Goal: Task Accomplishment & Management: Manage account settings

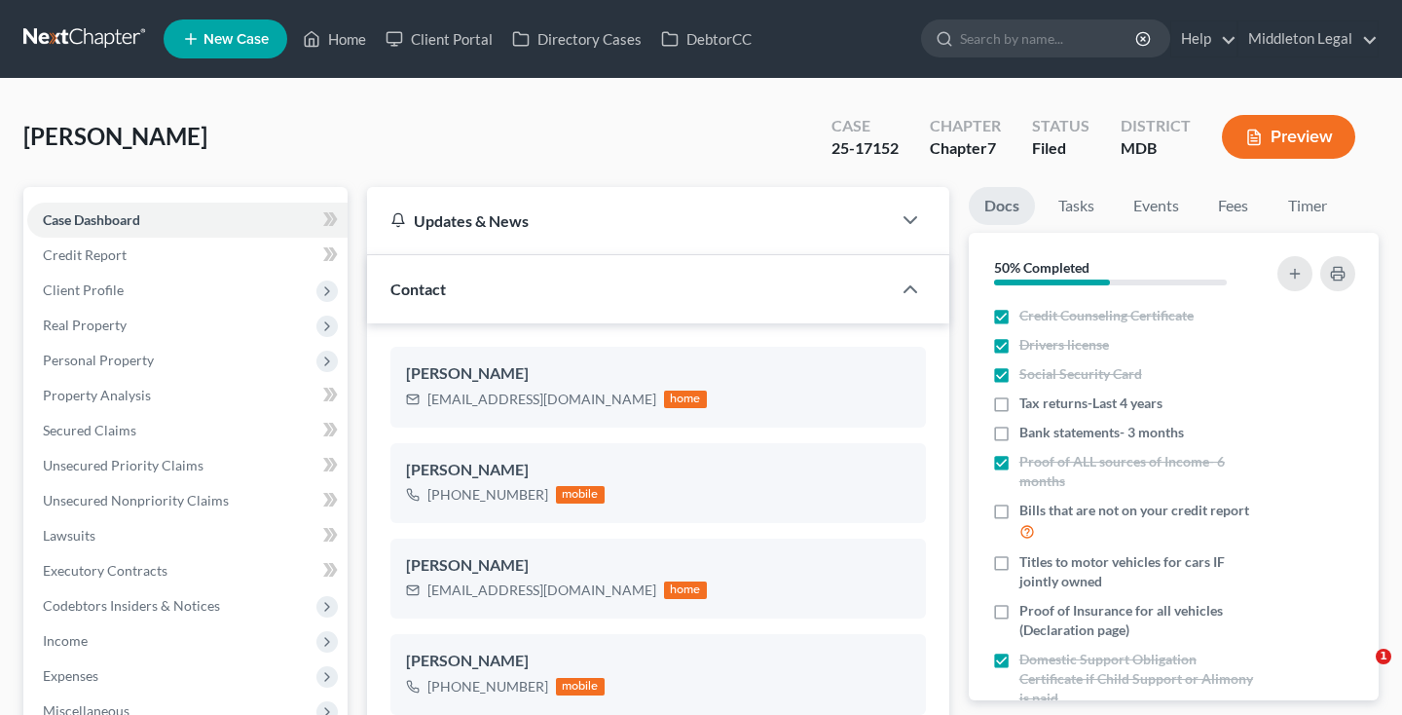
select select "3"
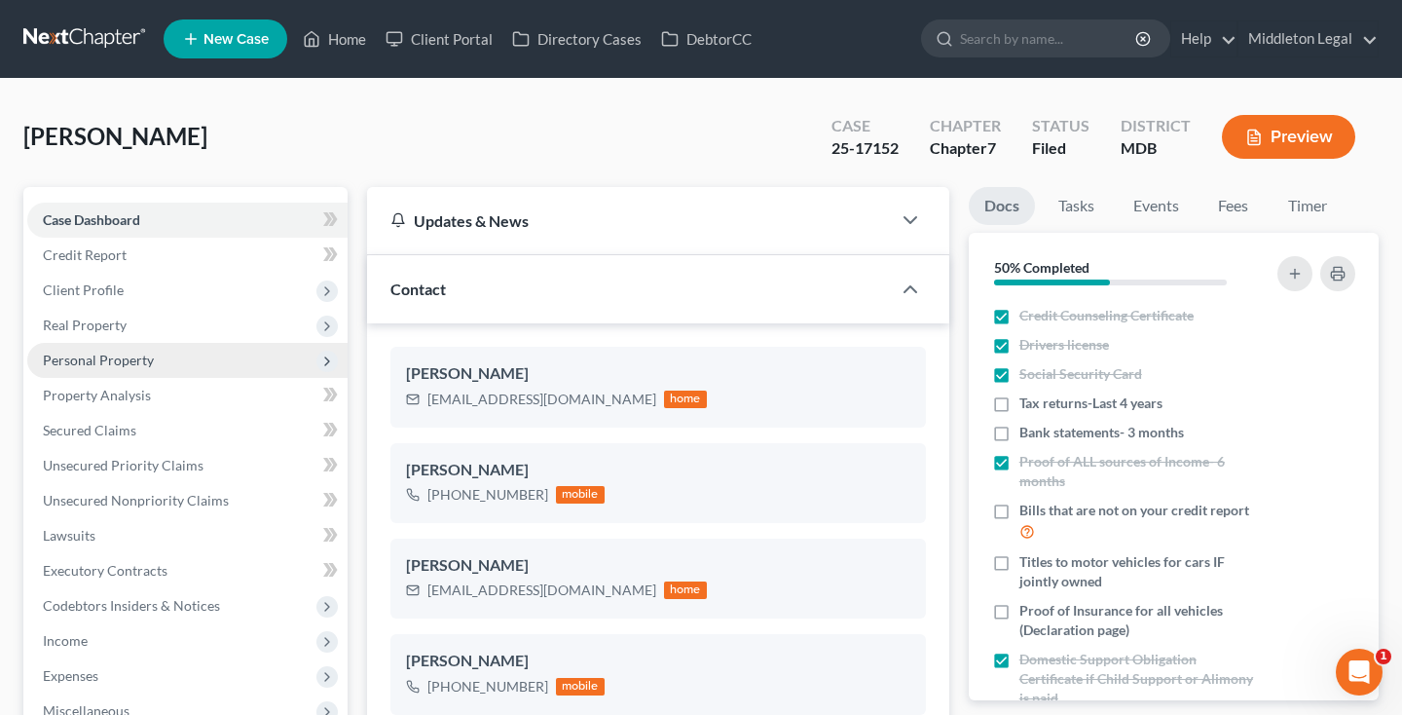
click at [163, 361] on span "Personal Property" at bounding box center [187, 360] width 320 height 35
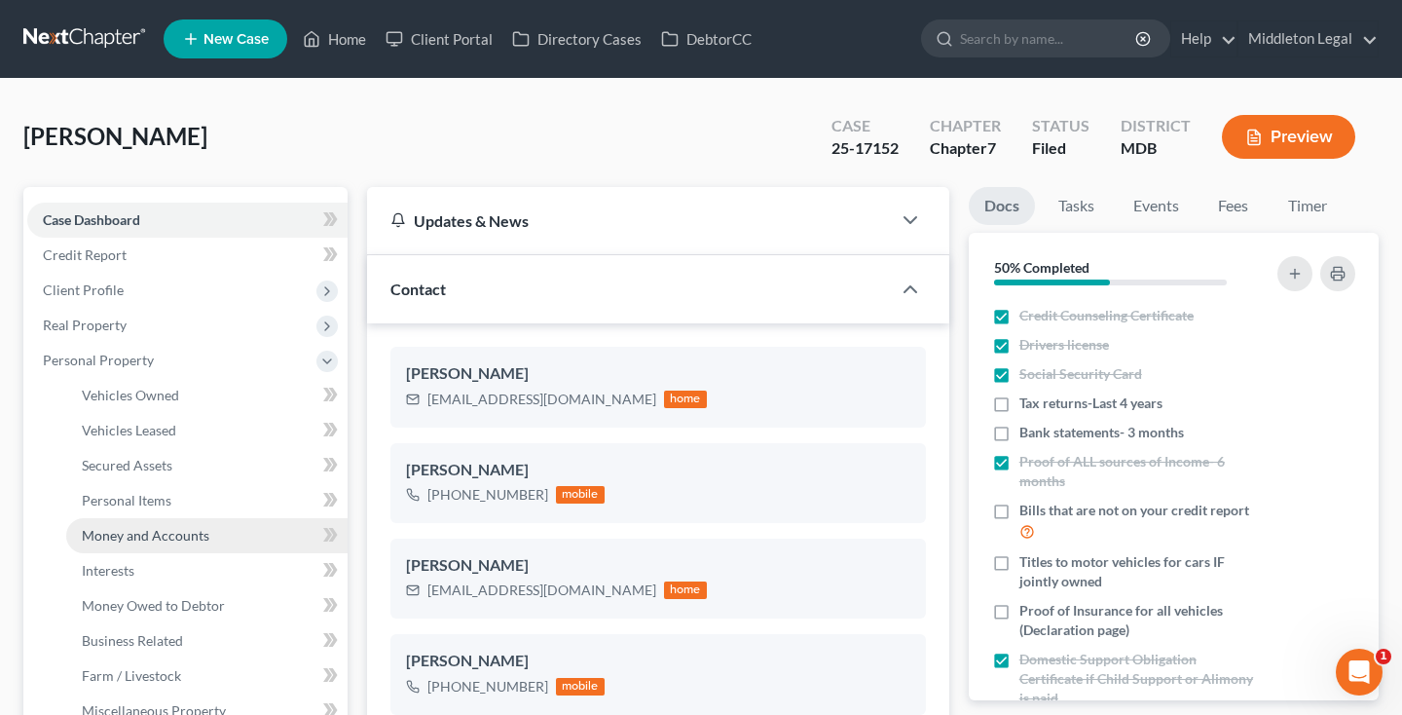
click at [160, 540] on span "Money and Accounts" at bounding box center [146, 535] width 128 height 17
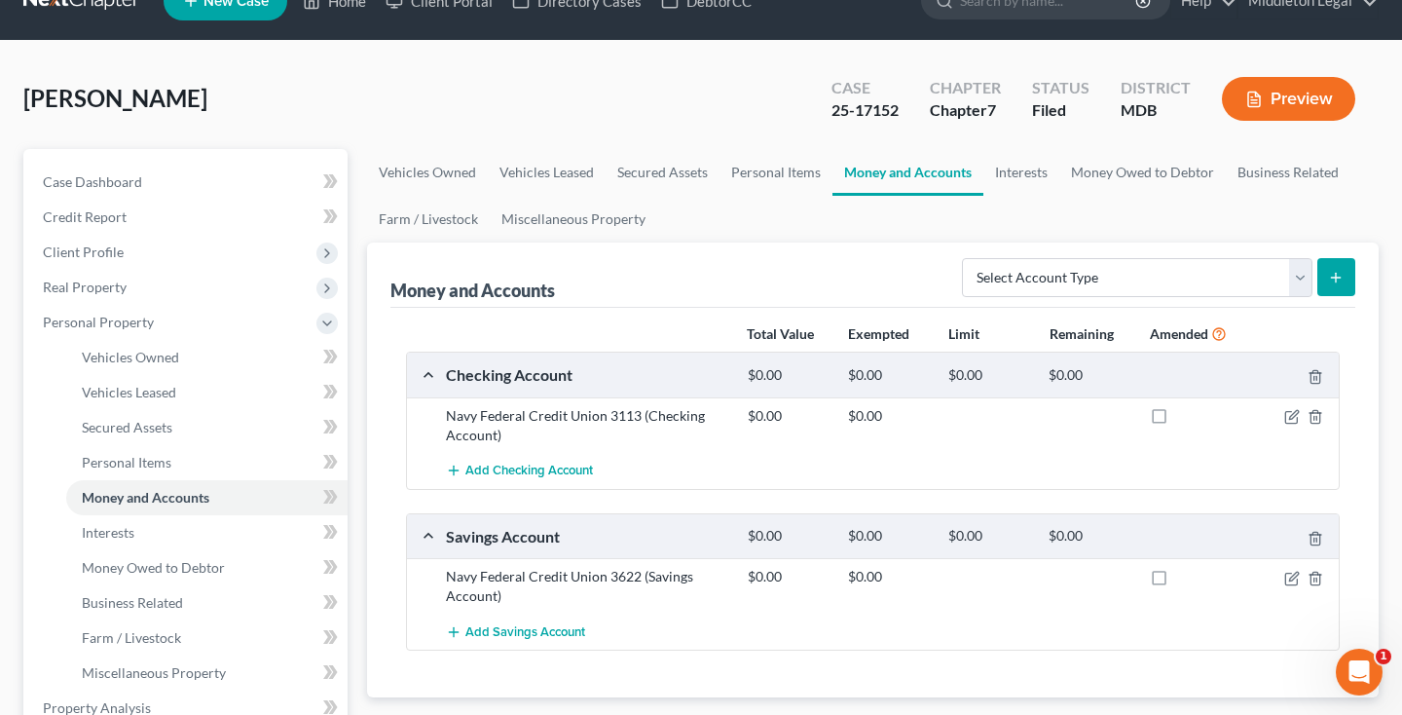
scroll to position [67, 0]
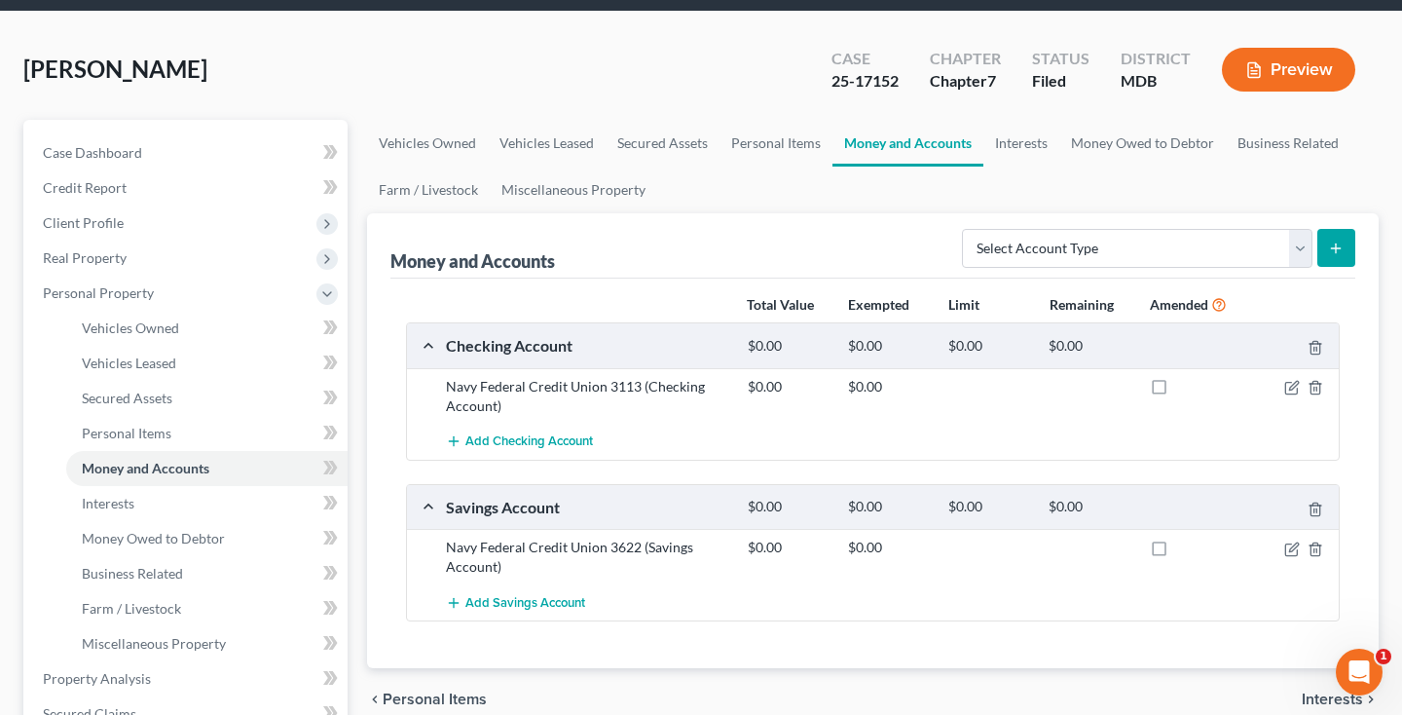
drag, startPoint x: 447, startPoint y: 383, endPoint x: 518, endPoint y: 412, distance: 76.8
click at [518, 412] on div "Navy Federal Credit Union 3113 (Checking Account)" at bounding box center [587, 396] width 302 height 39
click at [616, 276] on div "Money and Accounts Select Account Type Brokerage Cash on Hand Certificates of D…" at bounding box center [872, 245] width 965 height 65
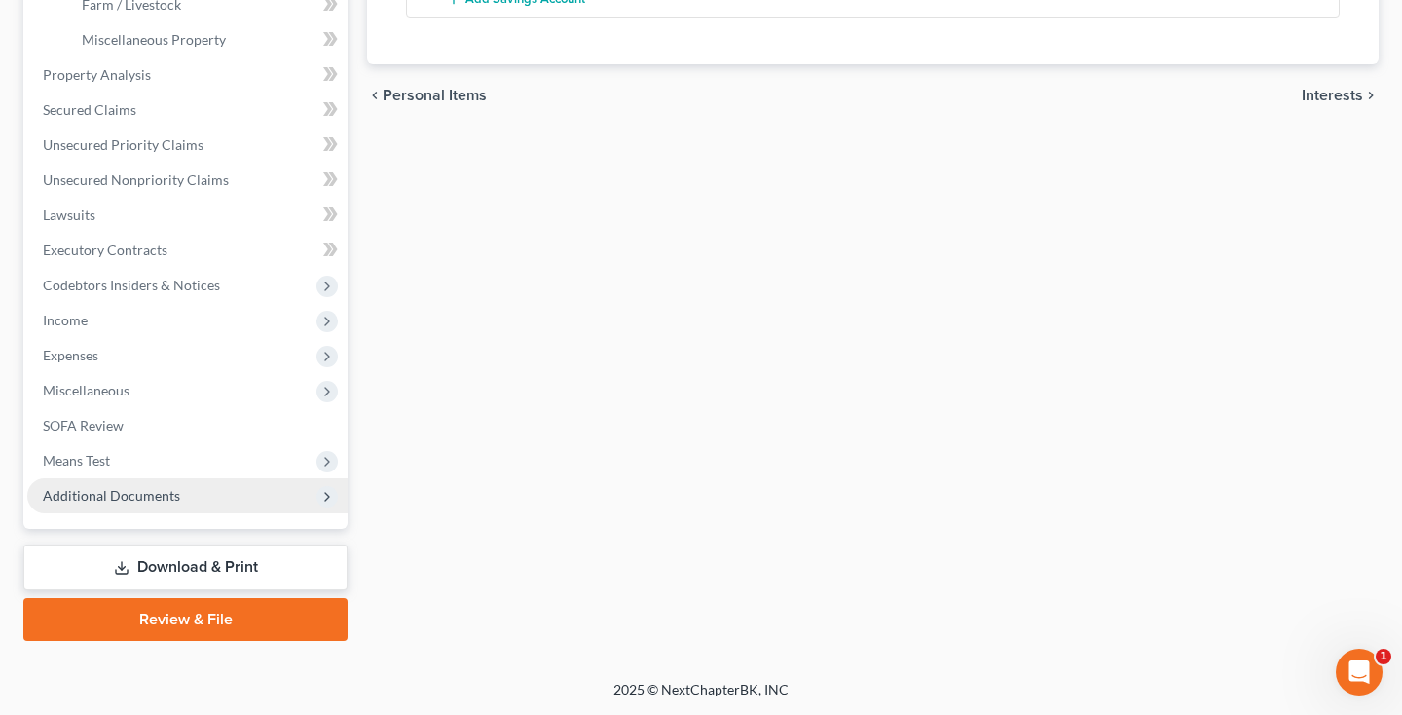
click at [145, 492] on span "Additional Documents" at bounding box center [111, 495] width 137 height 17
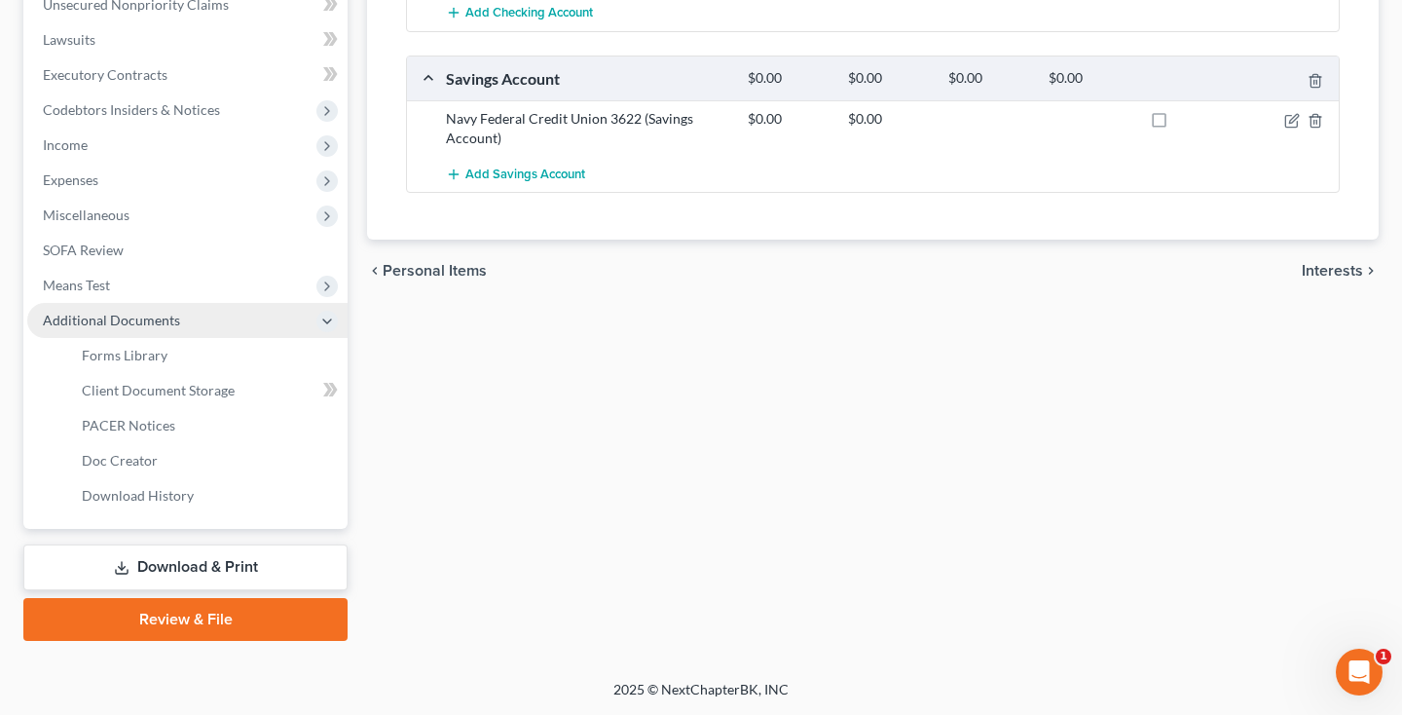
scroll to position [504, 0]
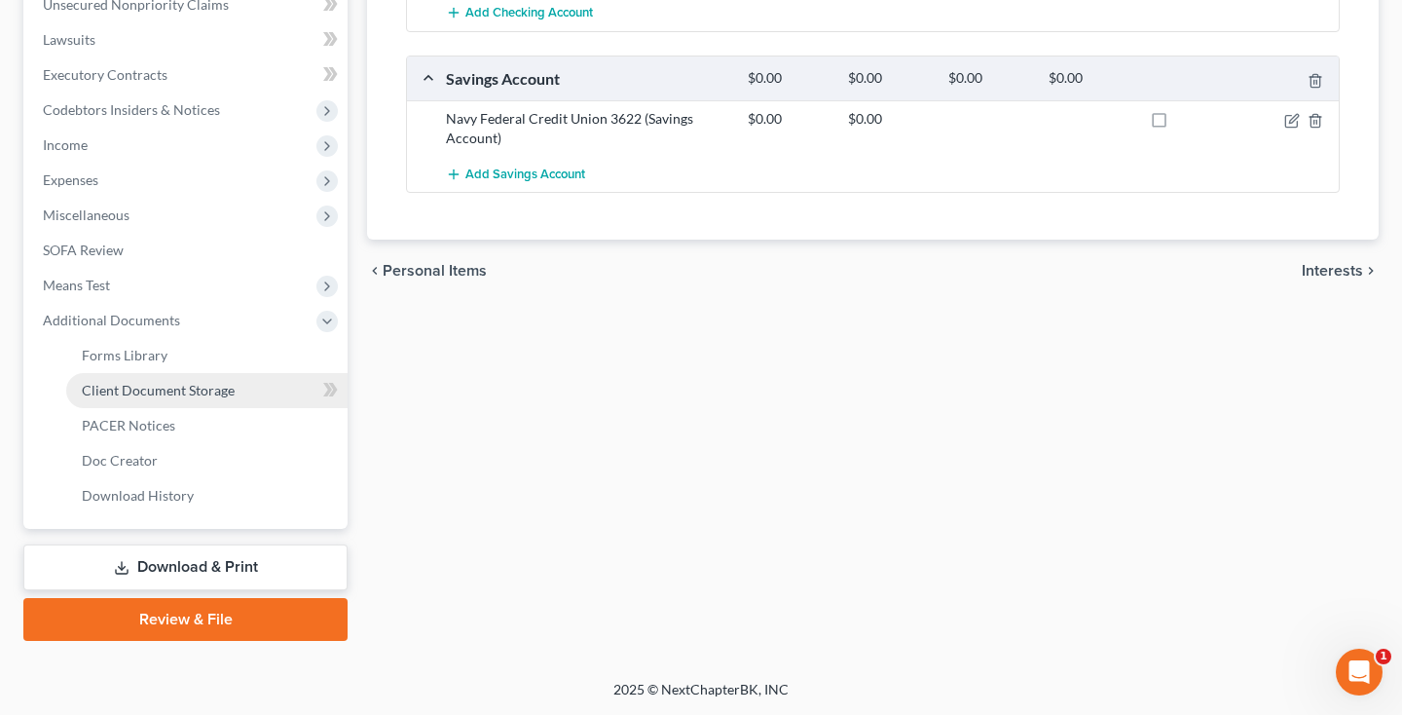
click at [169, 389] on span "Client Document Storage" at bounding box center [158, 390] width 153 height 17
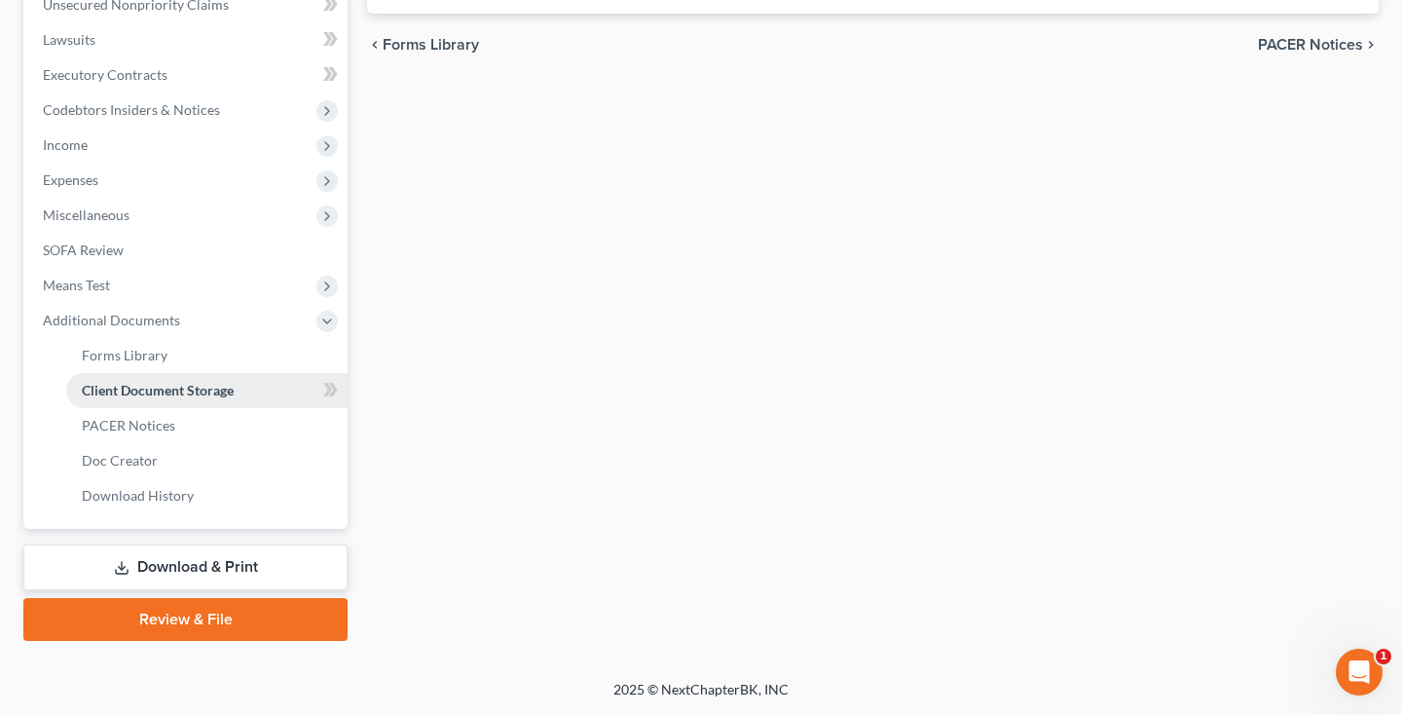
scroll to position [23, 0]
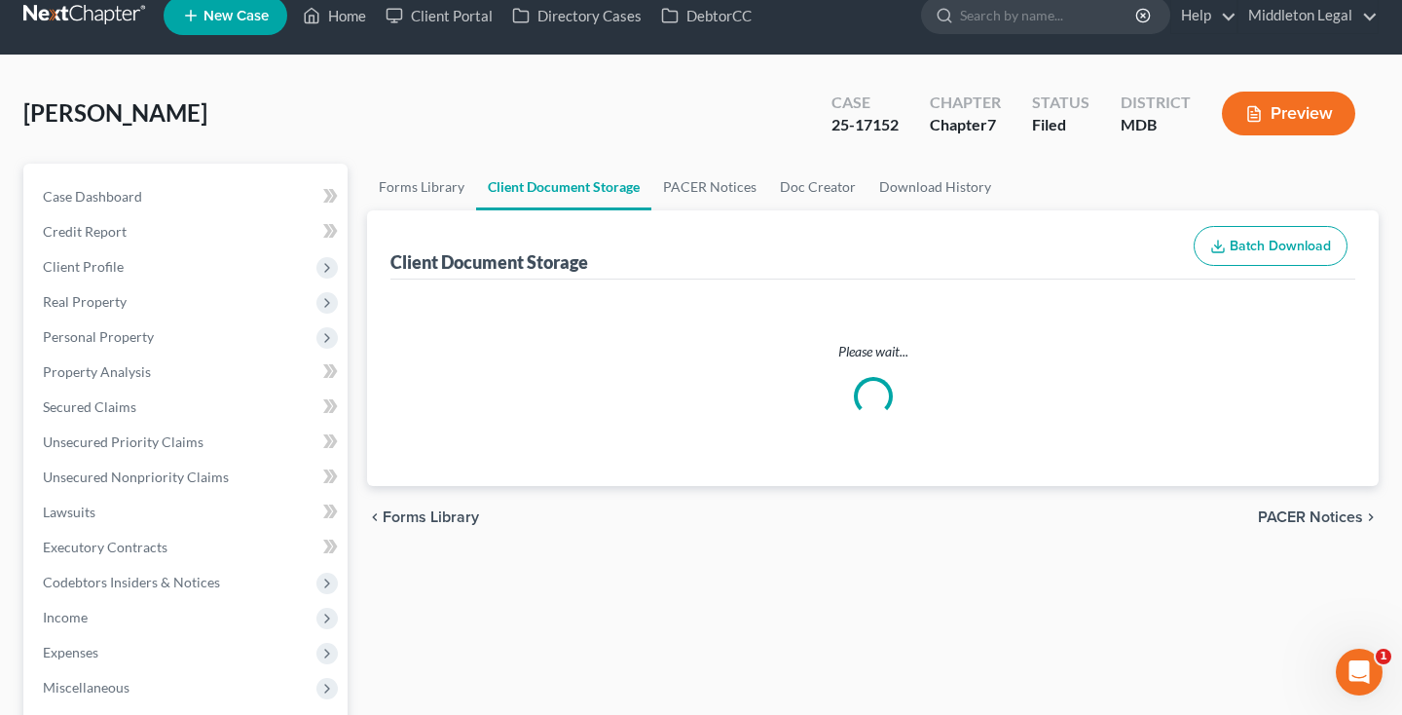
select select "14"
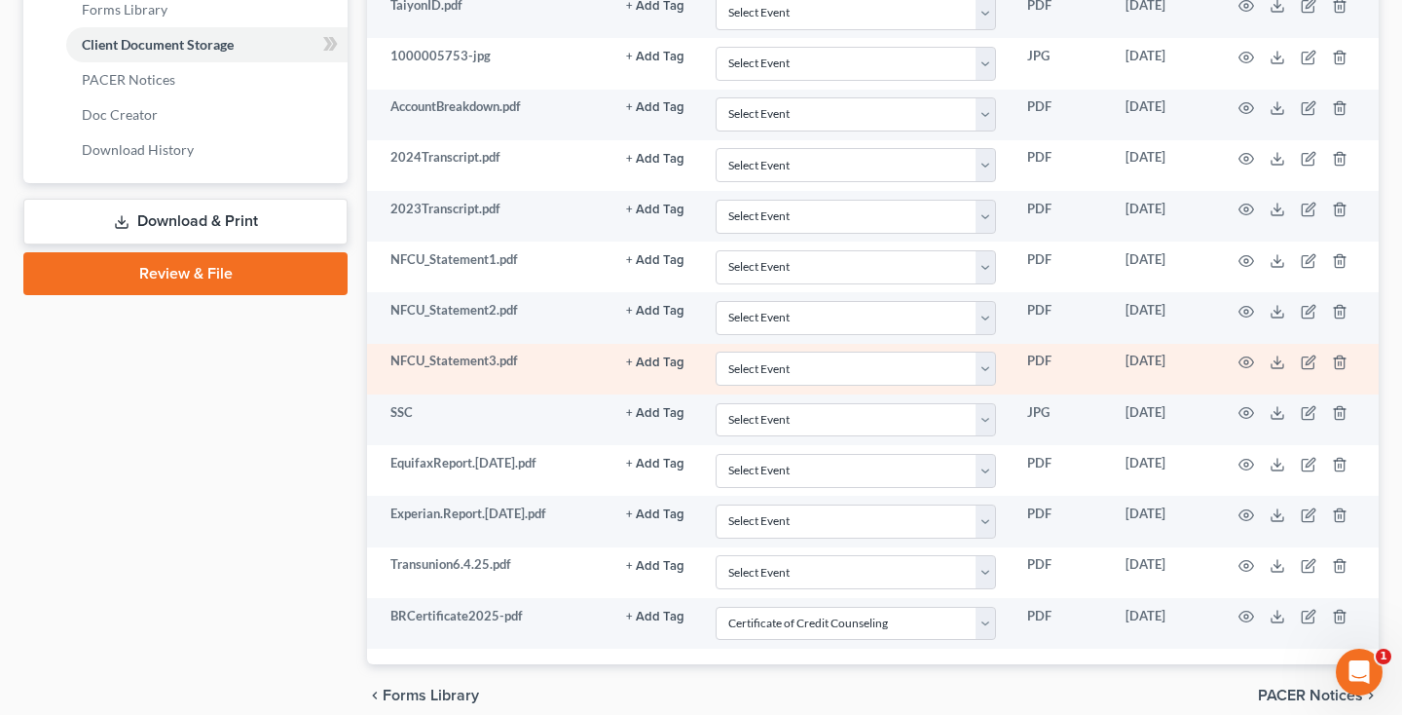
scroll to position [854, 0]
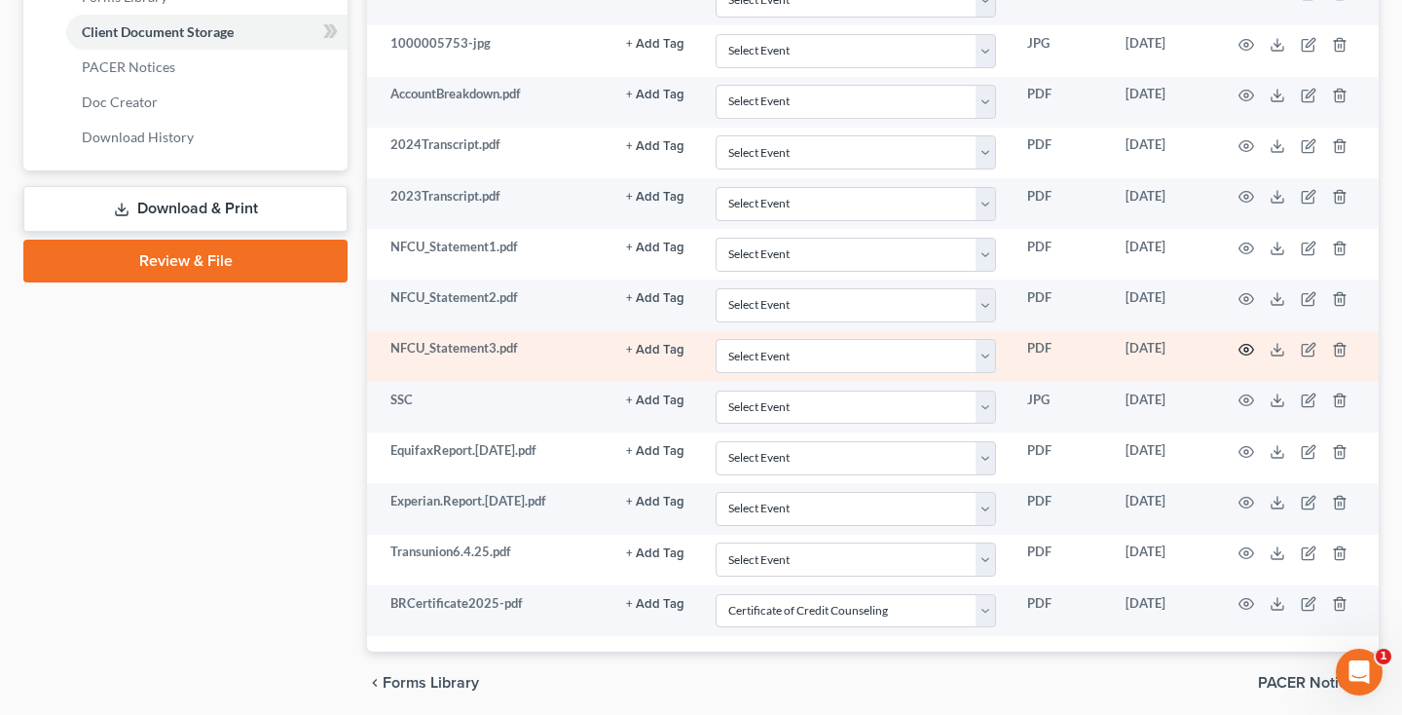
click at [1246, 348] on circle "button" at bounding box center [1246, 350] width 4 height 4
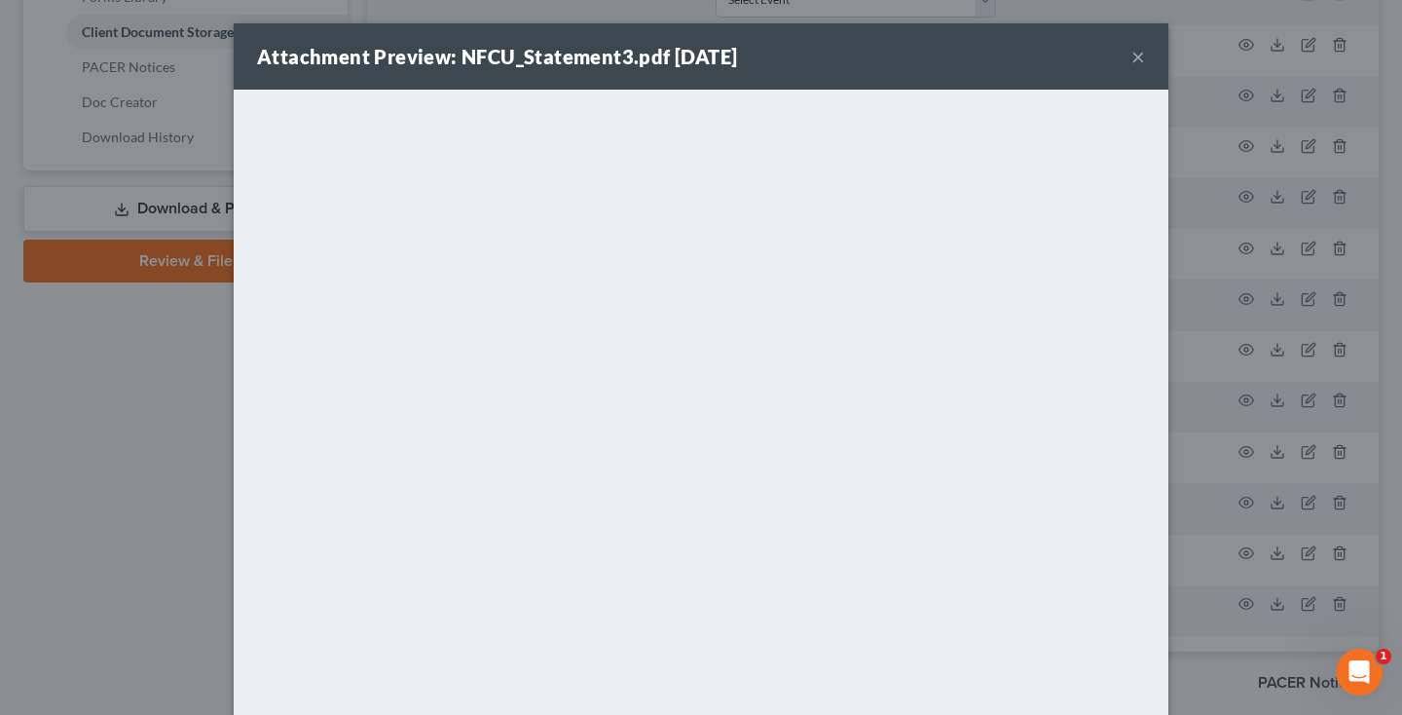
click at [1140, 57] on button "×" at bounding box center [1138, 56] width 14 height 23
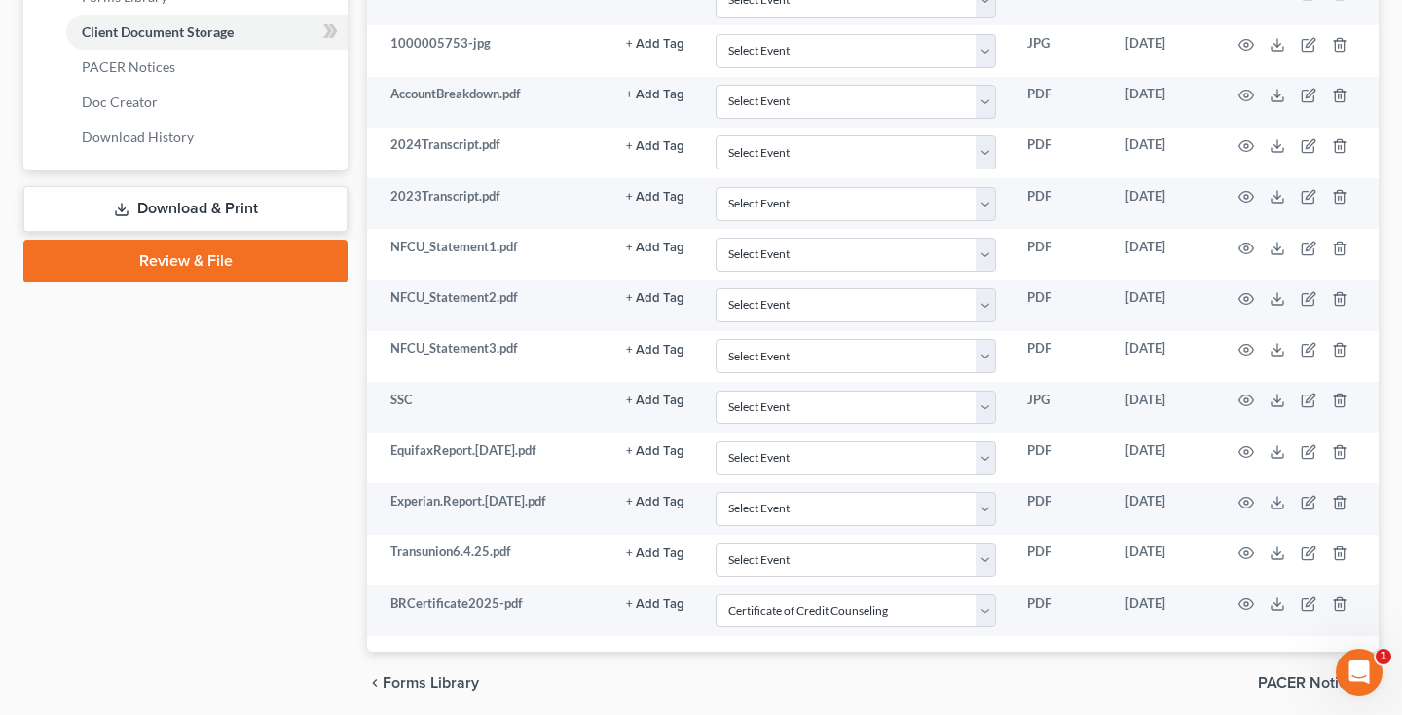
scroll to position [304, 0]
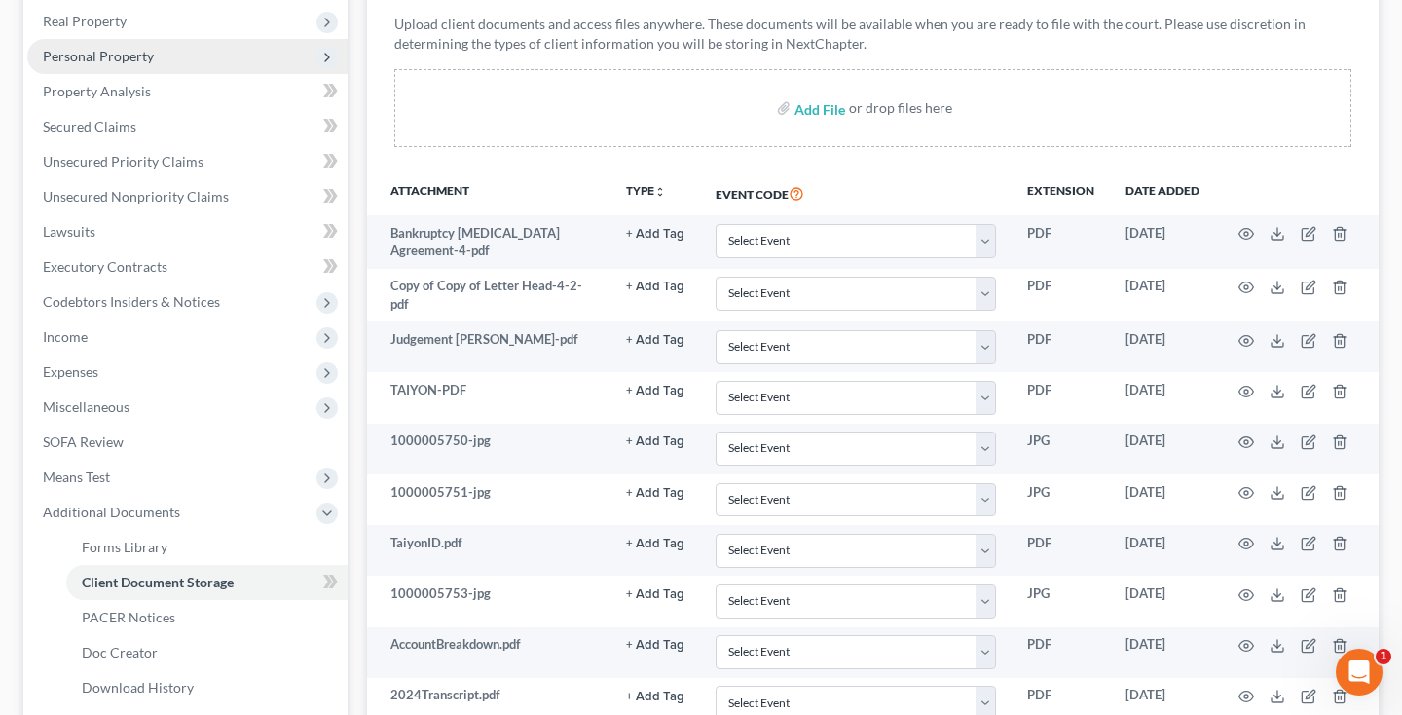
click at [161, 74] on span "Personal Property" at bounding box center [187, 56] width 320 height 35
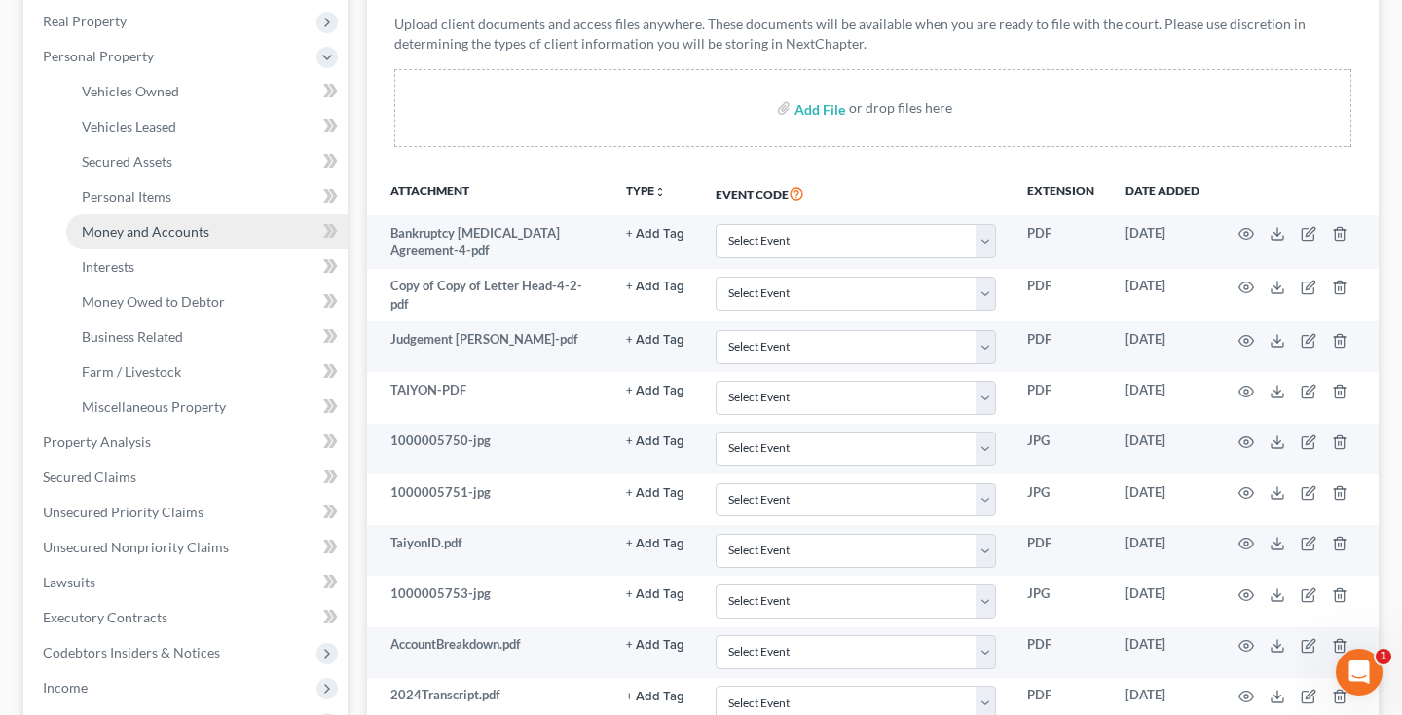
click at [149, 240] on span "Money and Accounts" at bounding box center [146, 231] width 128 height 17
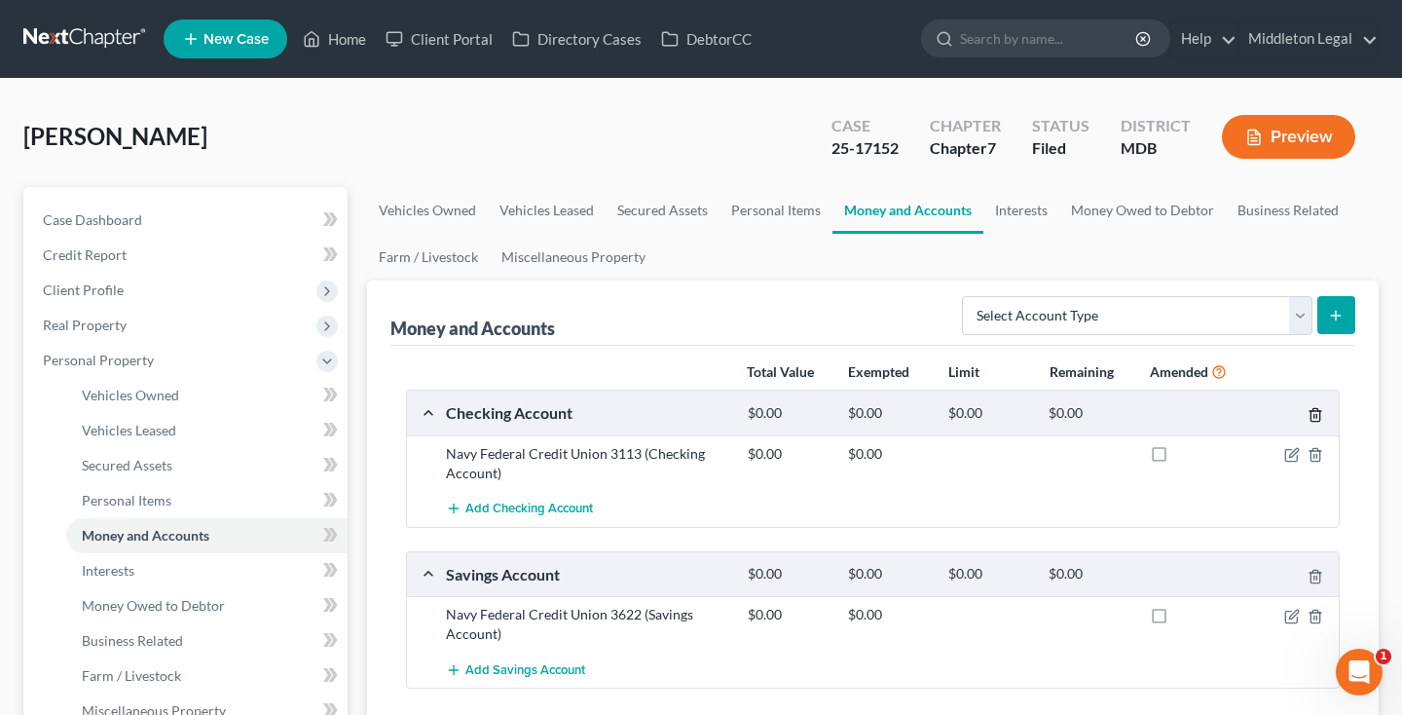
click at [1315, 414] on icon "button" at bounding box center [1316, 415] width 16 height 16
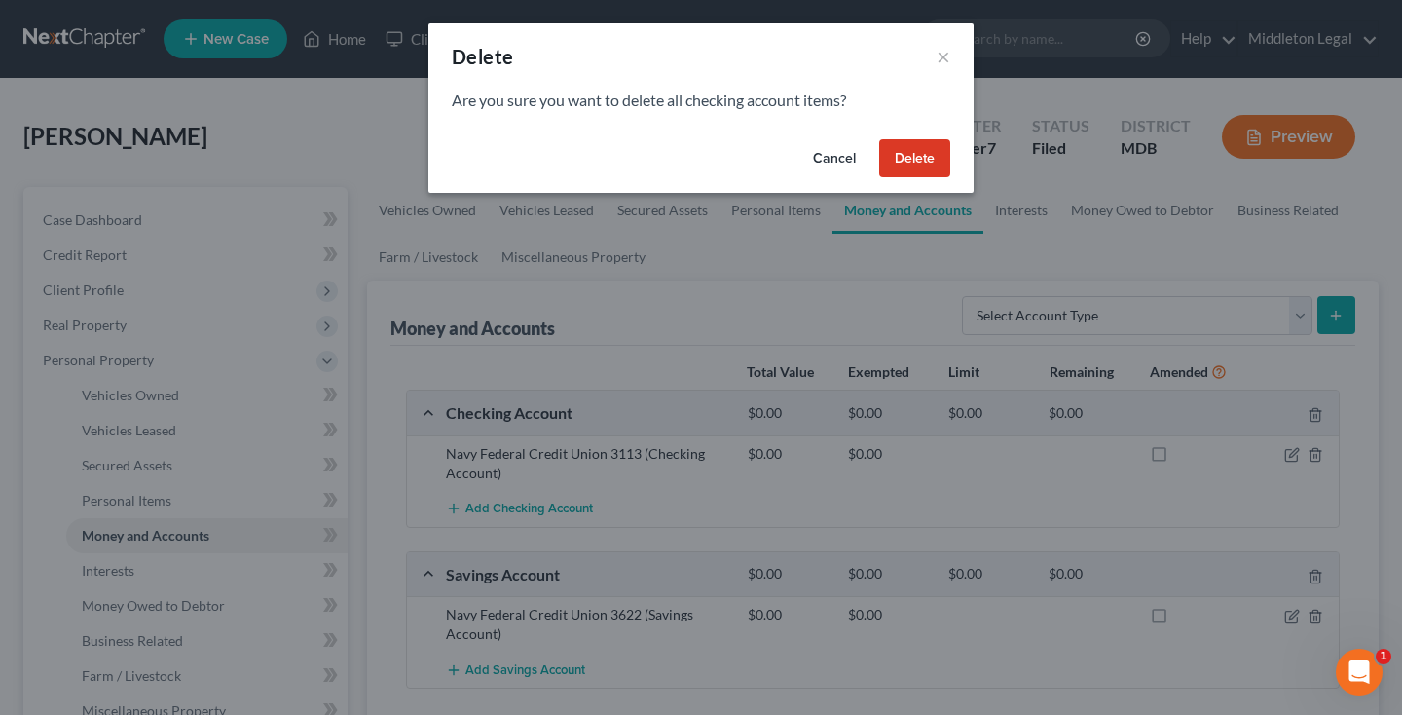
click at [919, 153] on button "Delete" at bounding box center [914, 158] width 71 height 39
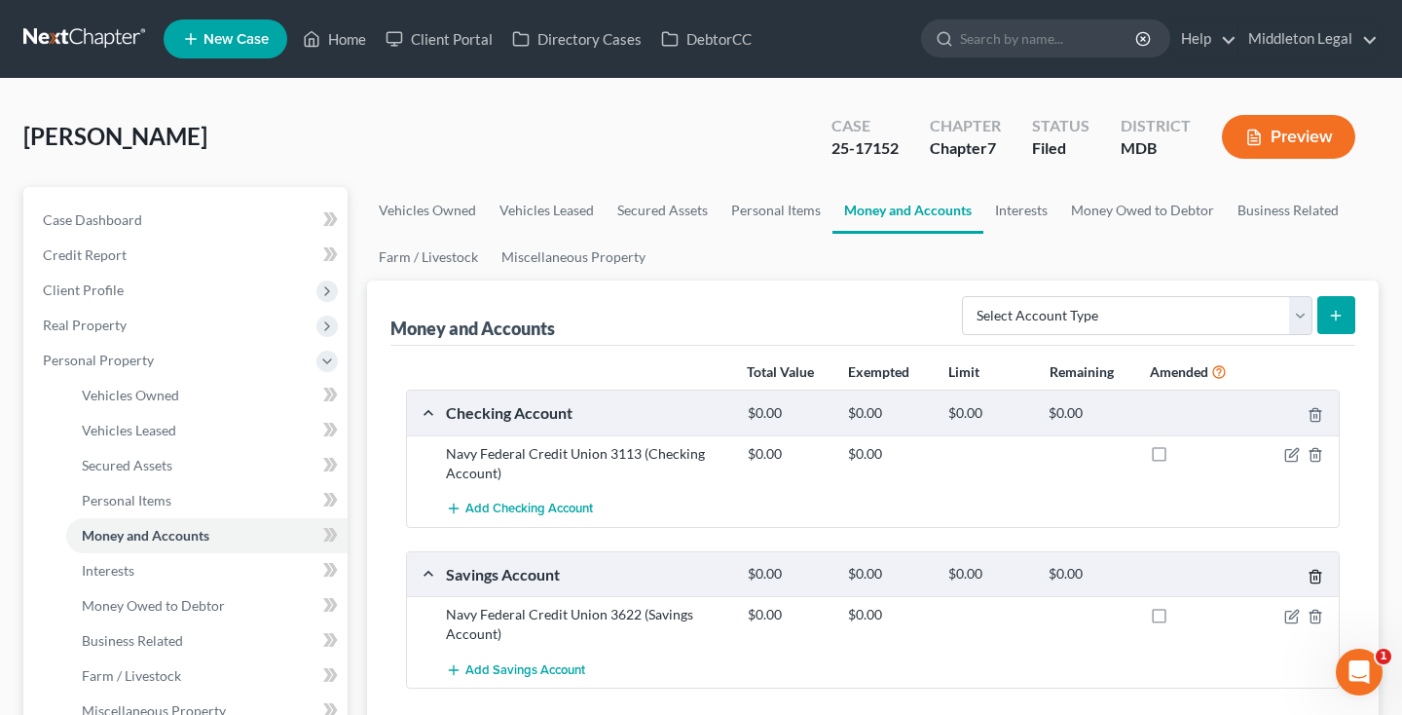
click at [1317, 576] on icon "button" at bounding box center [1316, 577] width 16 height 16
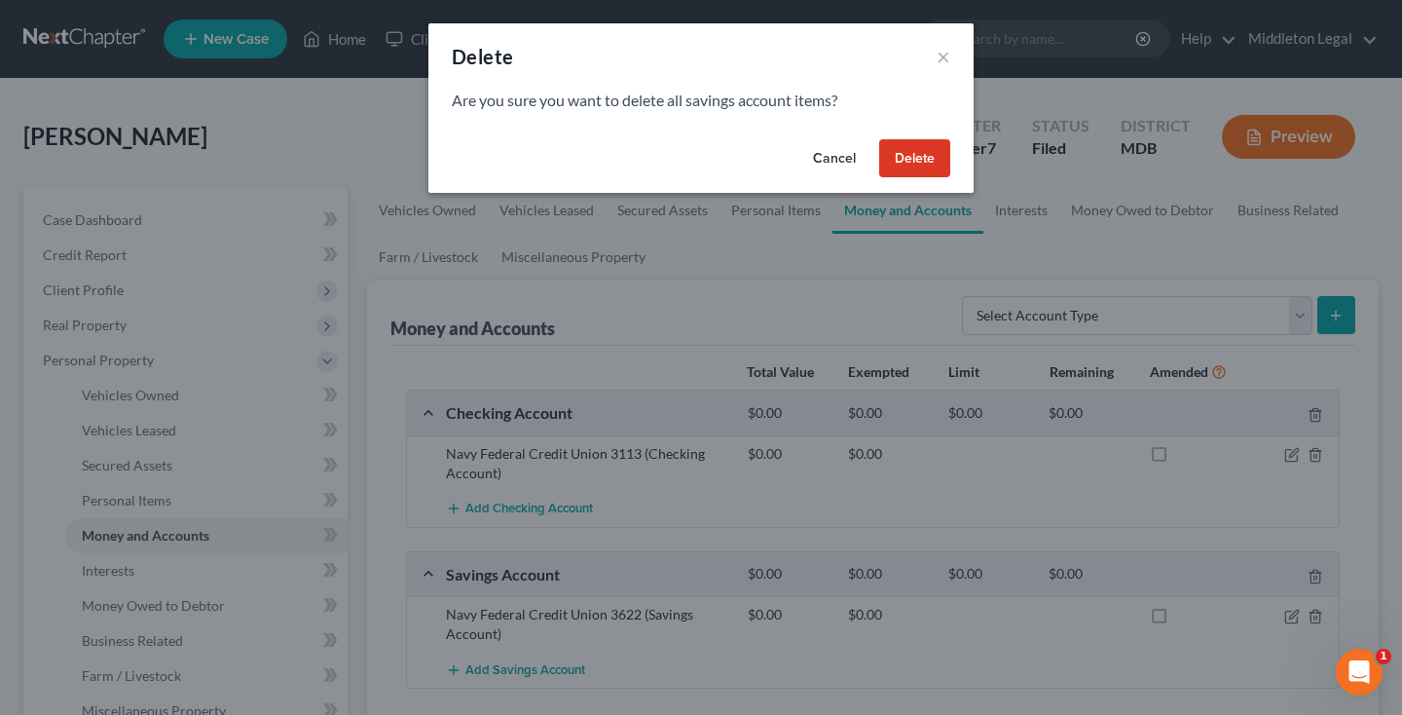
click at [911, 159] on button "Delete" at bounding box center [914, 158] width 71 height 39
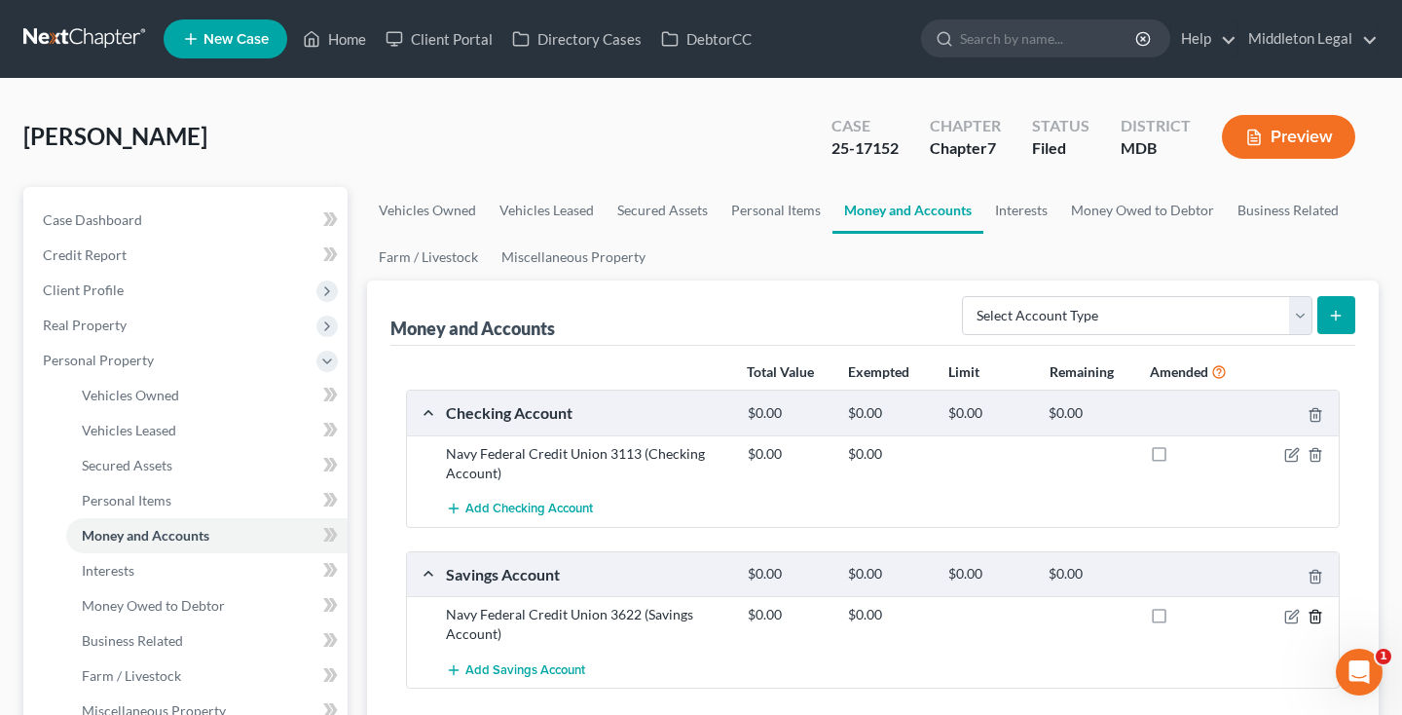
click at [1314, 615] on line "button" at bounding box center [1314, 617] width 0 height 4
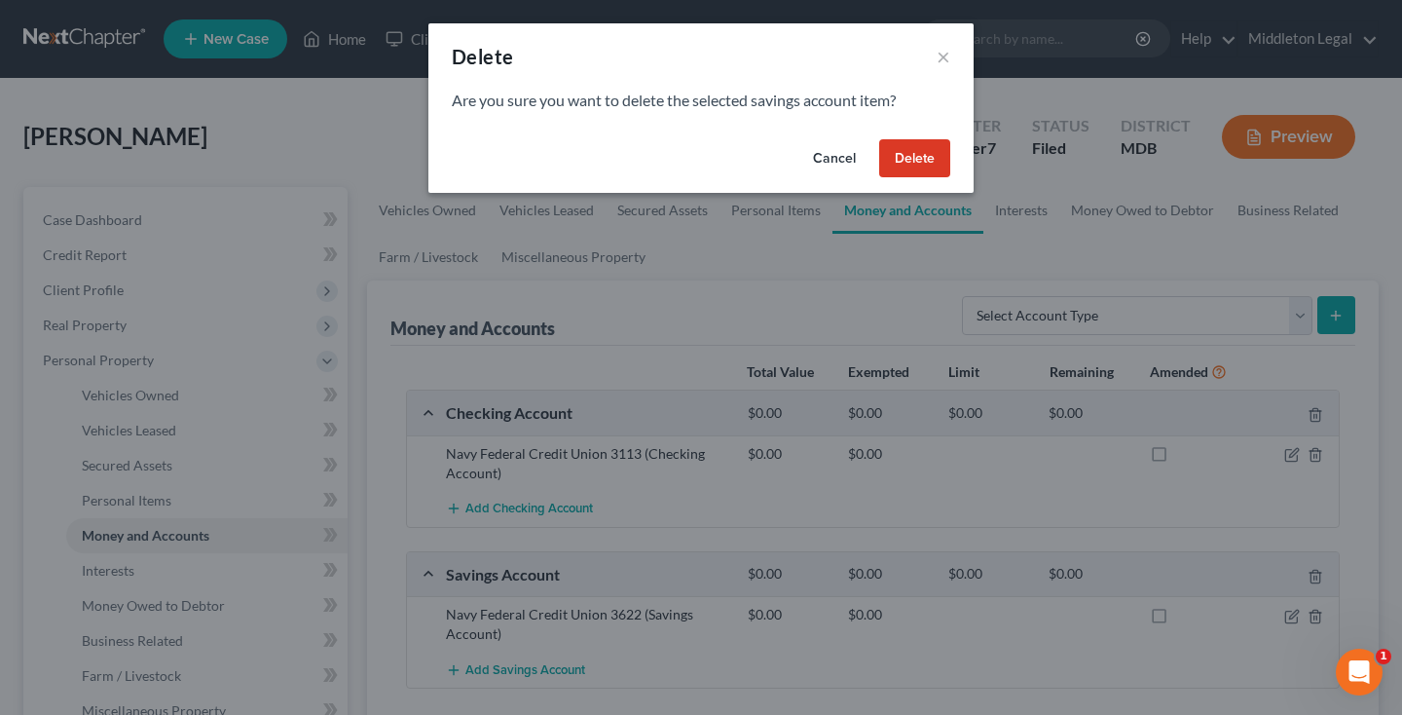
click at [931, 149] on button "Delete" at bounding box center [914, 158] width 71 height 39
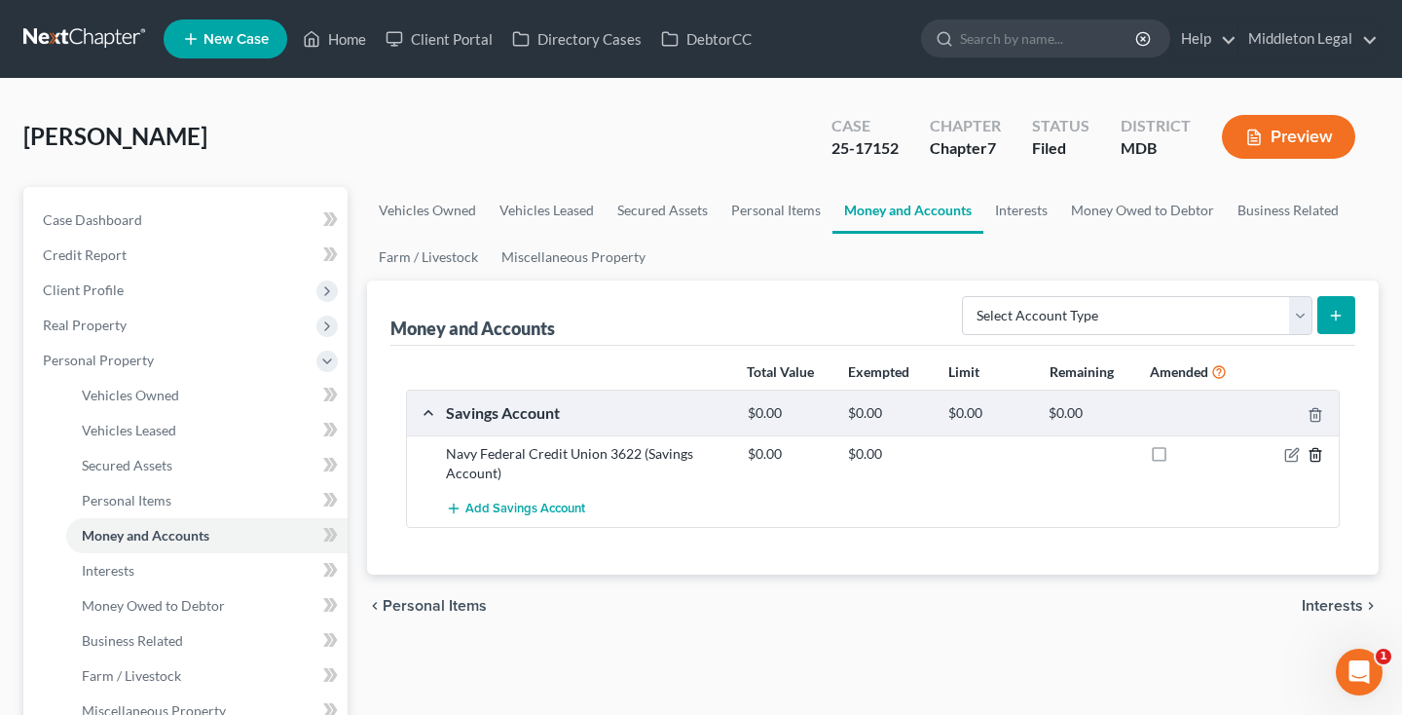
click at [1312, 457] on icon "button" at bounding box center [1316, 455] width 16 height 16
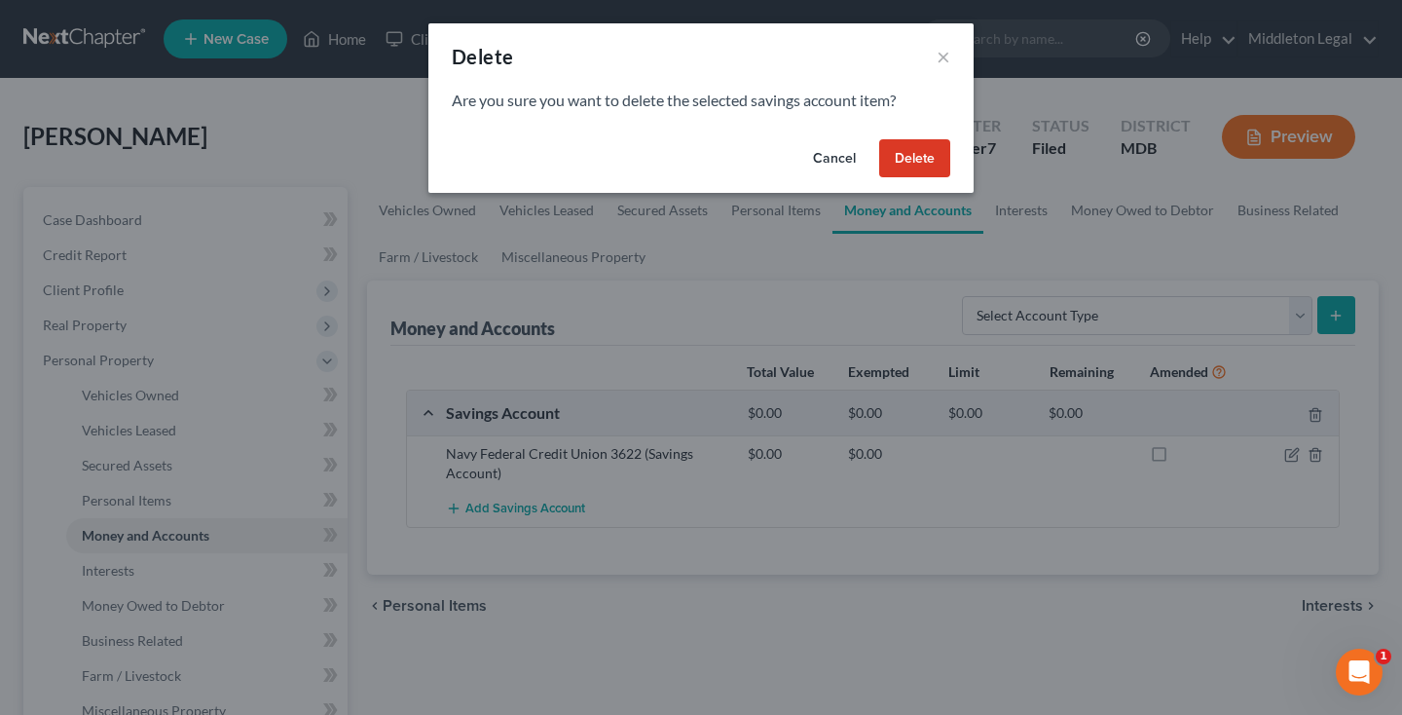
click at [908, 164] on button "Delete" at bounding box center [914, 158] width 71 height 39
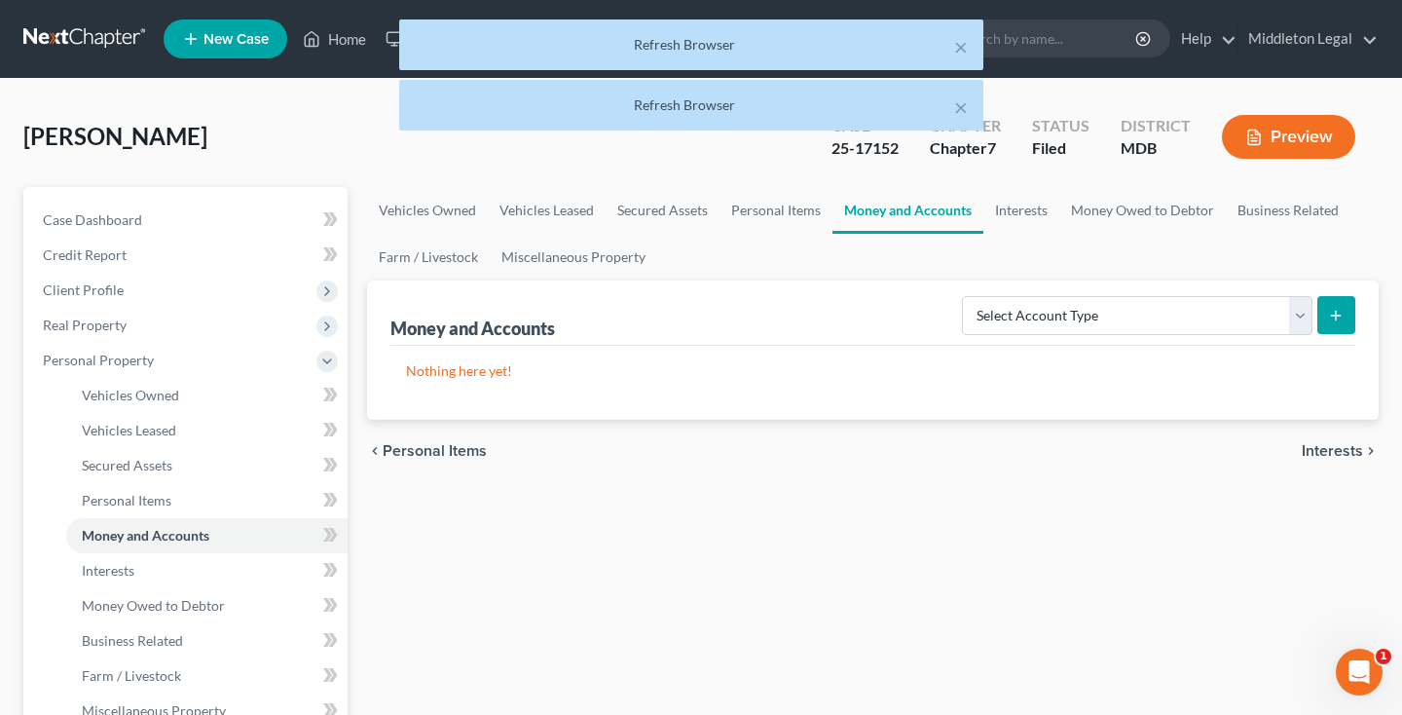
click at [613, 179] on div "Gregory, Taiyon Upgraded Case 25-17152 Chapter Chapter 7 Status Filed District …" at bounding box center [700, 144] width 1355 height 85
click at [967, 43] on button "×" at bounding box center [961, 46] width 14 height 23
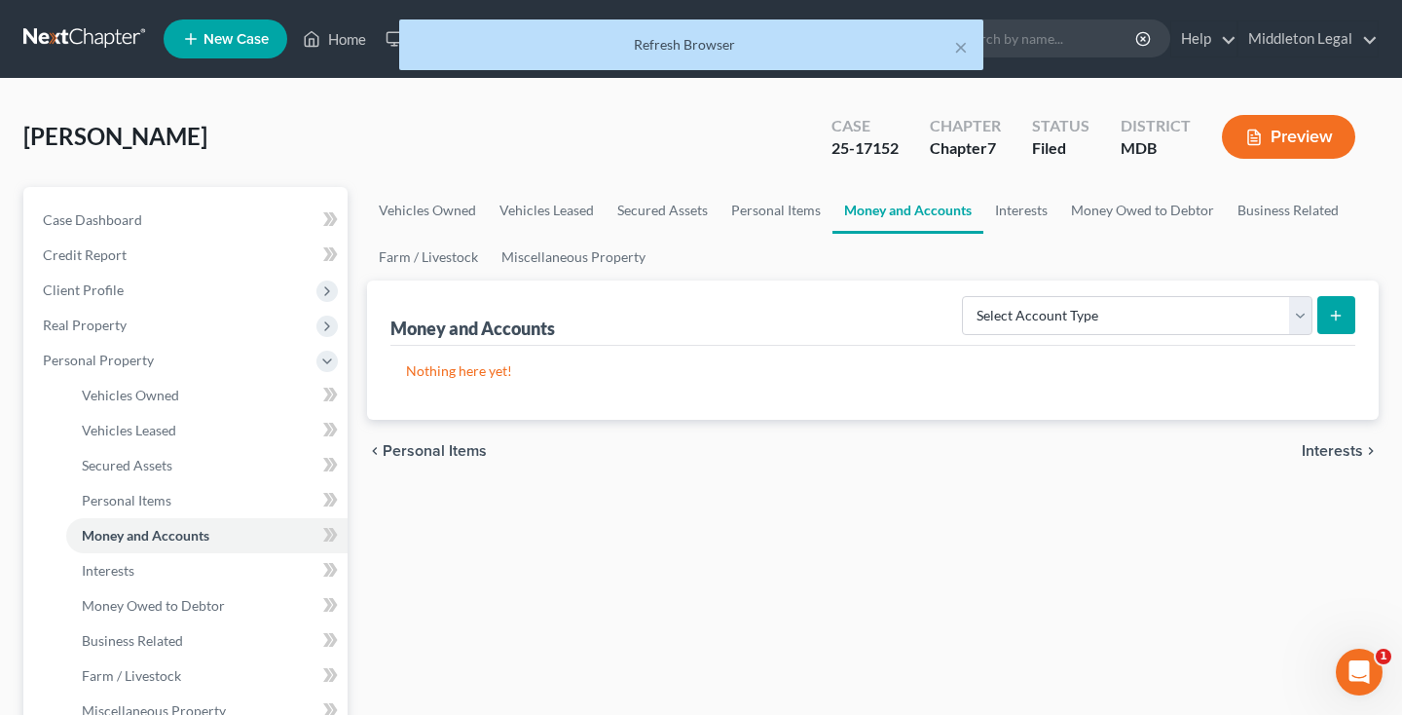
click at [967, 43] on button "×" at bounding box center [961, 46] width 14 height 23
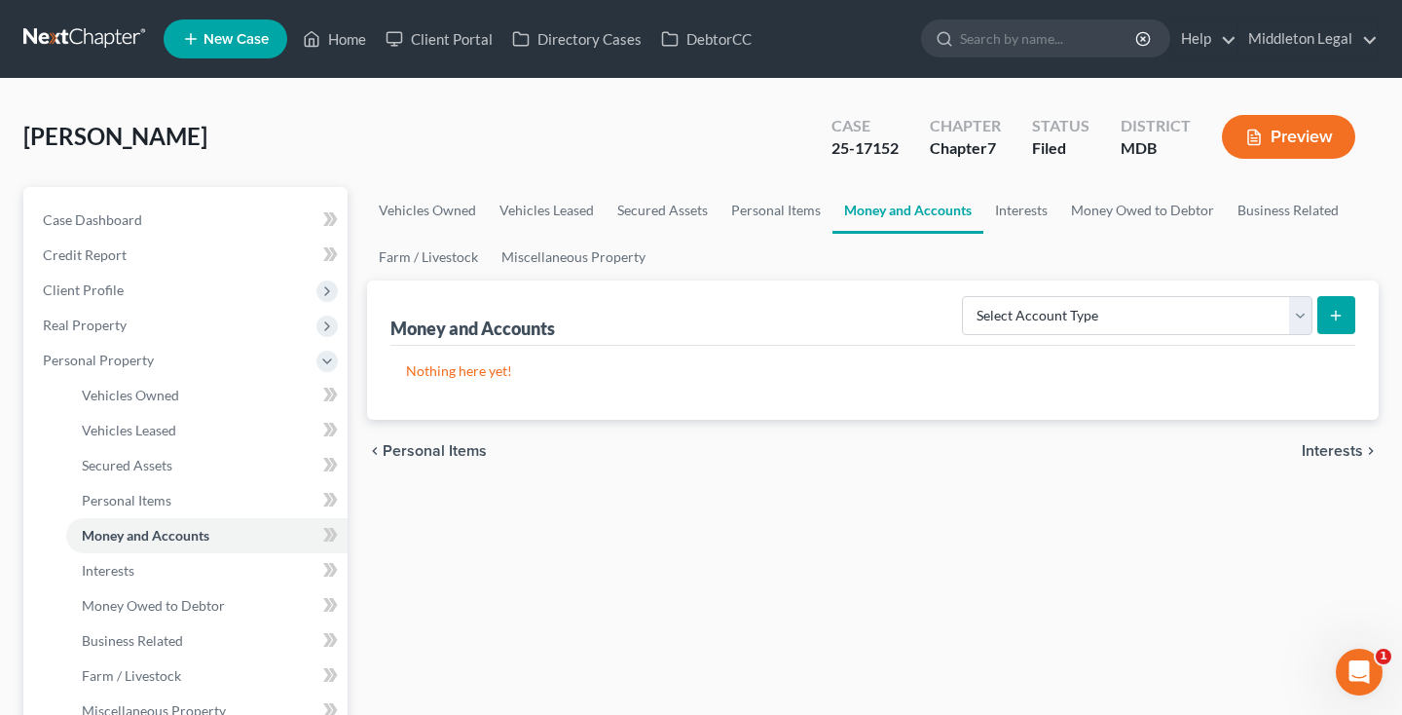
scroll to position [671, 0]
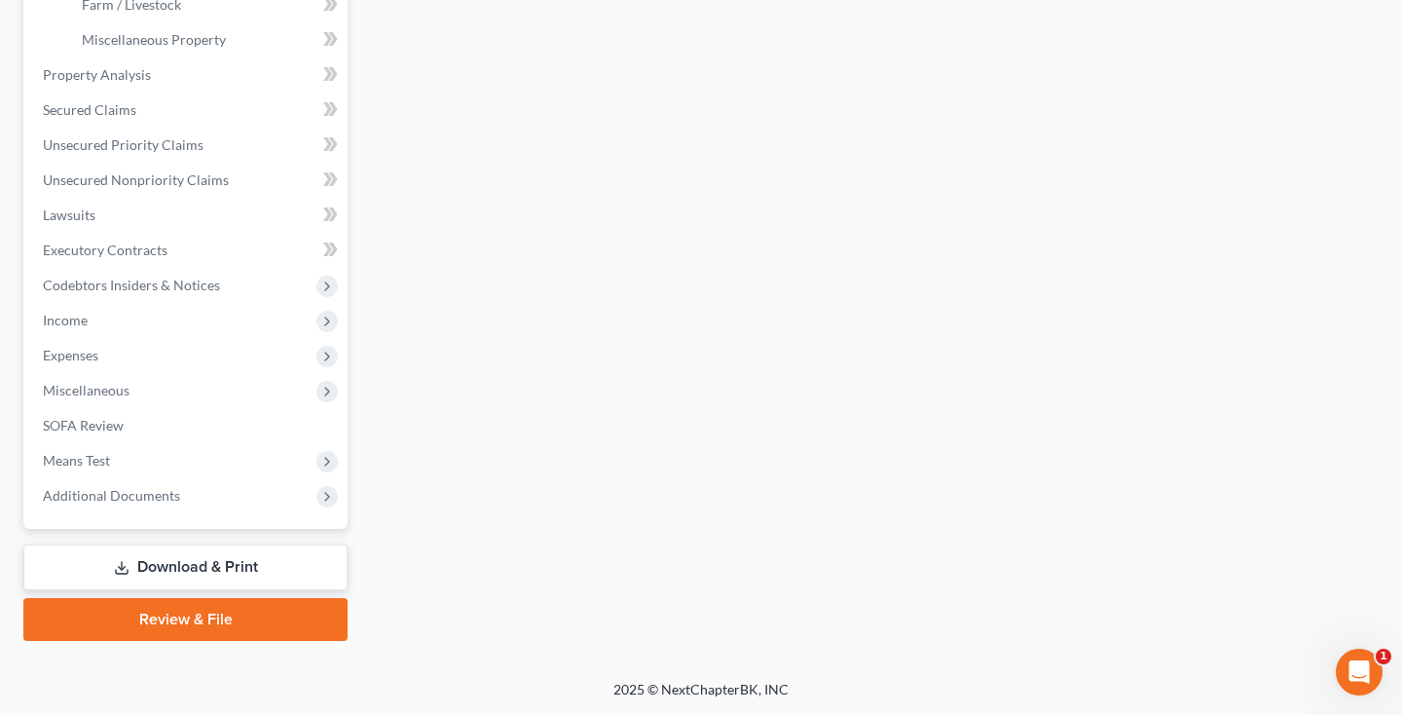
click at [152, 564] on link "Download & Print" at bounding box center [185, 567] width 324 height 46
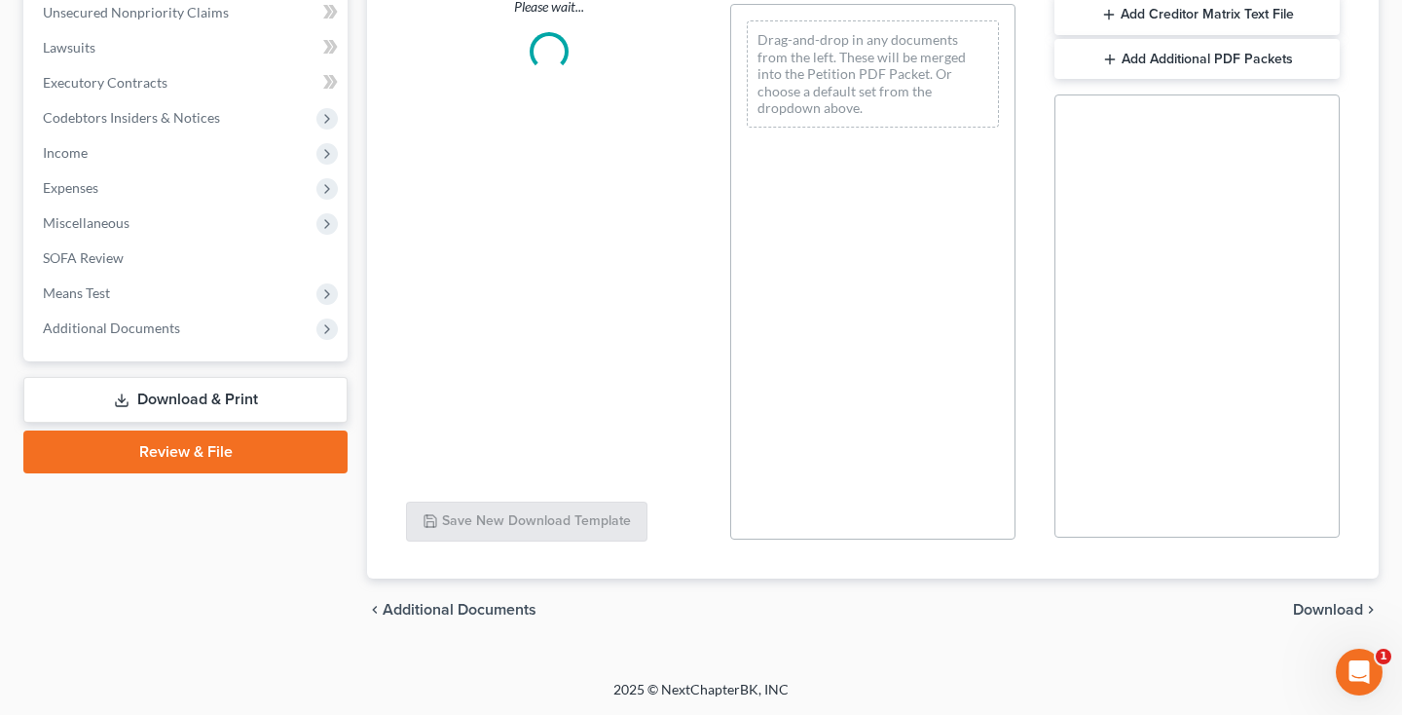
select select "2"
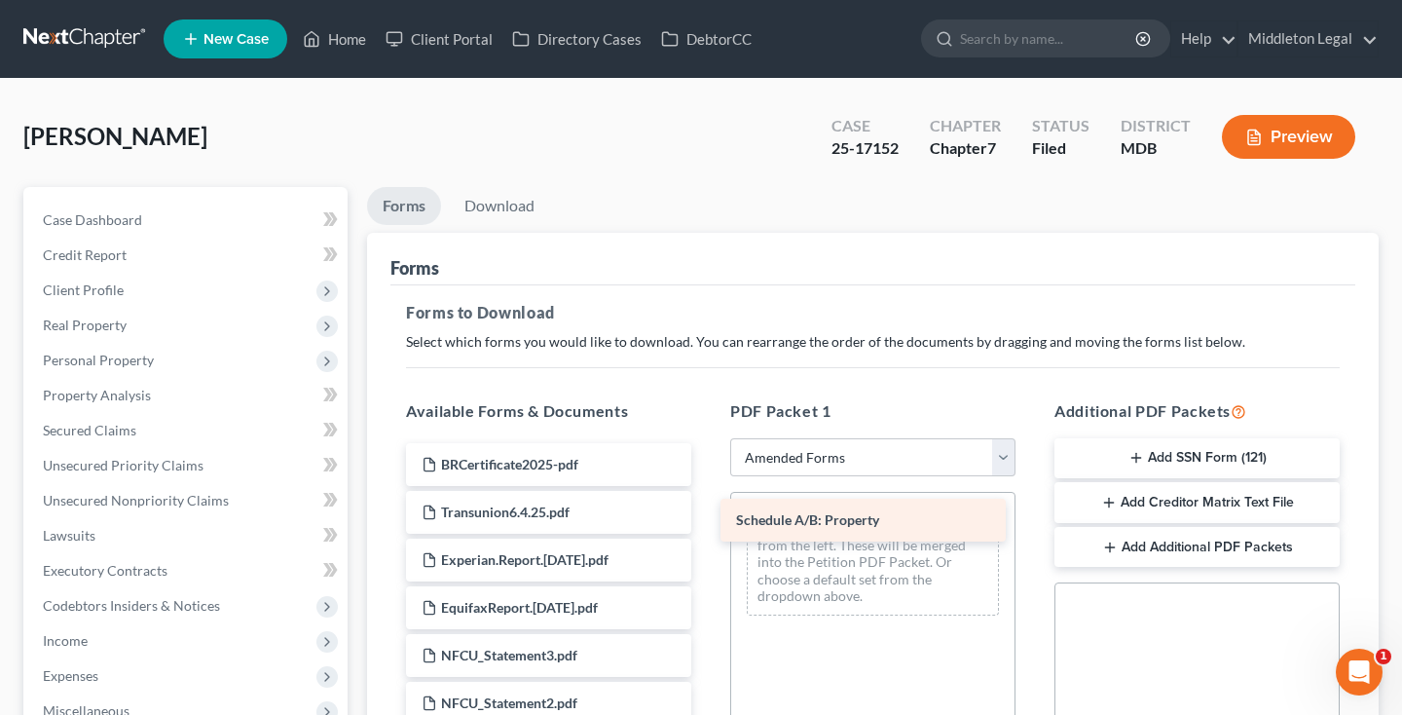
drag, startPoint x: 597, startPoint y: 493, endPoint x: 914, endPoint y: 512, distance: 318.0
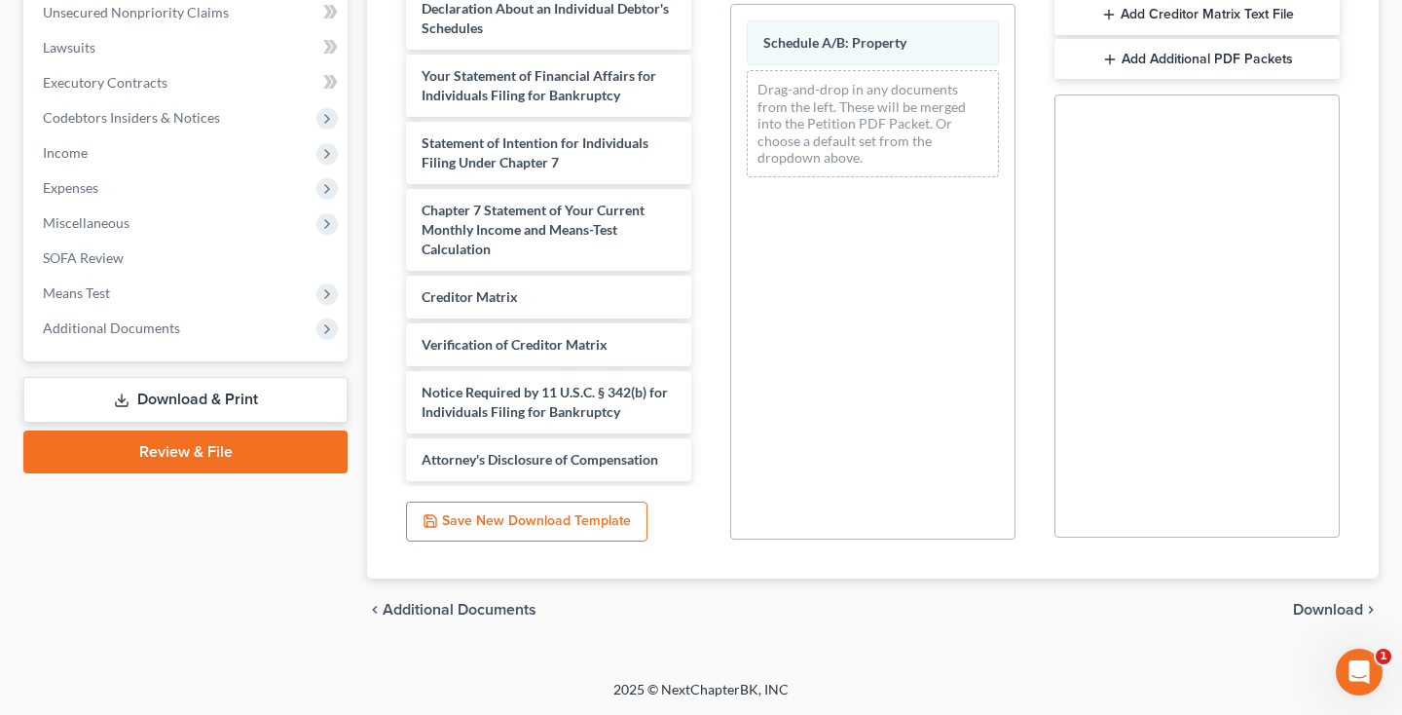
scroll to position [1176, 0]
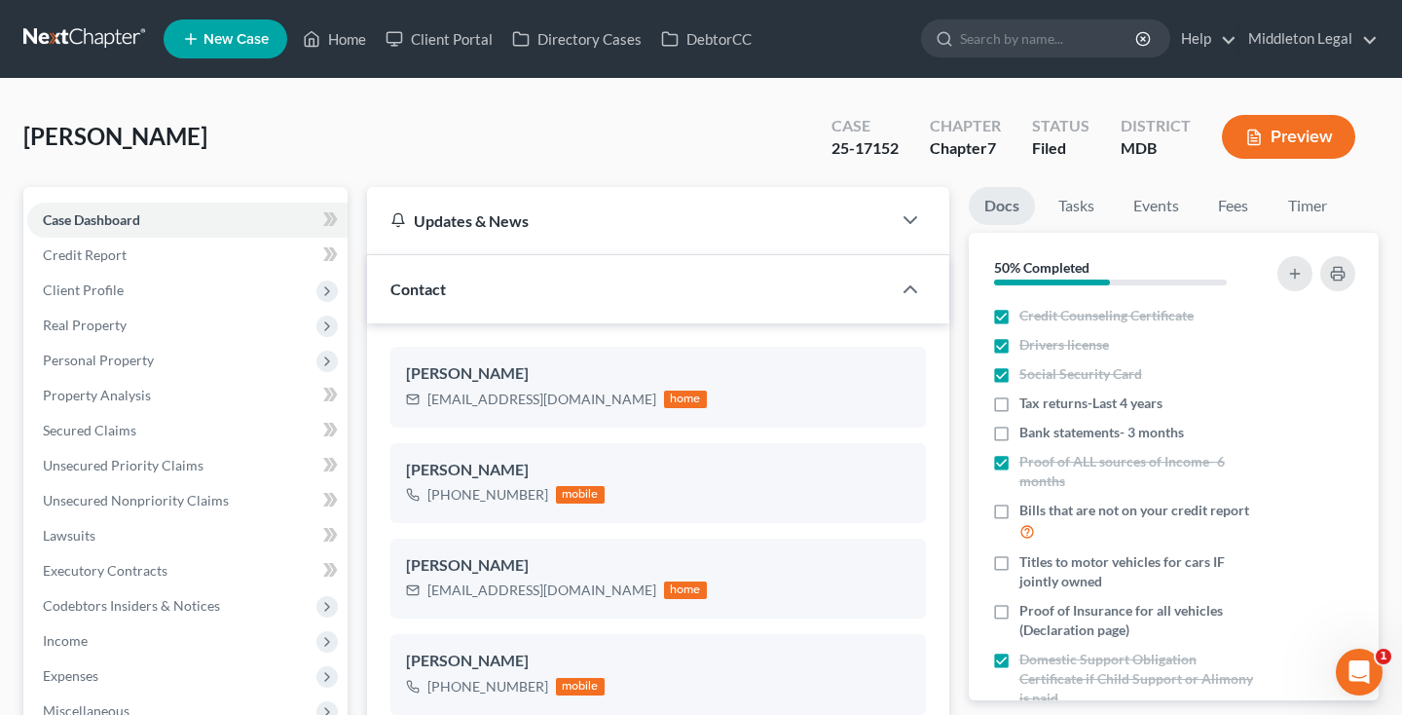
scroll to position [1678, 0]
click at [109, 40] on link at bounding box center [85, 38] width 125 height 35
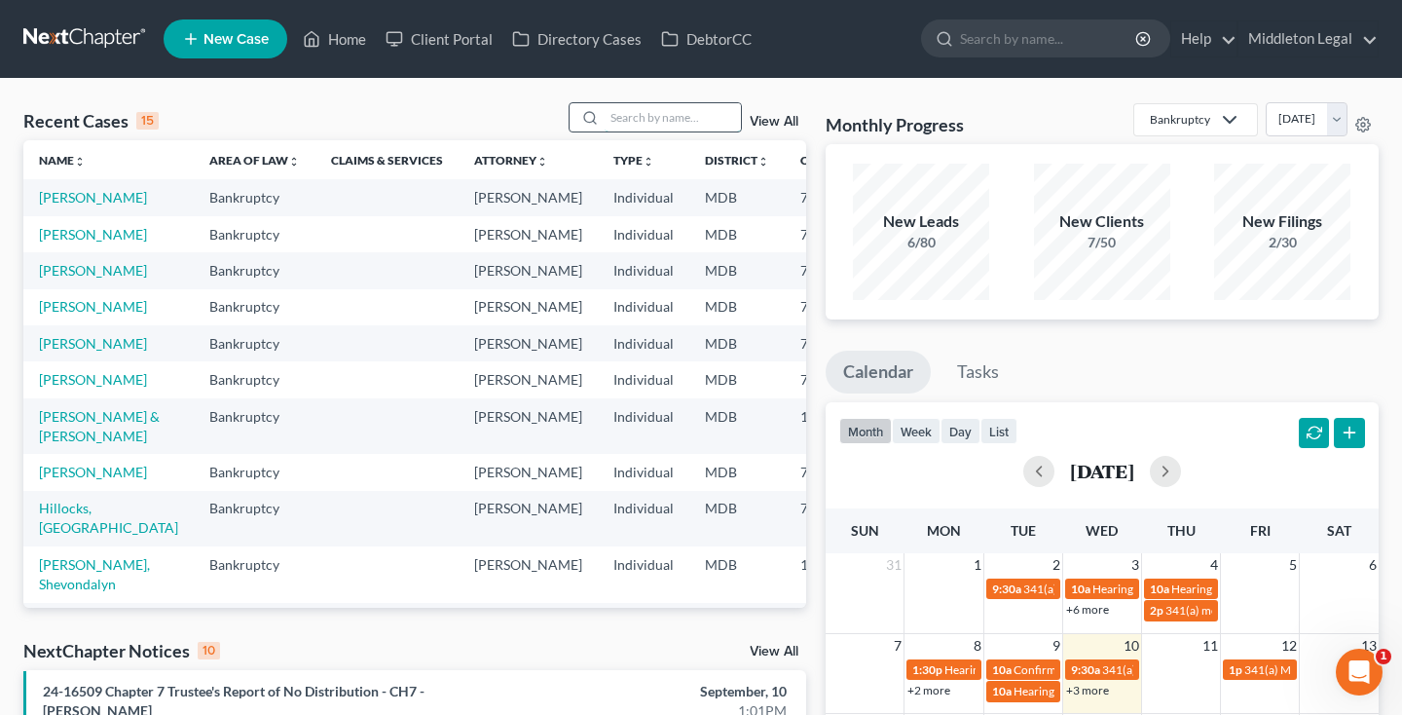
click at [684, 112] on input "search" at bounding box center [673, 117] width 136 height 28
type input "mcdaniel"
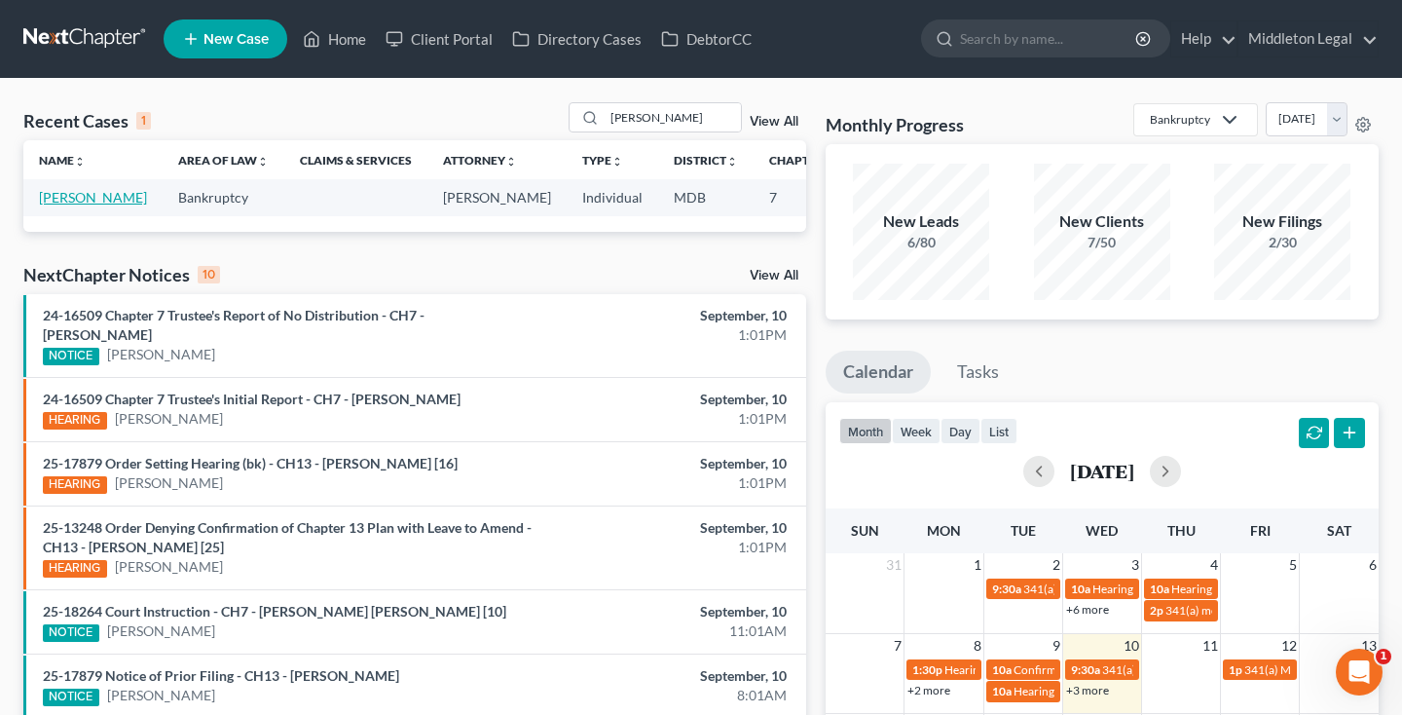
click at [59, 205] on link "[PERSON_NAME]" at bounding box center [93, 197] width 108 height 17
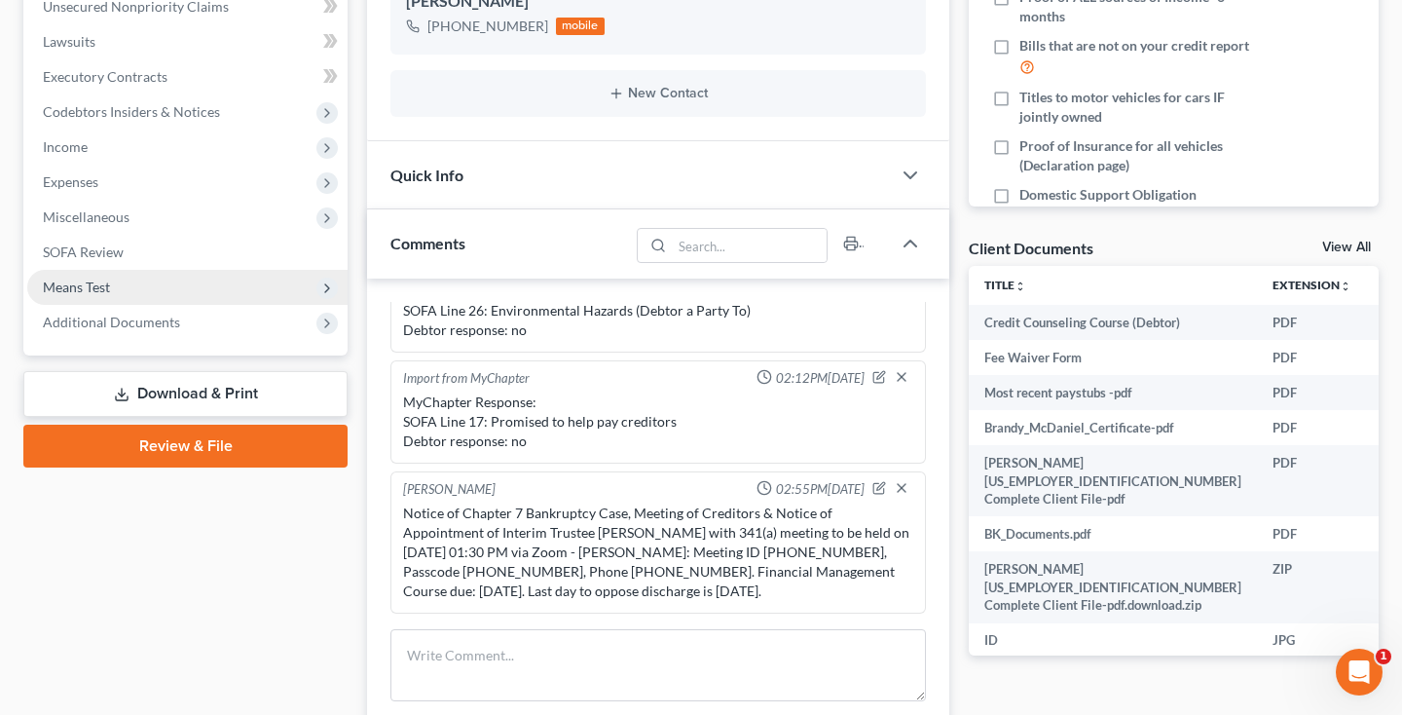
scroll to position [498, 0]
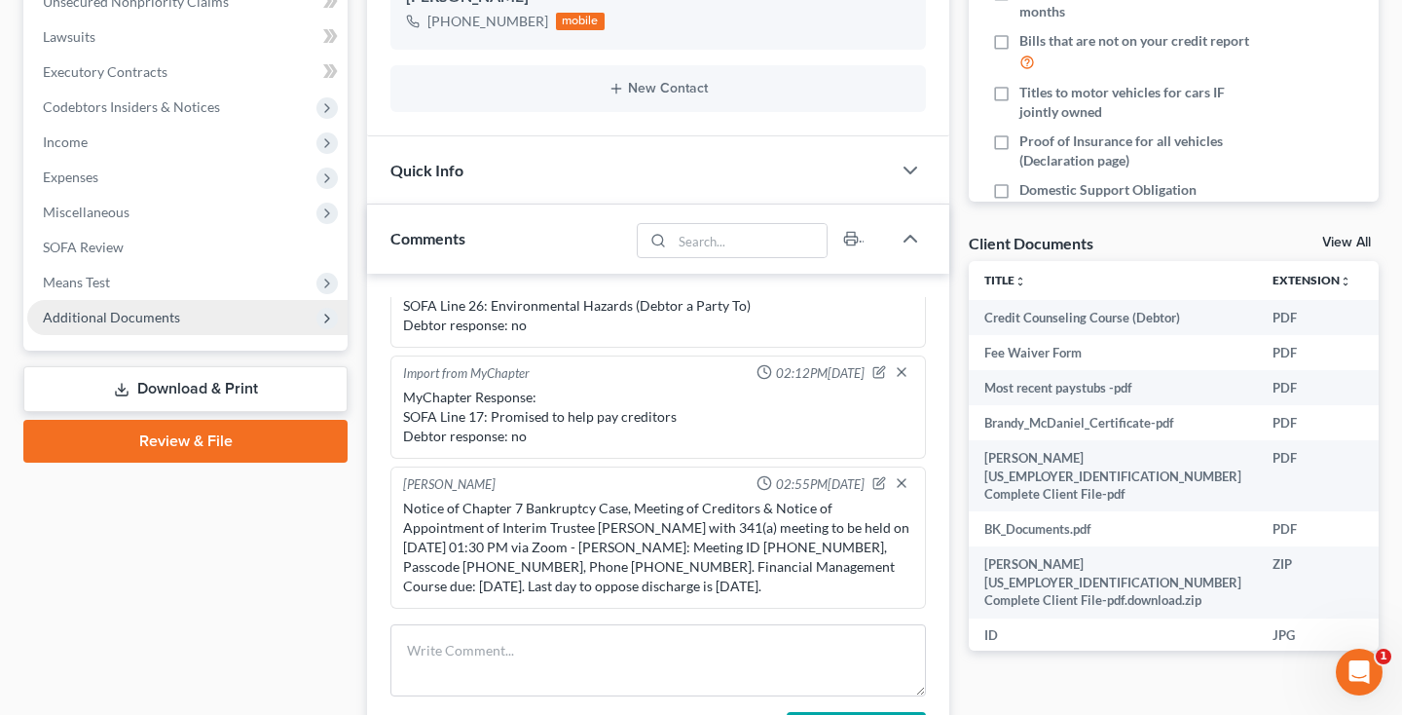
click at [148, 315] on span "Additional Documents" at bounding box center [111, 317] width 137 height 17
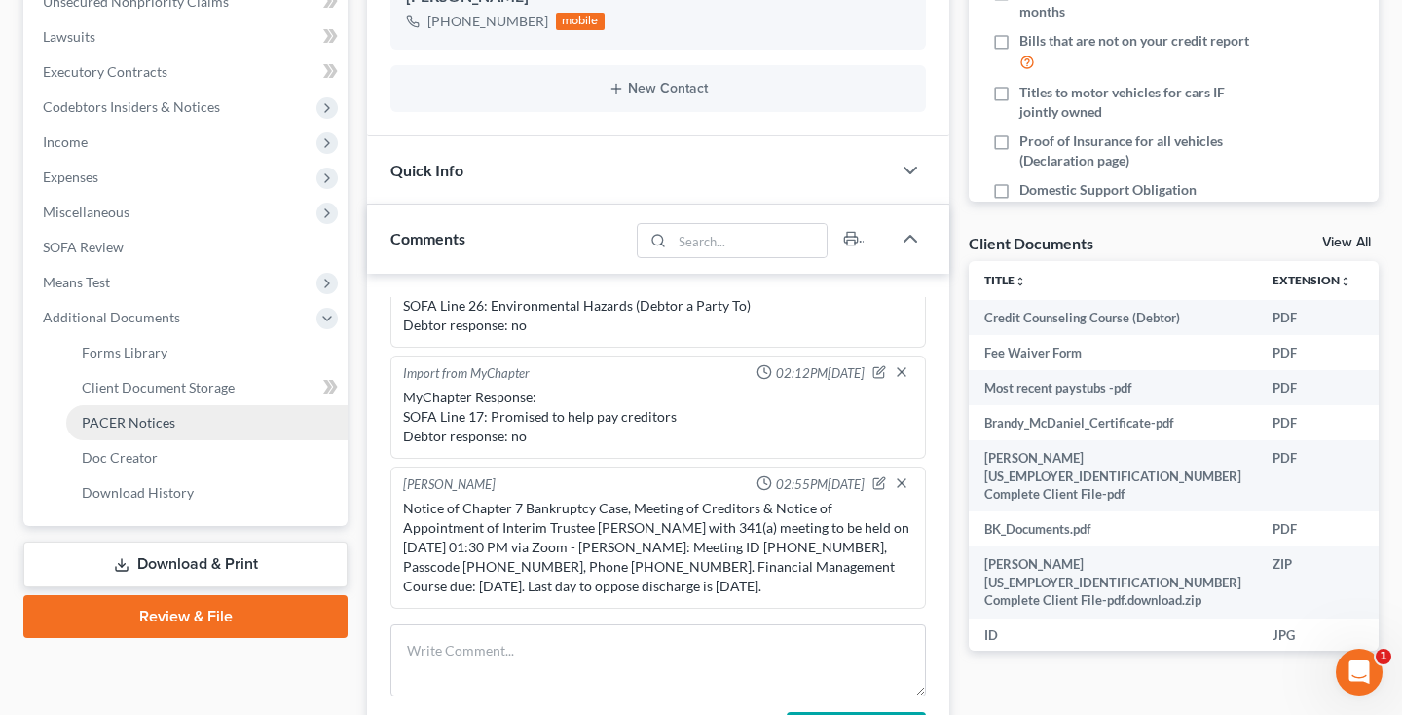
click at [124, 419] on span "PACER Notices" at bounding box center [128, 422] width 93 height 17
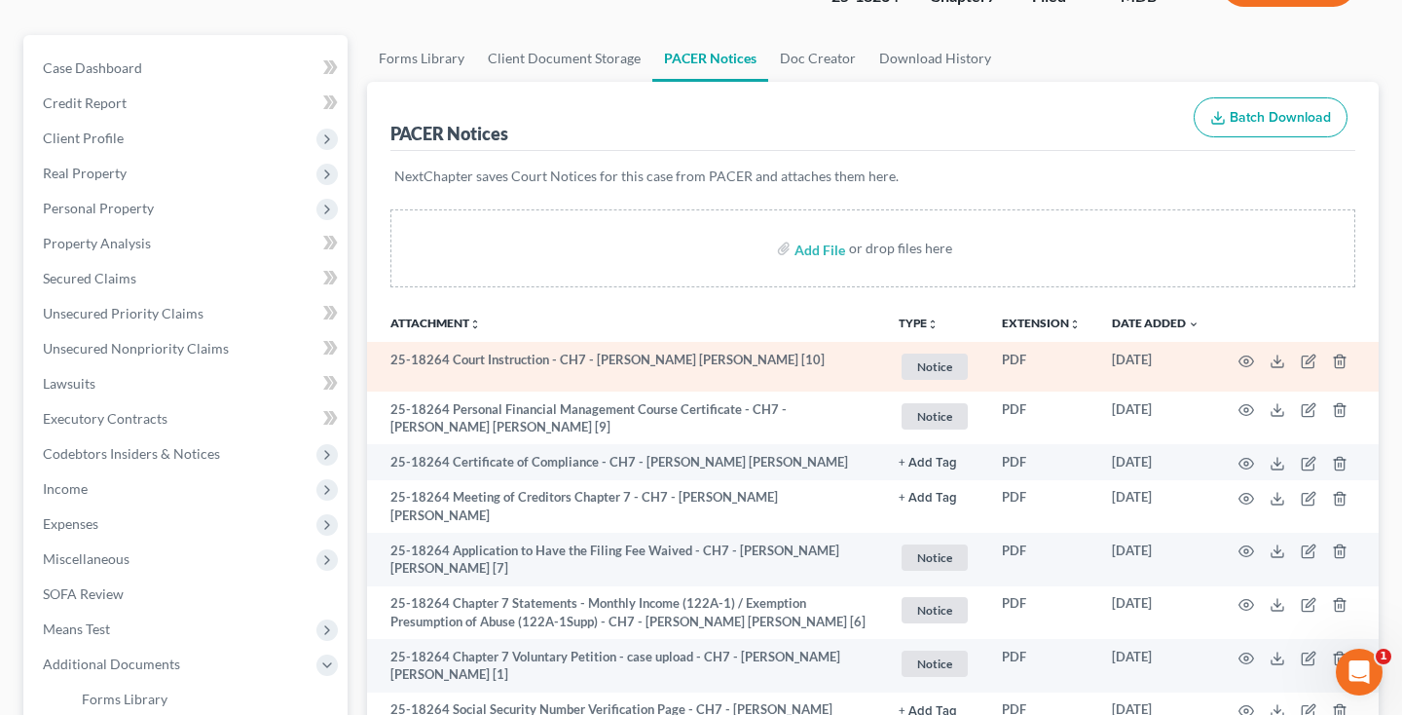
scroll to position [159, 0]
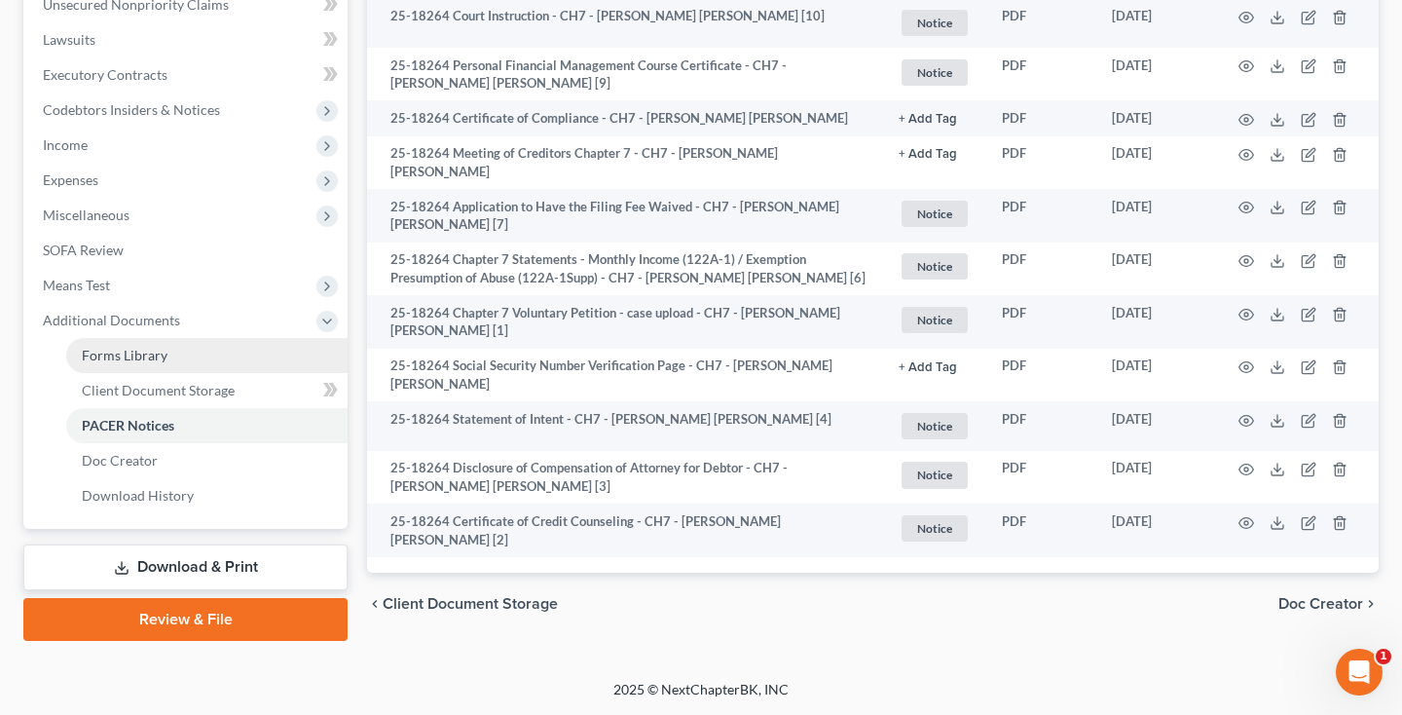
click at [140, 352] on span "Forms Library" at bounding box center [125, 355] width 86 height 17
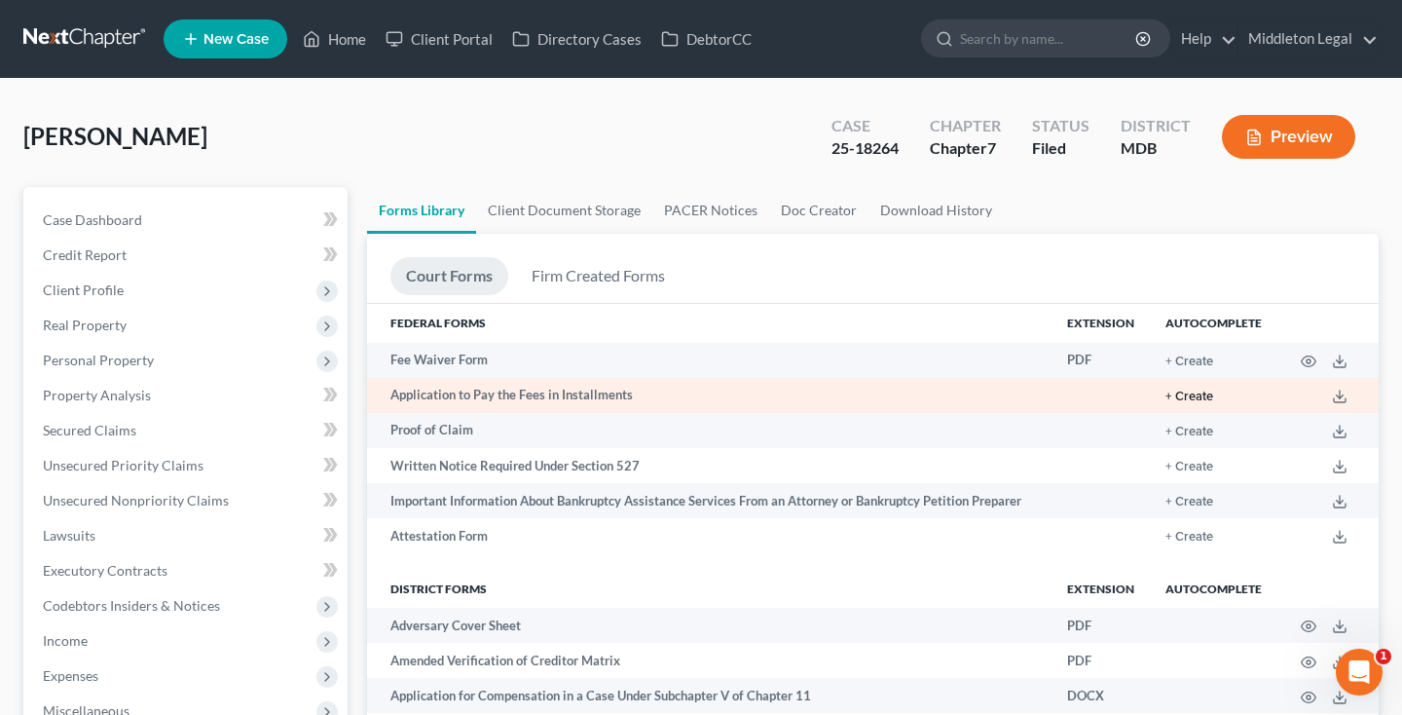
click at [1198, 391] on button "+ Create" at bounding box center [1189, 396] width 48 height 13
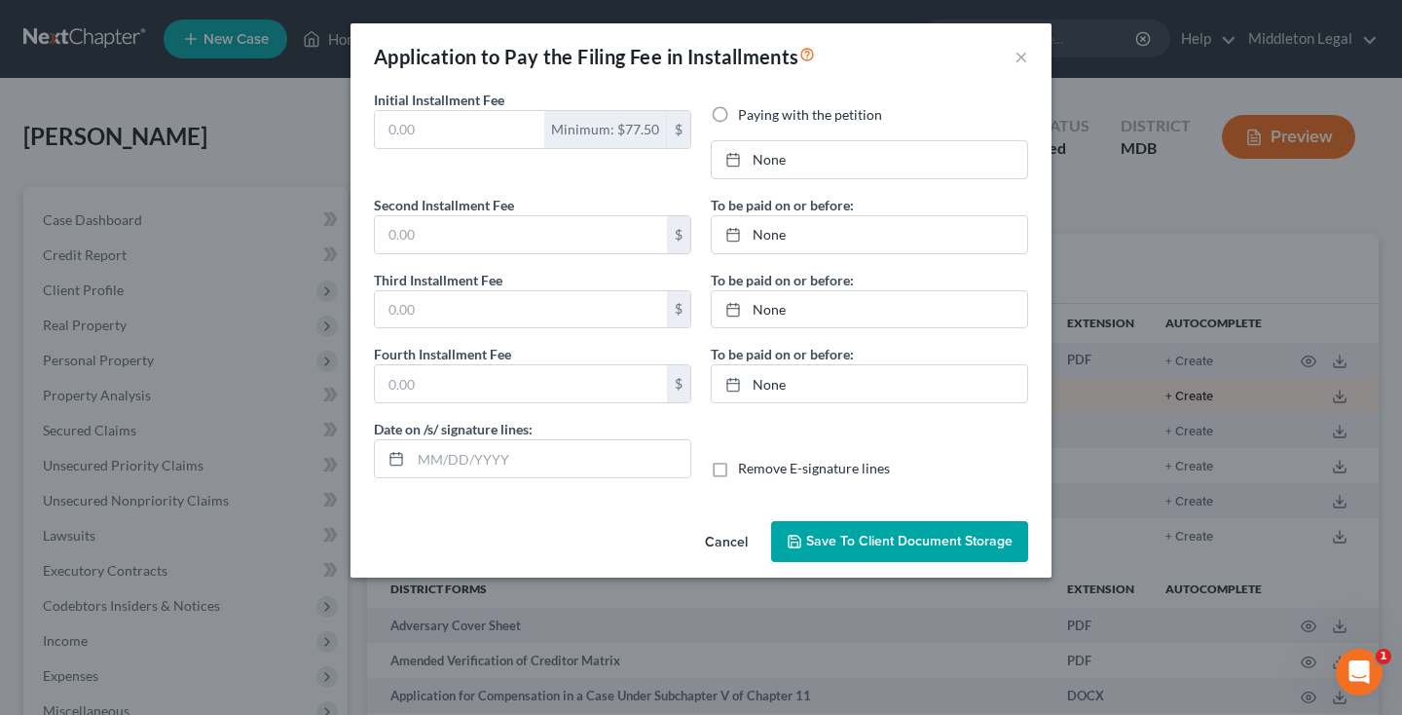
type input "0.00"
radio input "true"
type input "0.00"
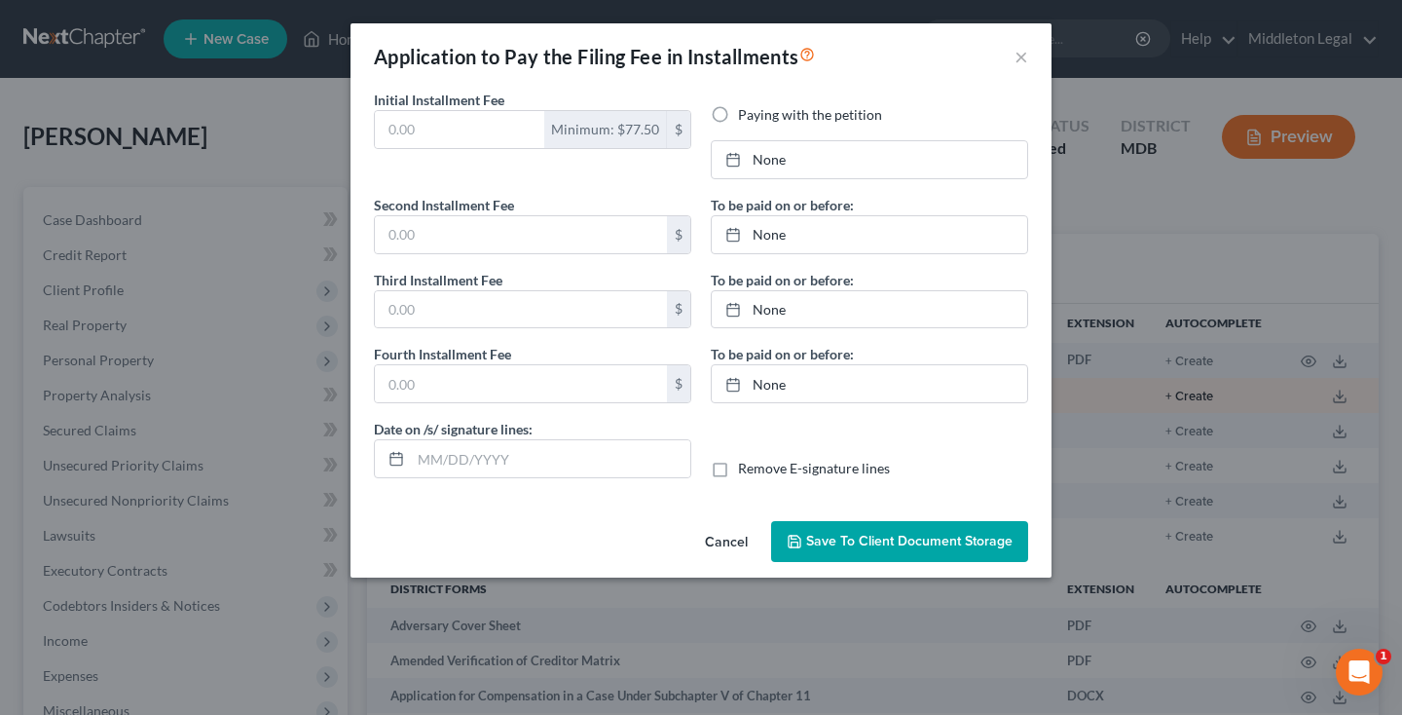
type input "09/10/2025"
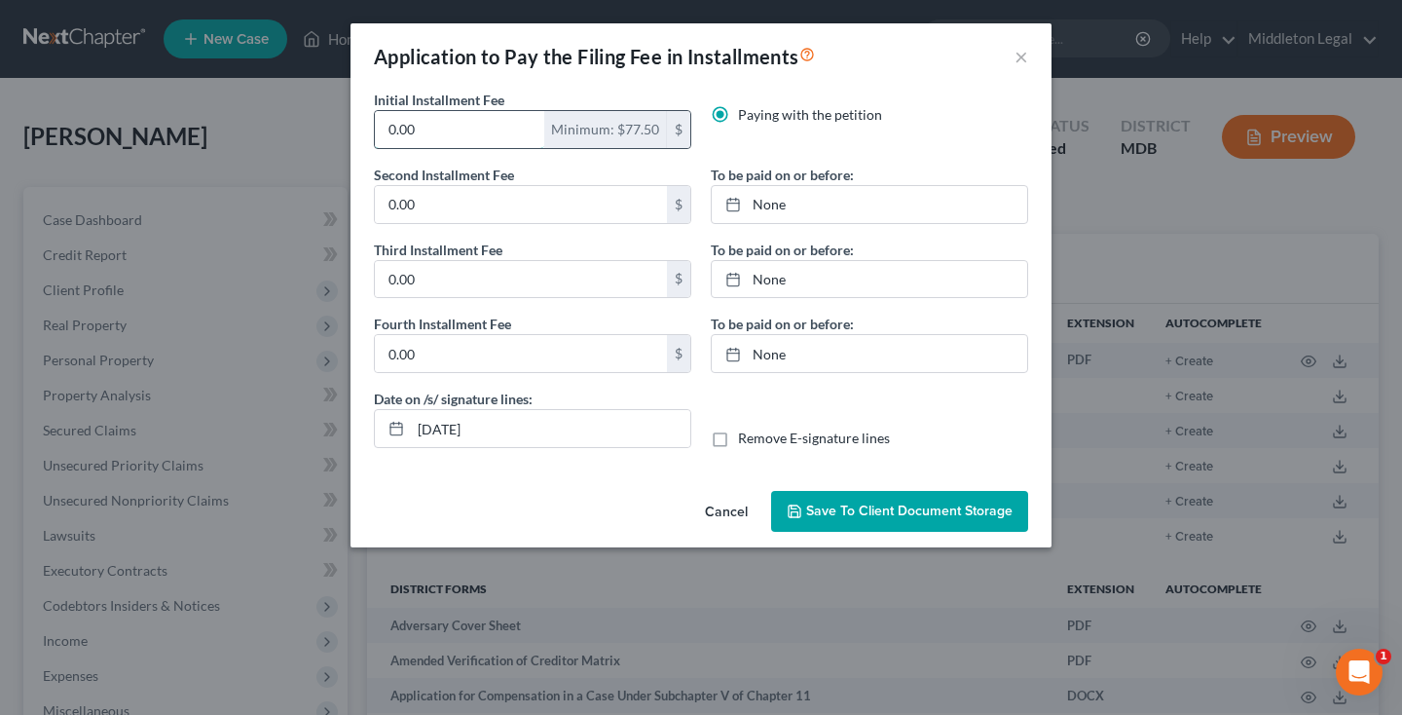
click at [489, 132] on input "0.00" at bounding box center [459, 129] width 169 height 37
type input "169"
click at [738, 111] on label "Paying with the petition" at bounding box center [810, 114] width 144 height 19
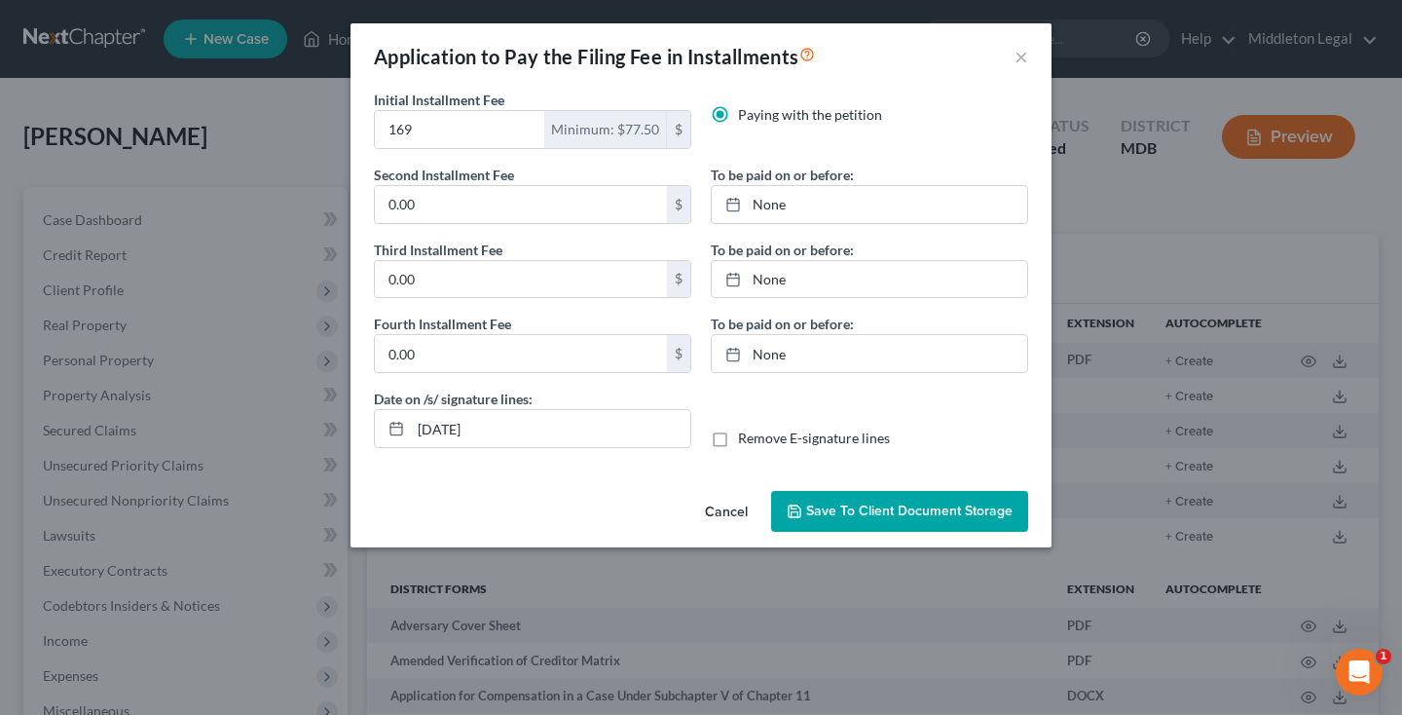
click at [746, 111] on input "Paying with the petition" at bounding box center [752, 111] width 13 height 13
click at [546, 214] on input "0.00" at bounding box center [521, 204] width 292 height 37
type input "169"
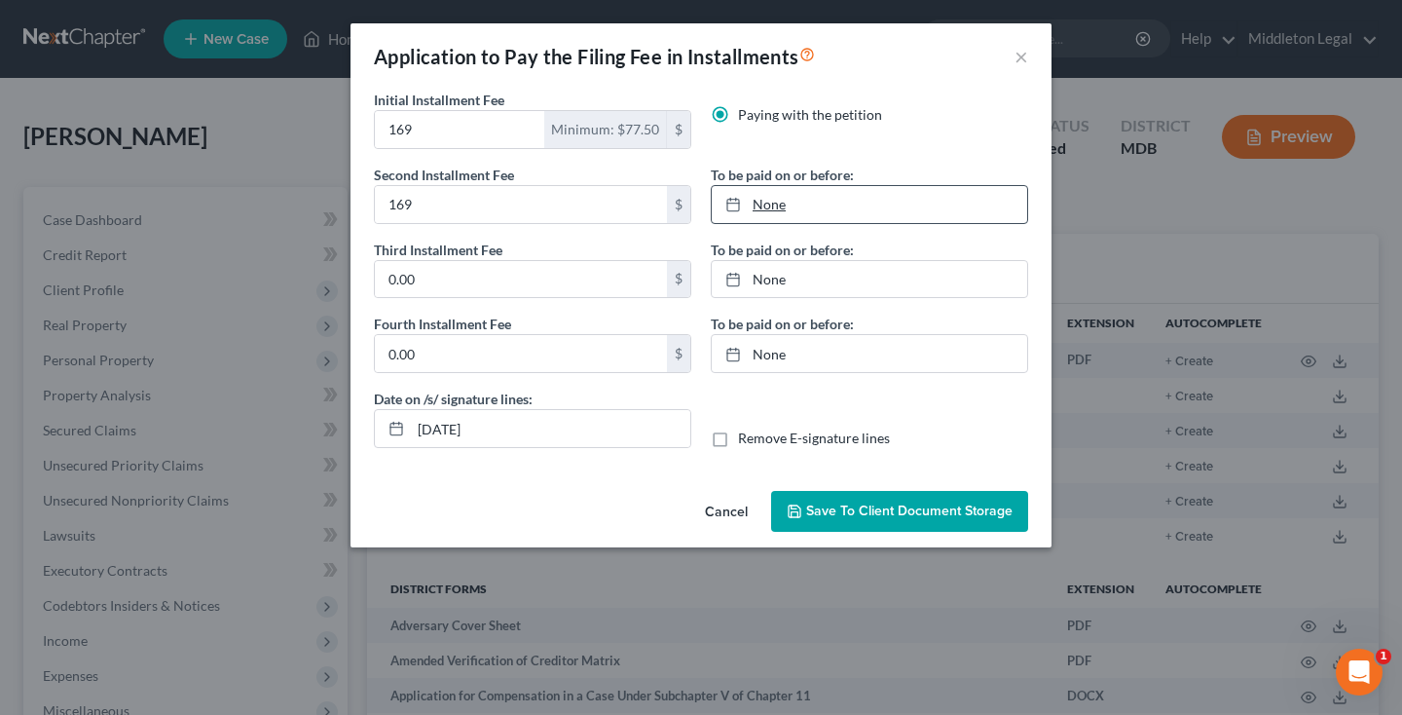
click at [763, 209] on link "None" at bounding box center [869, 204] width 315 height 37
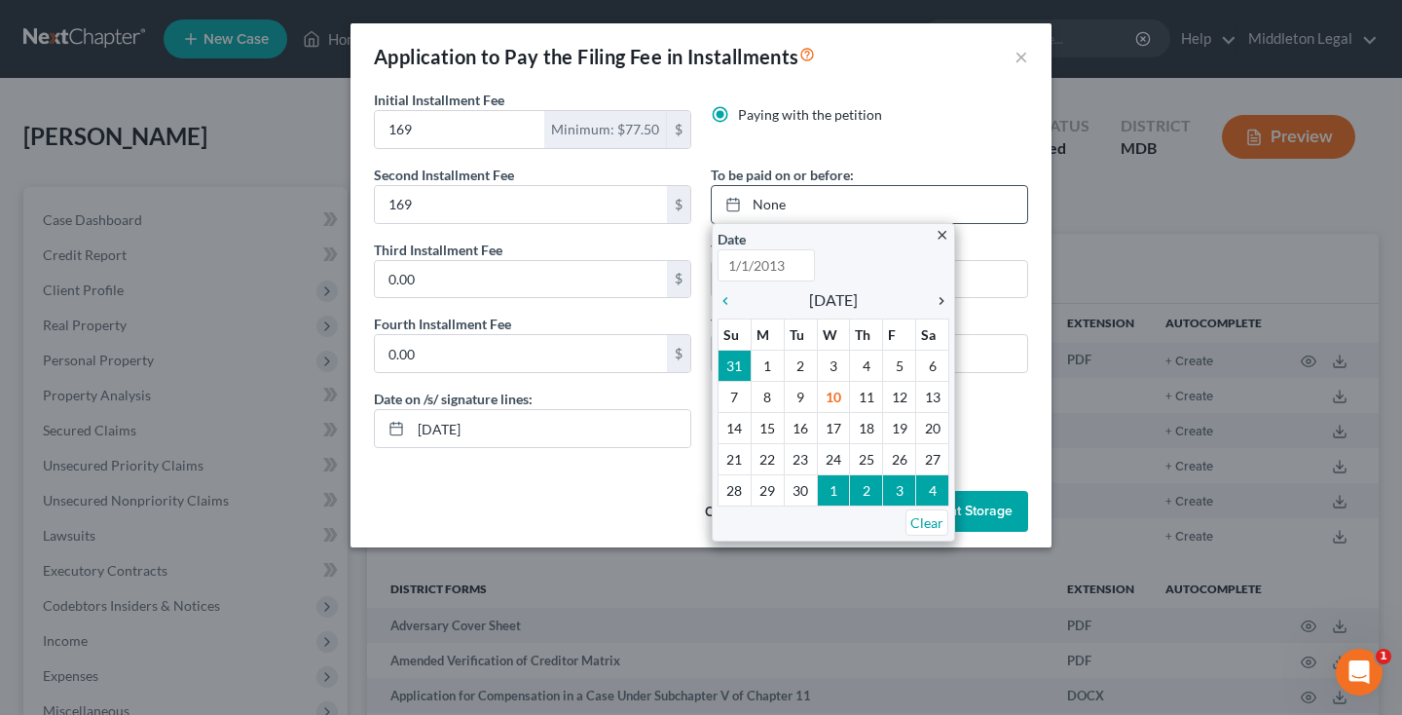
type input "9/10/2025"
click at [941, 302] on icon "chevron_right" at bounding box center [936, 301] width 25 height 16
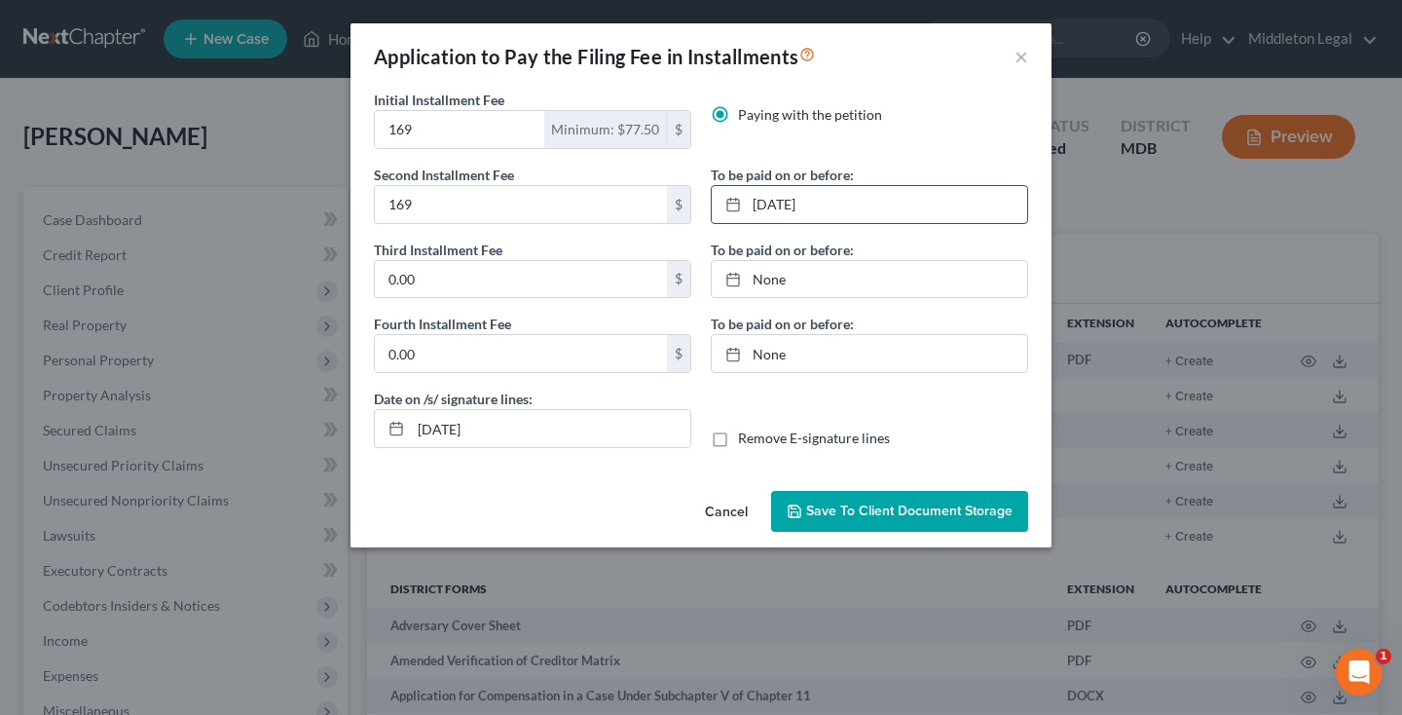
click at [871, 523] on button "Save to Client Document Storage" at bounding box center [899, 511] width 257 height 41
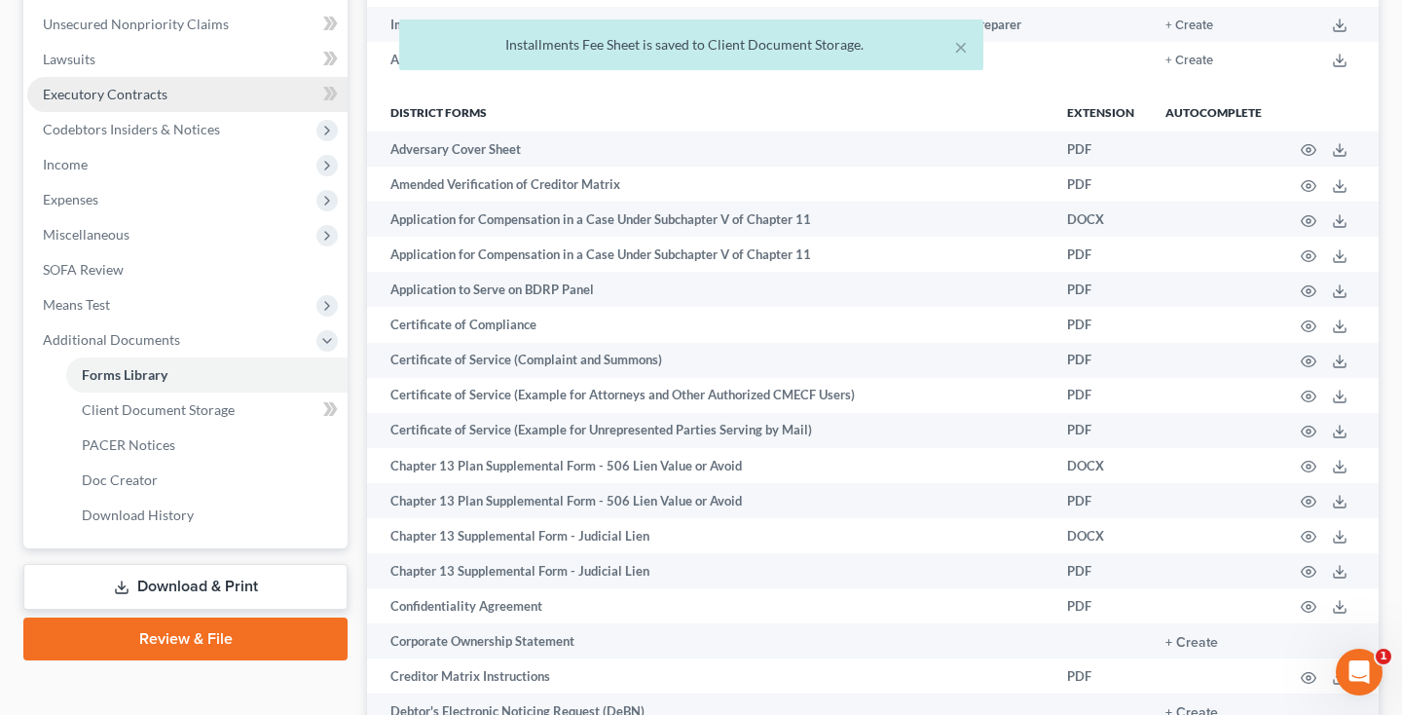
scroll to position [557, 0]
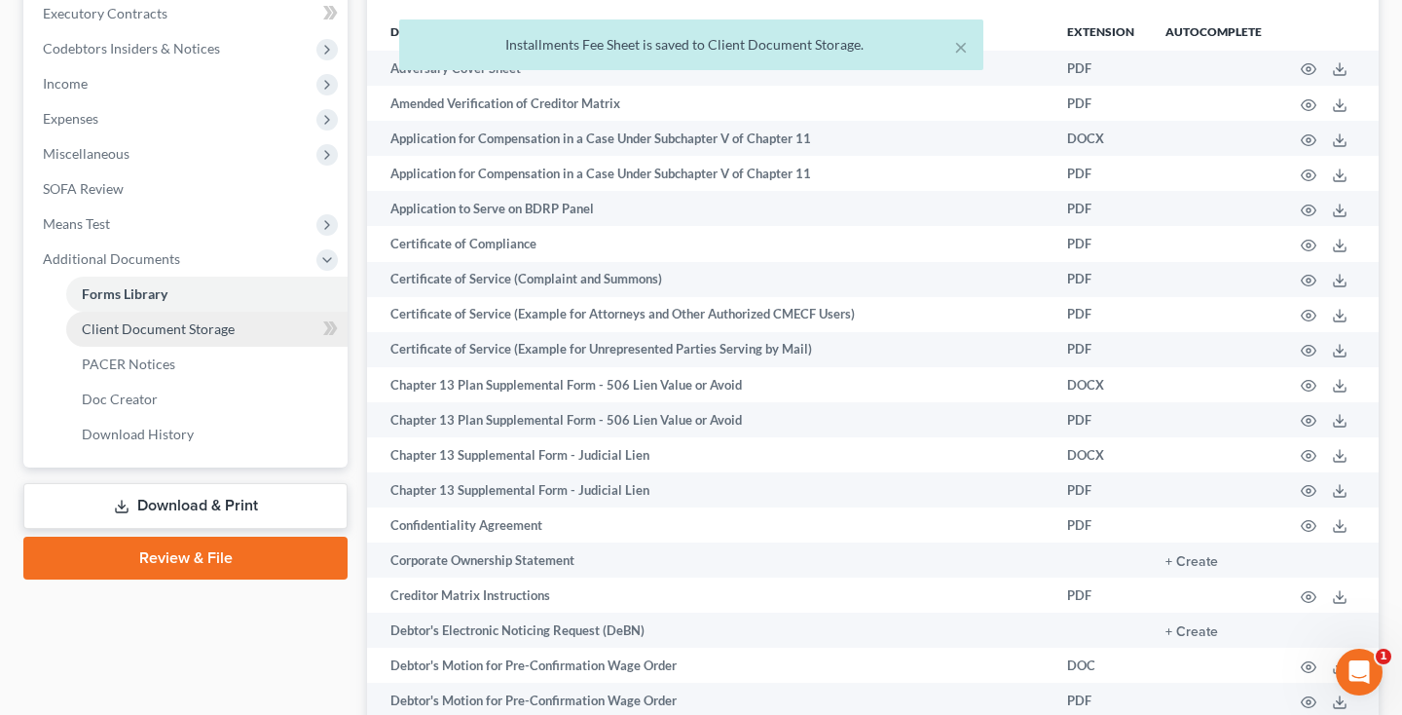
click at [186, 336] on span "Client Document Storage" at bounding box center [158, 328] width 153 height 17
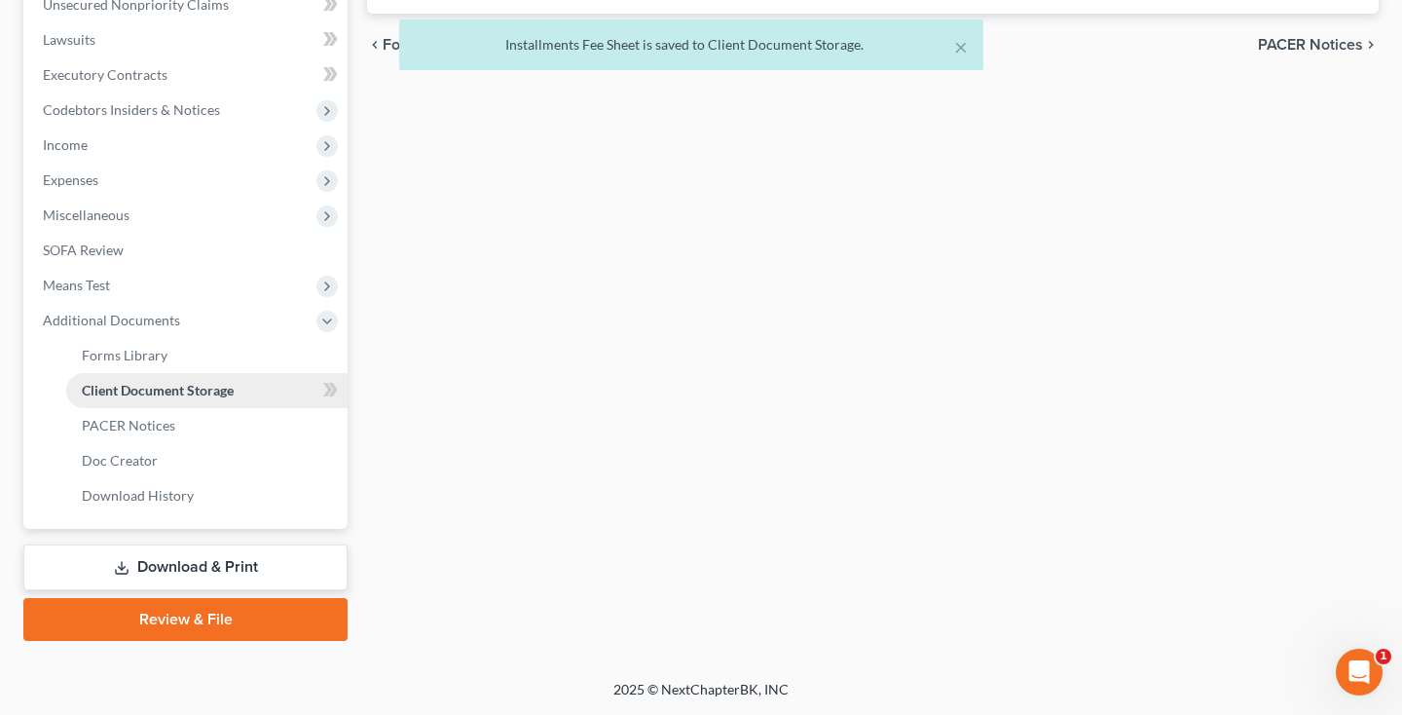
scroll to position [148, 0]
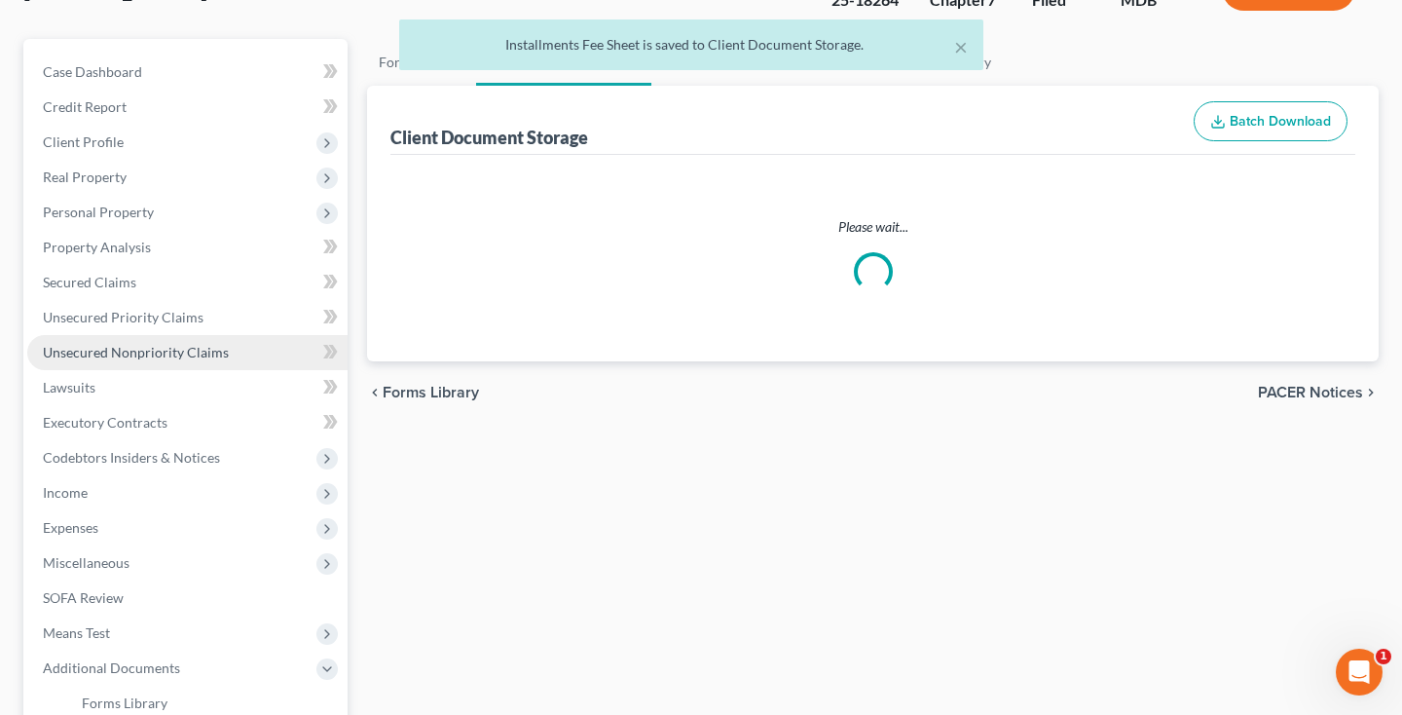
select select "14"
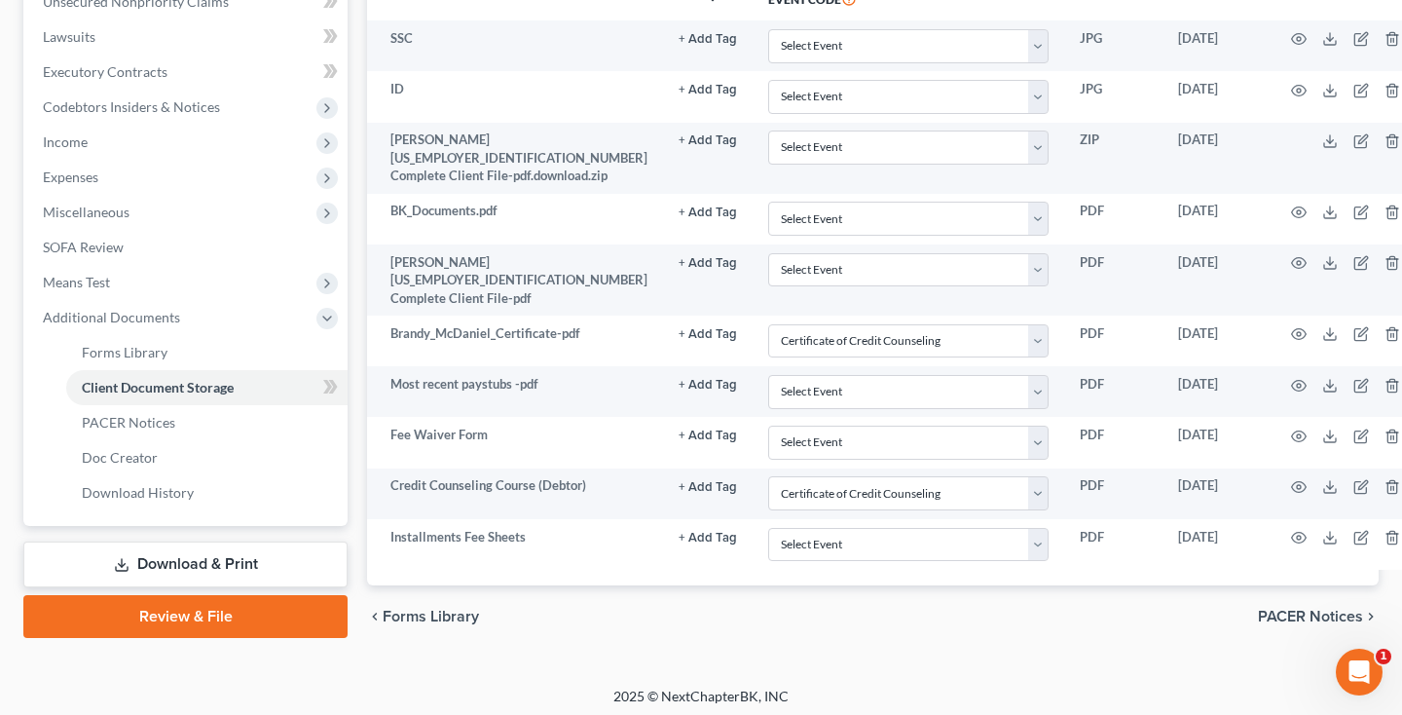
scroll to position [496, 0]
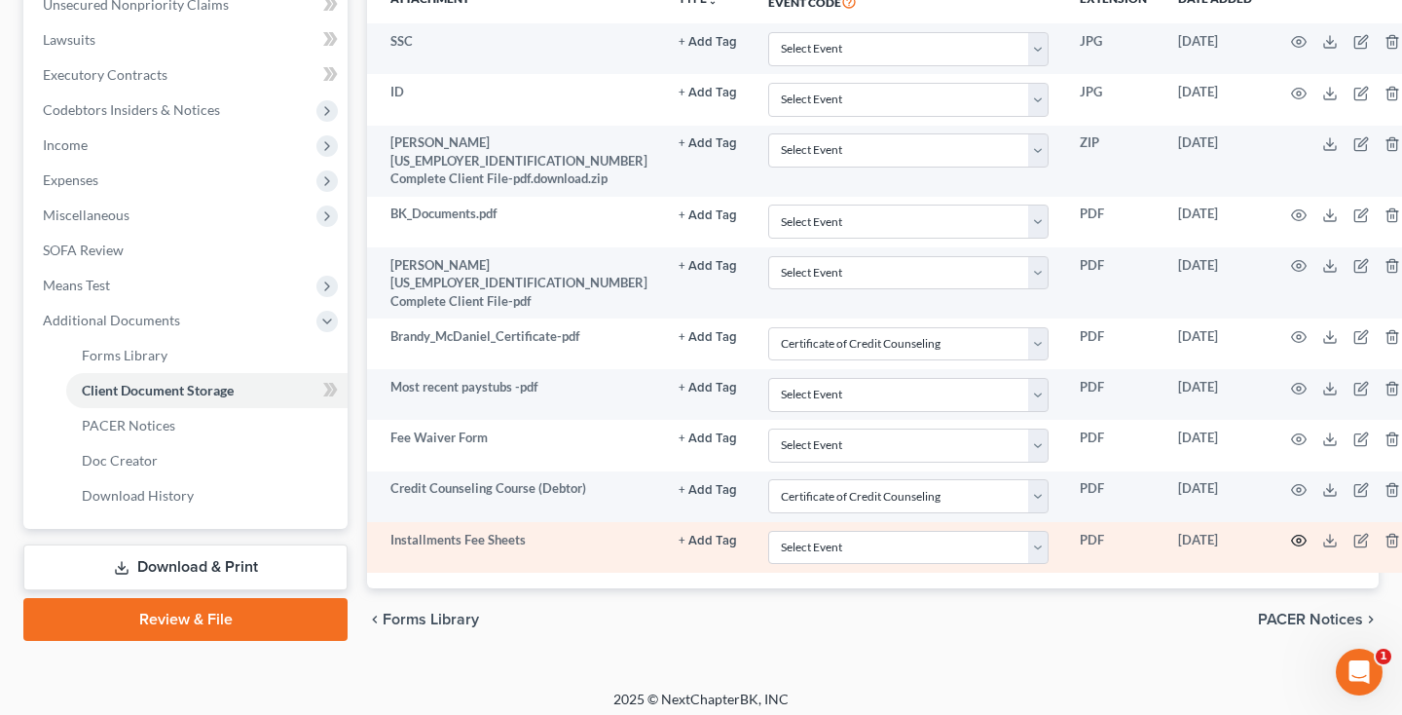
click at [1297, 538] on circle "button" at bounding box center [1299, 540] width 4 height 4
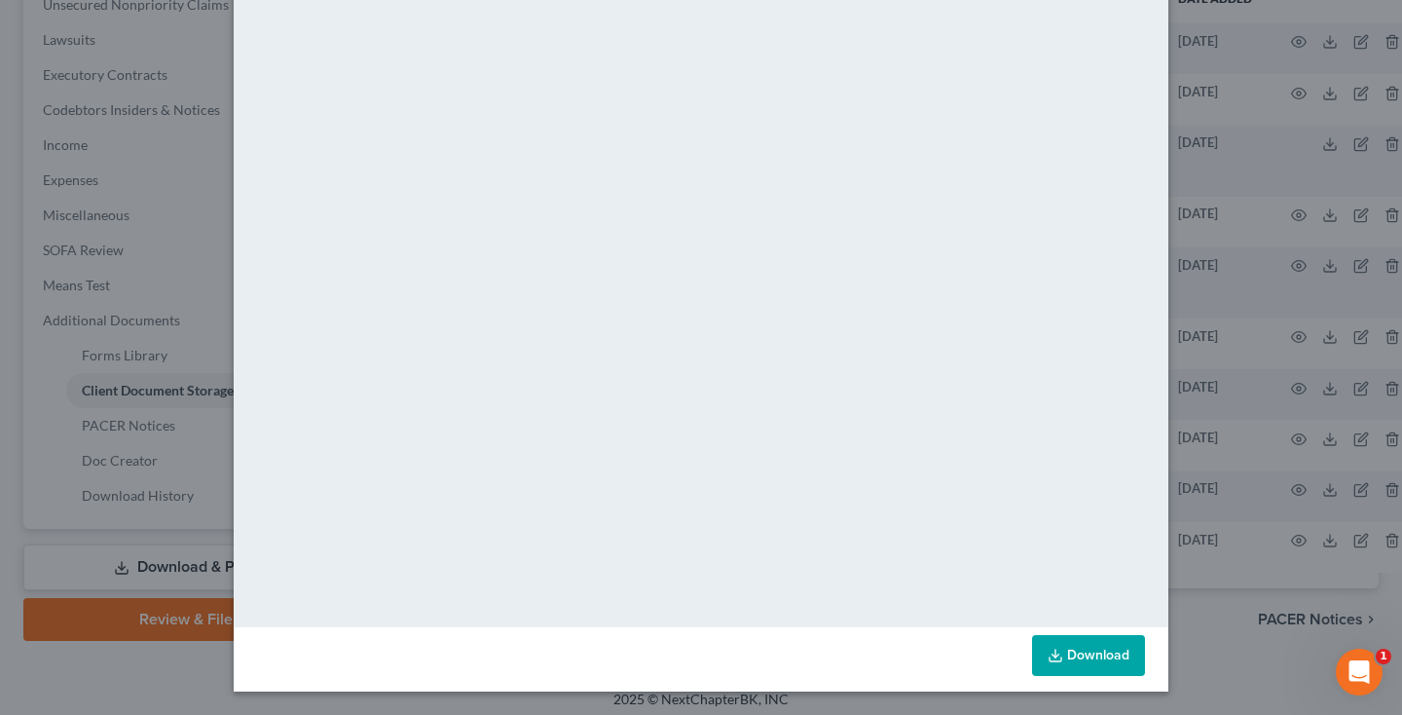
scroll to position [100, 0]
click at [1084, 643] on link "Download" at bounding box center [1088, 655] width 113 height 41
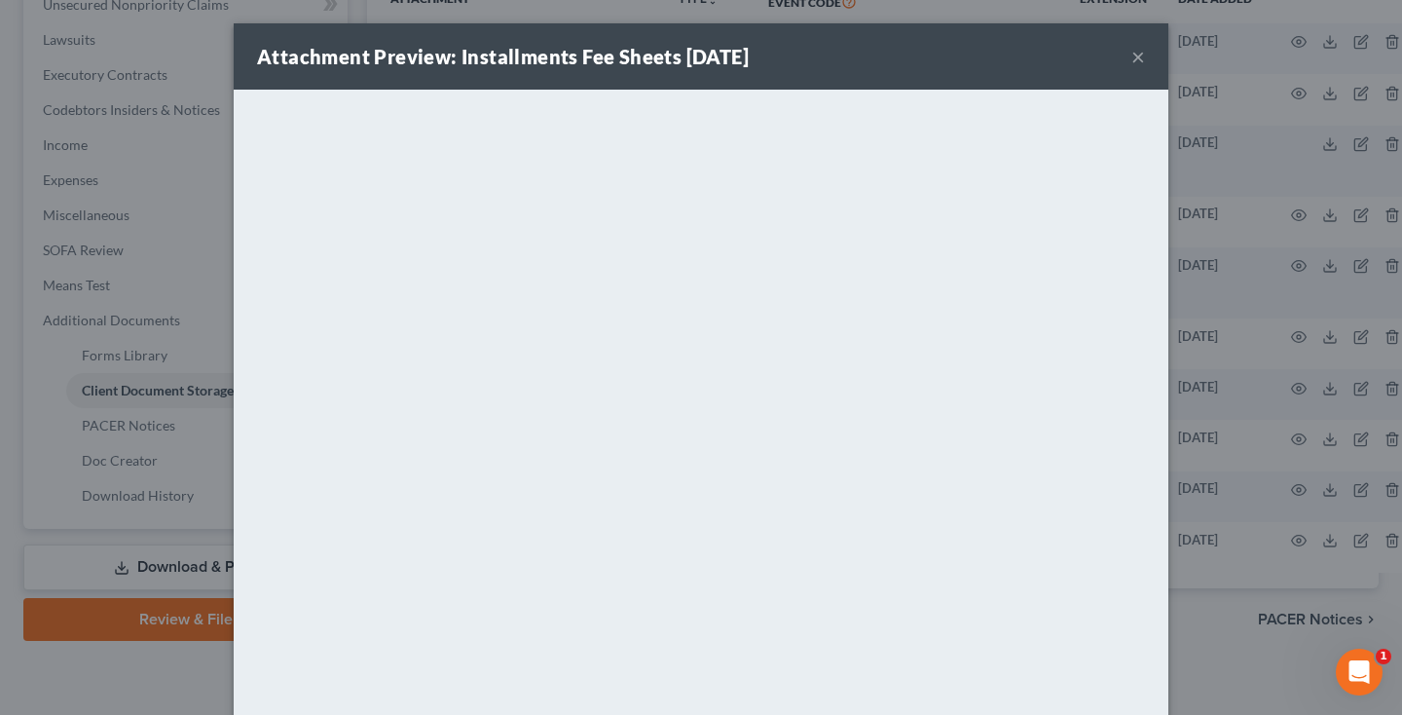
scroll to position [0, 0]
click at [1142, 56] on button "×" at bounding box center [1138, 56] width 14 height 23
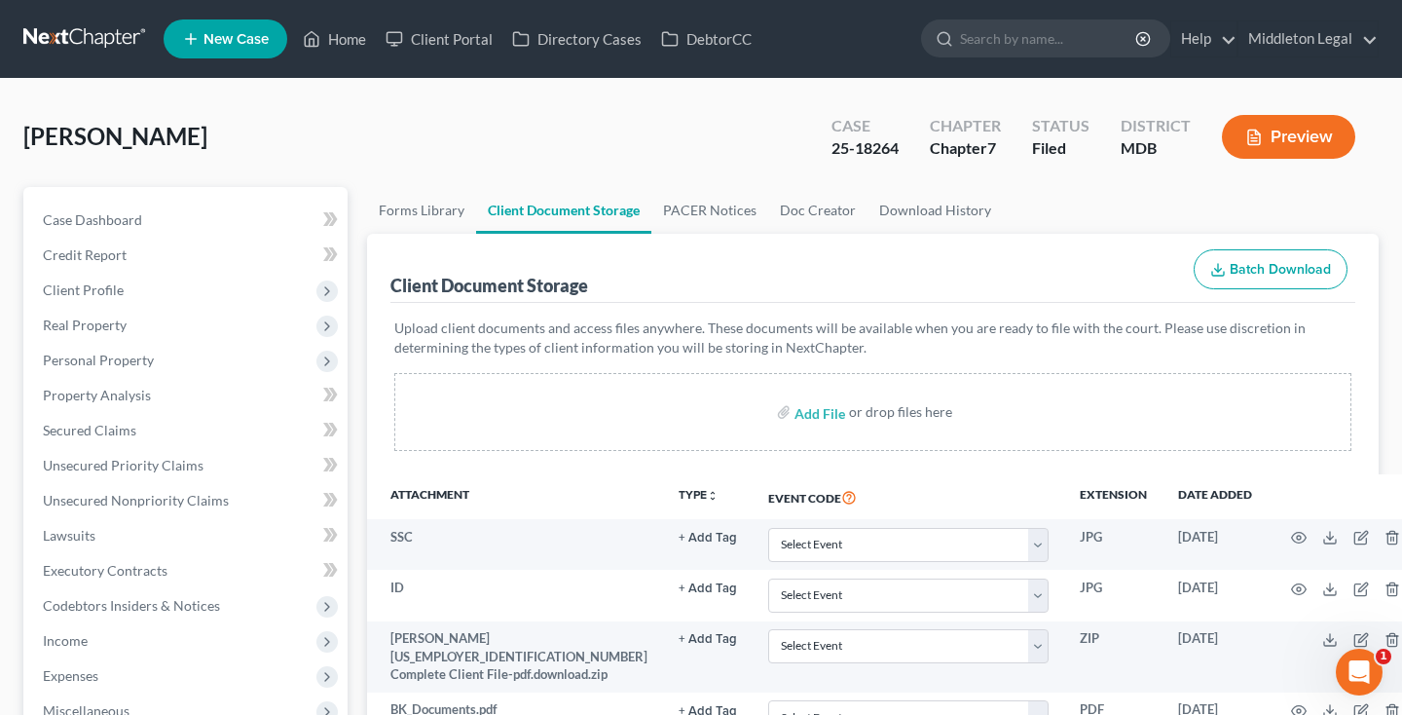
click at [107, 48] on link at bounding box center [85, 38] width 125 height 35
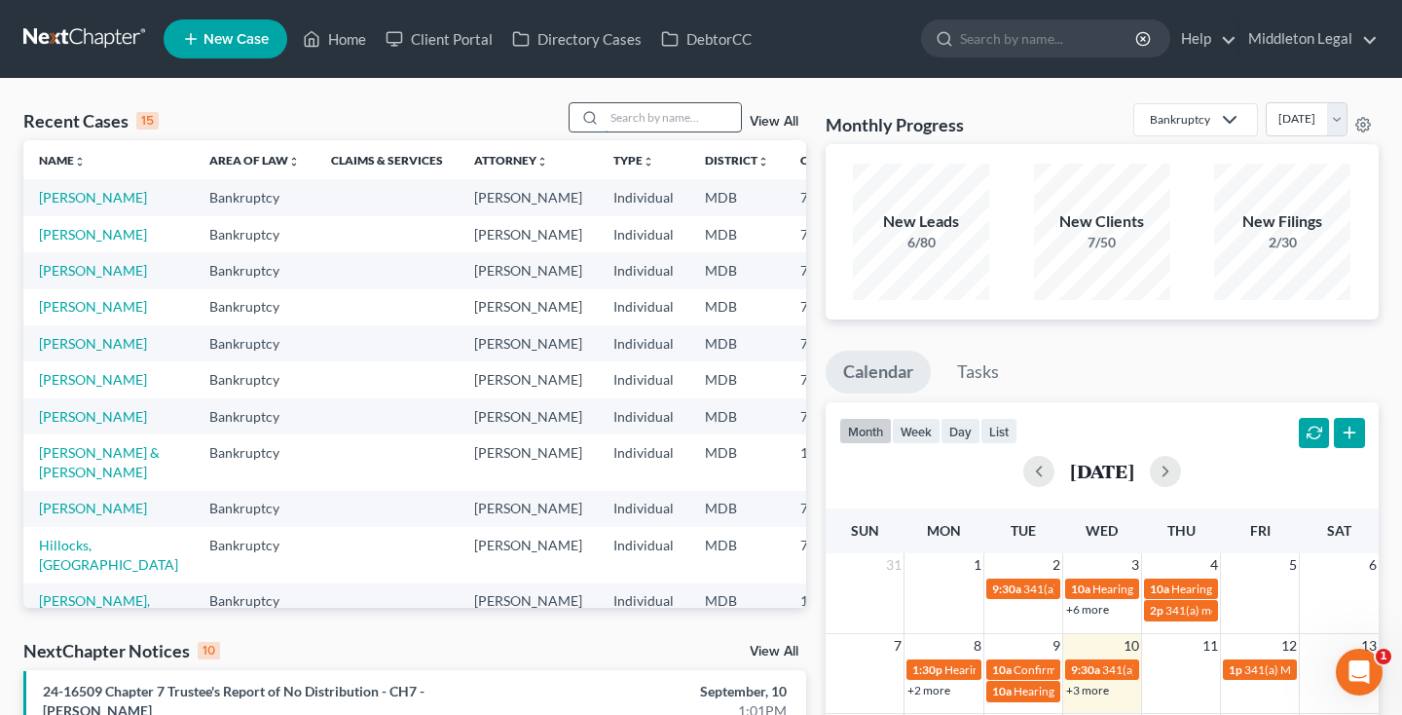
click at [720, 122] on input "search" at bounding box center [673, 117] width 136 height 28
type input "robinson"
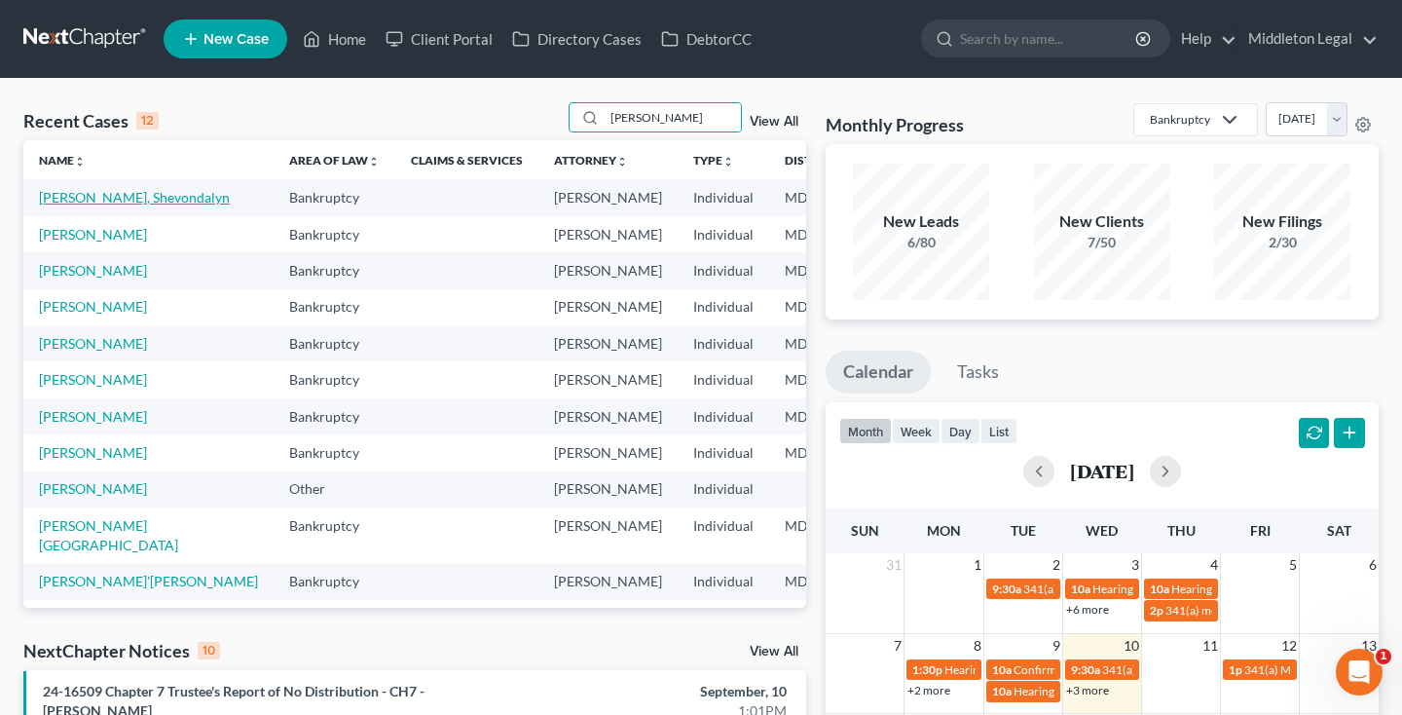
click at [90, 205] on link "[PERSON_NAME], Shevondalyn" at bounding box center [134, 197] width 191 height 17
select select "0"
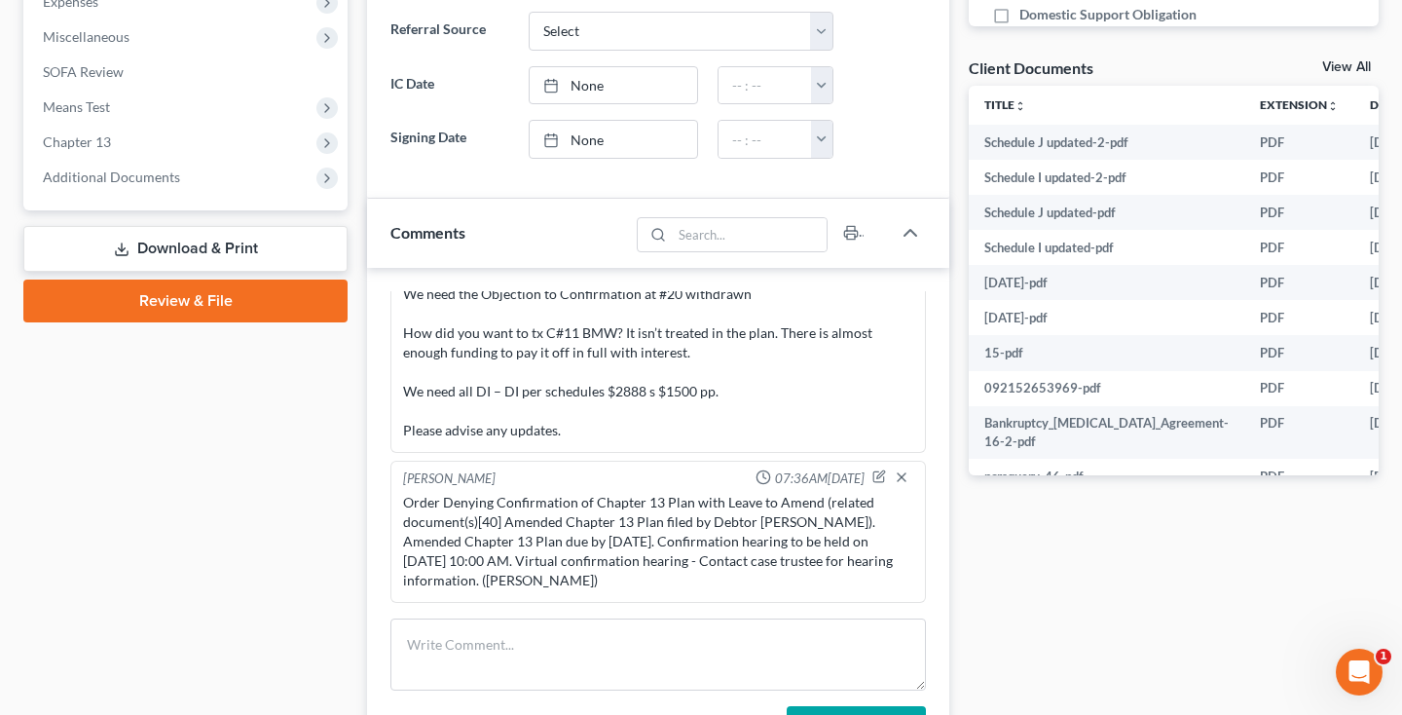
scroll to position [685, 0]
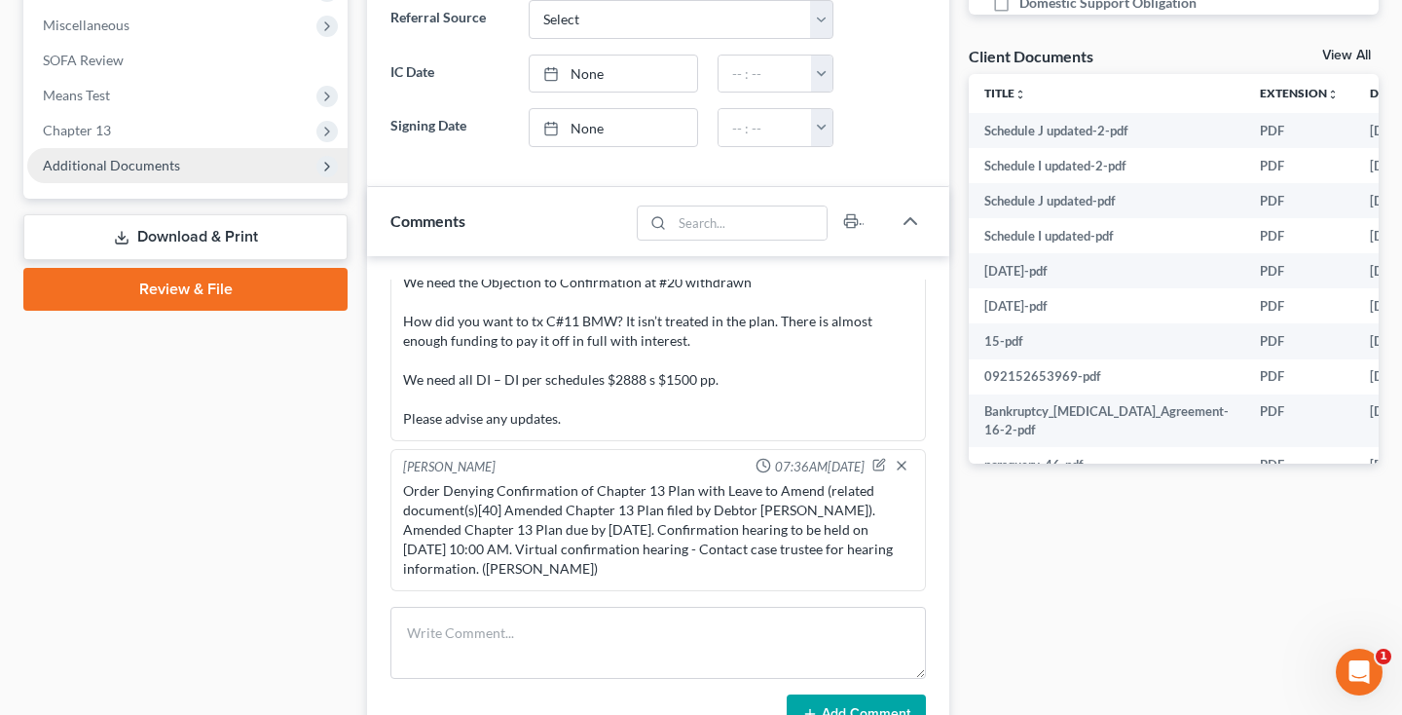
click at [159, 167] on span "Additional Documents" at bounding box center [111, 165] width 137 height 17
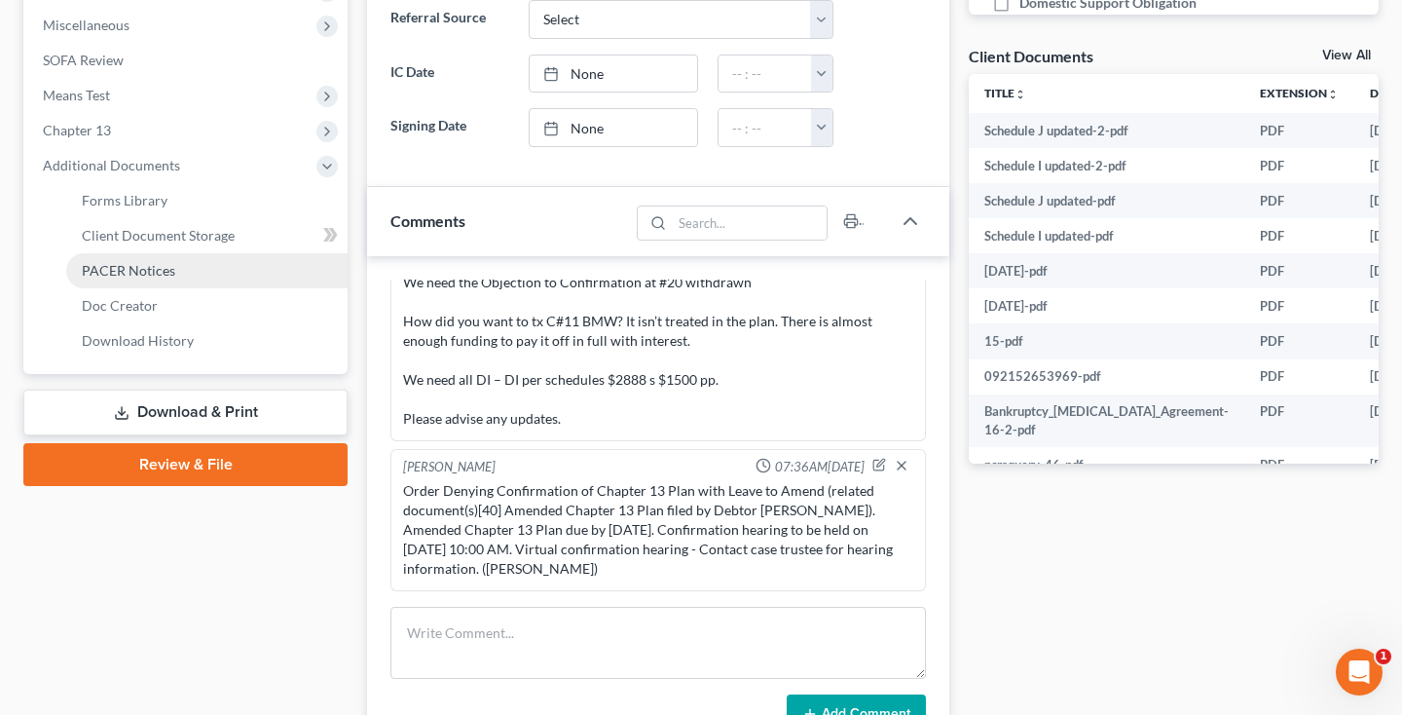
click at [132, 273] on span "PACER Notices" at bounding box center [128, 270] width 93 height 17
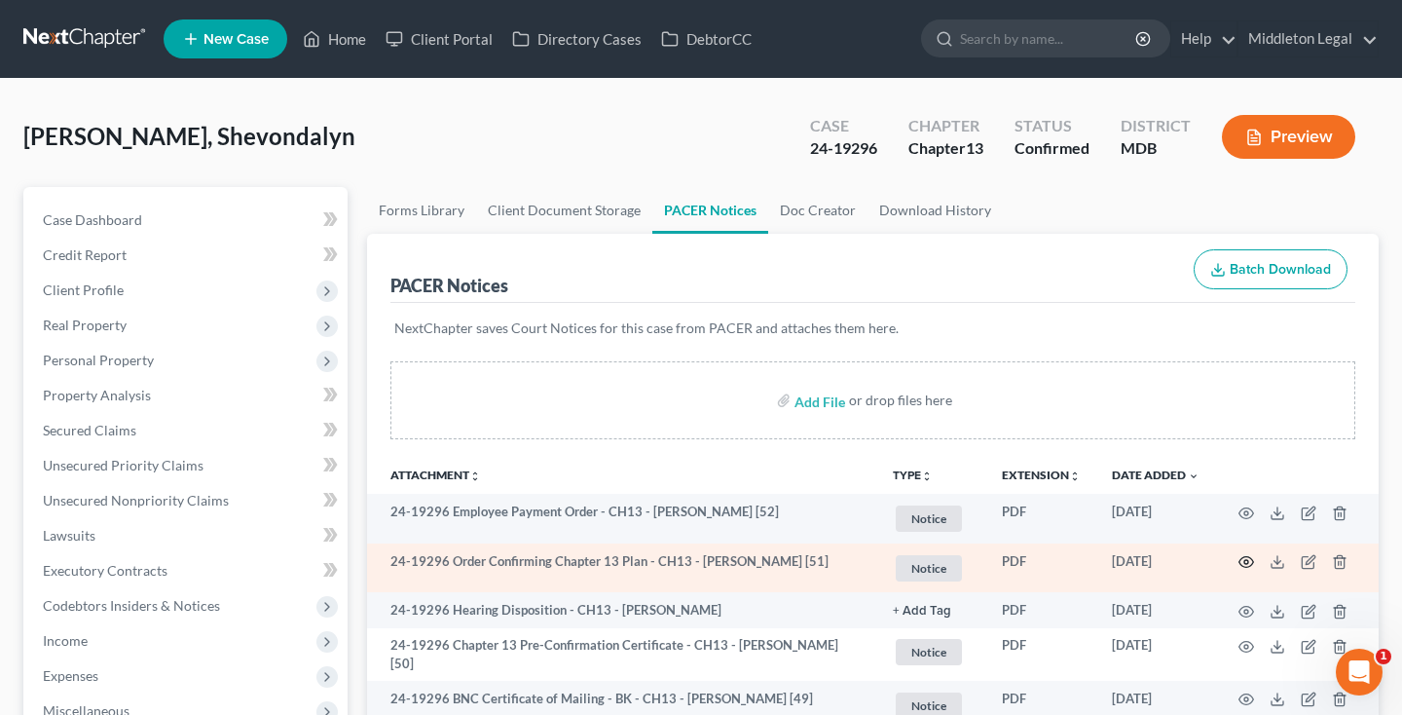
click at [1245, 564] on circle "button" at bounding box center [1246, 562] width 4 height 4
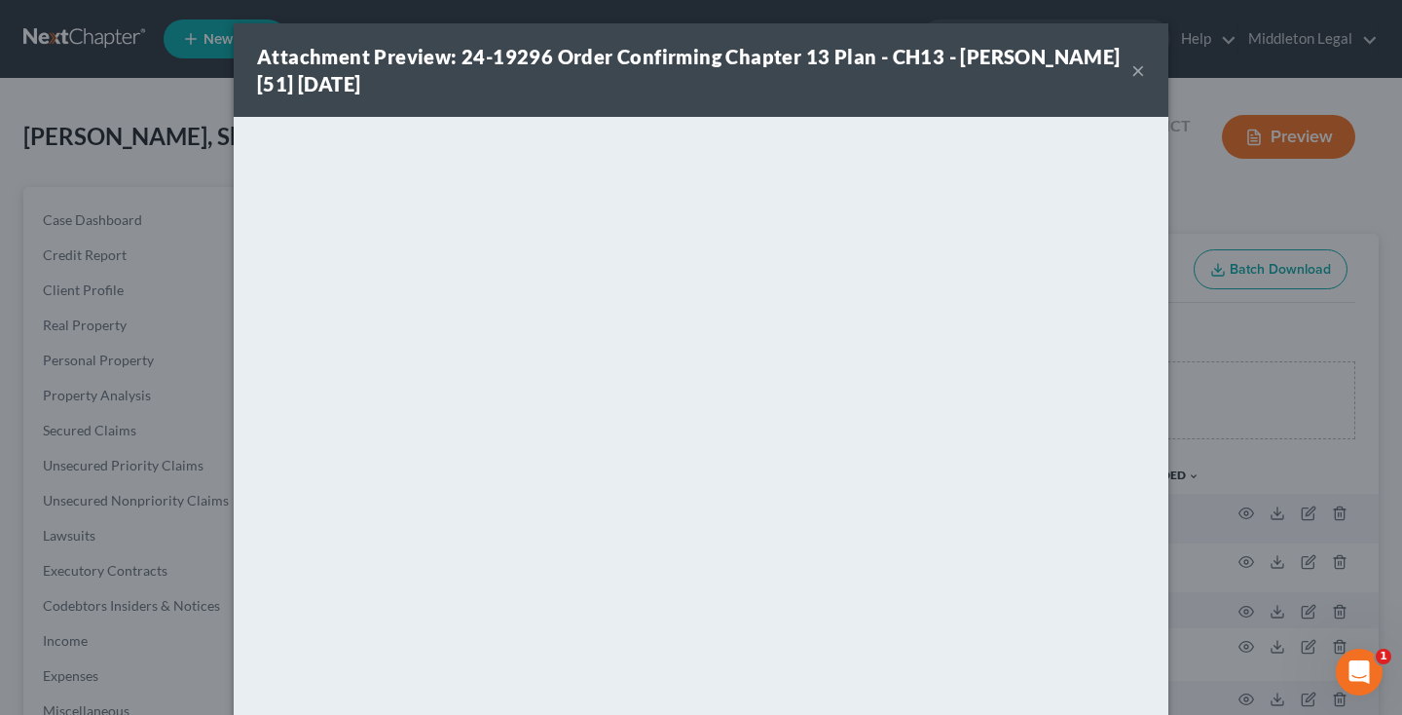
click at [1143, 76] on button "×" at bounding box center [1138, 69] width 14 height 23
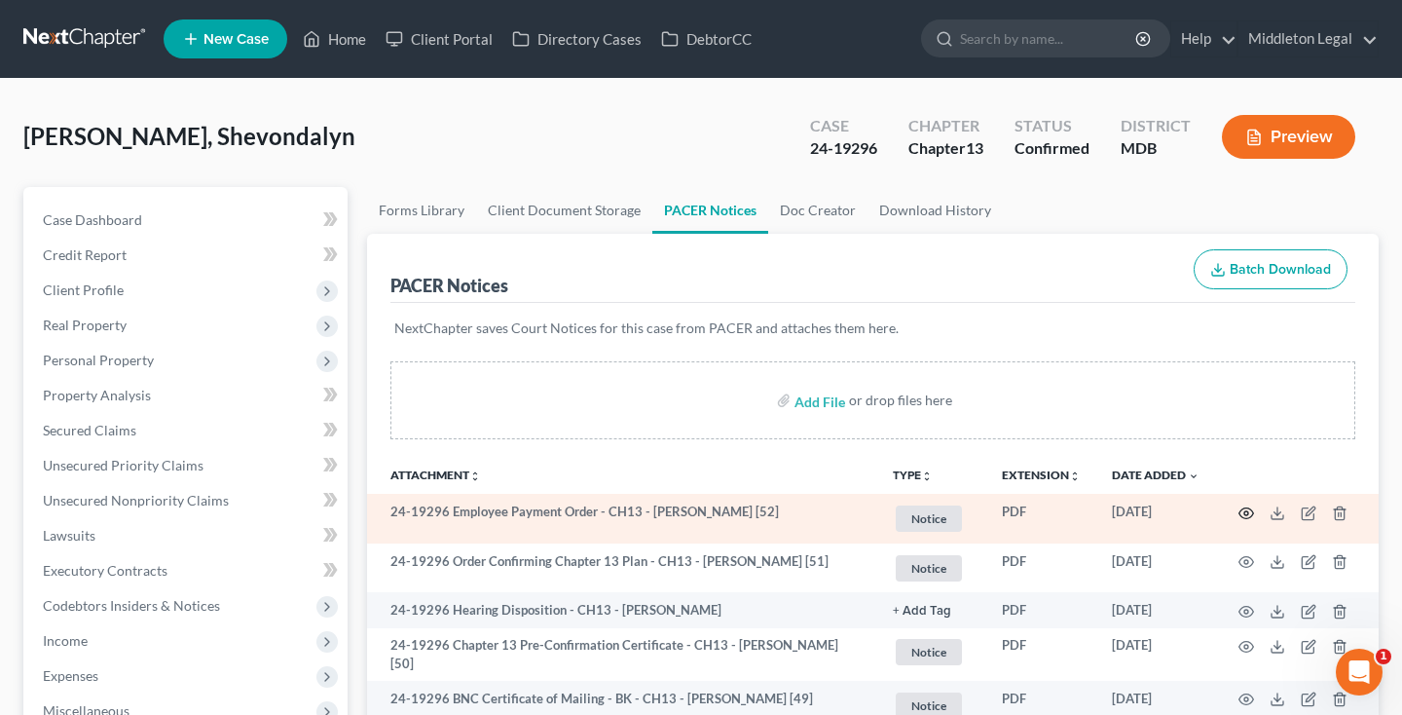
click at [1248, 513] on circle "button" at bounding box center [1246, 513] width 4 height 4
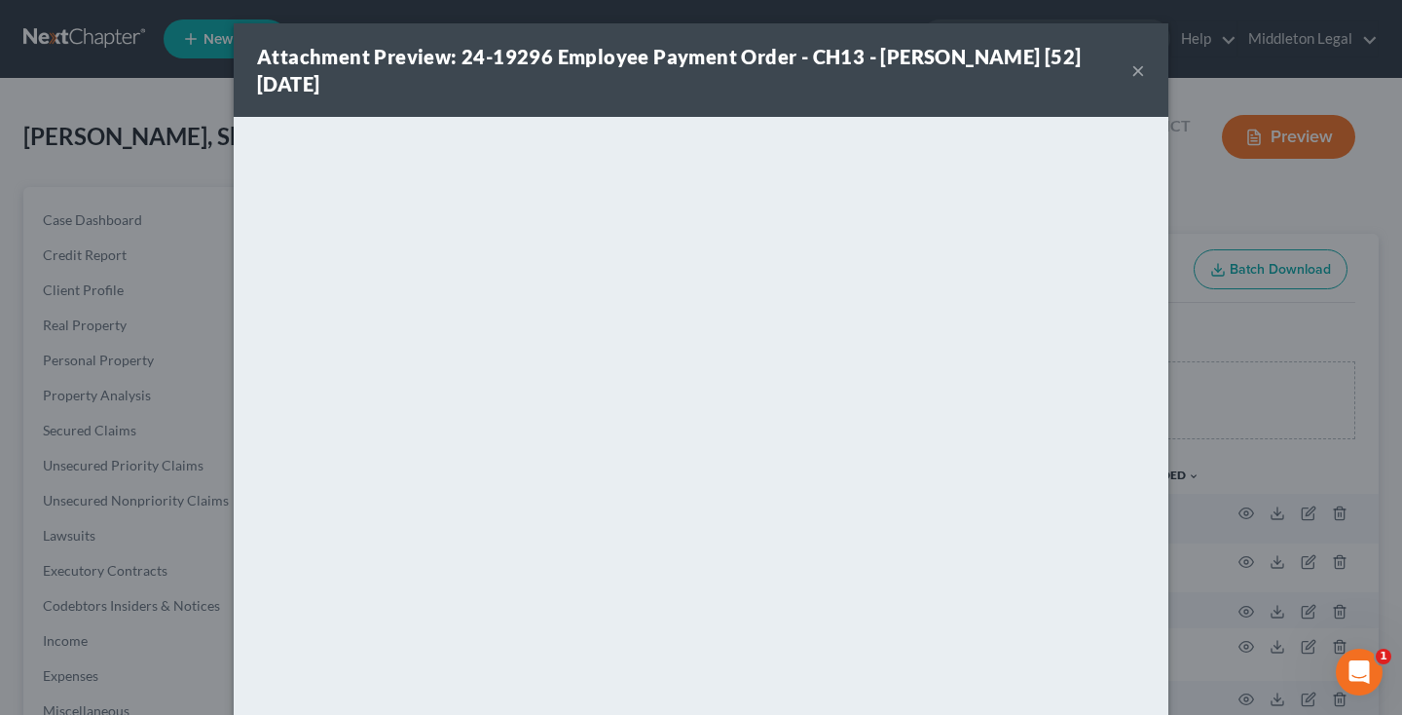
click at [1135, 73] on button "×" at bounding box center [1138, 69] width 14 height 23
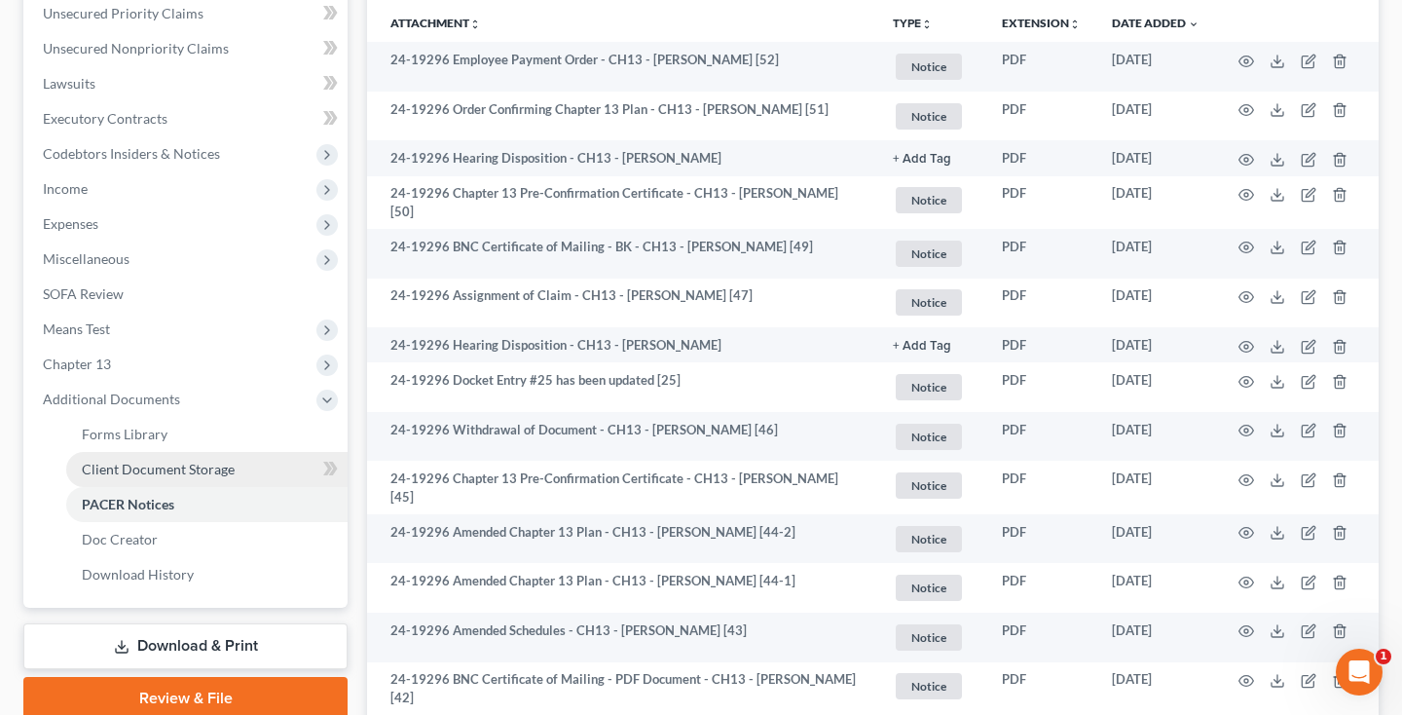
scroll to position [475, 0]
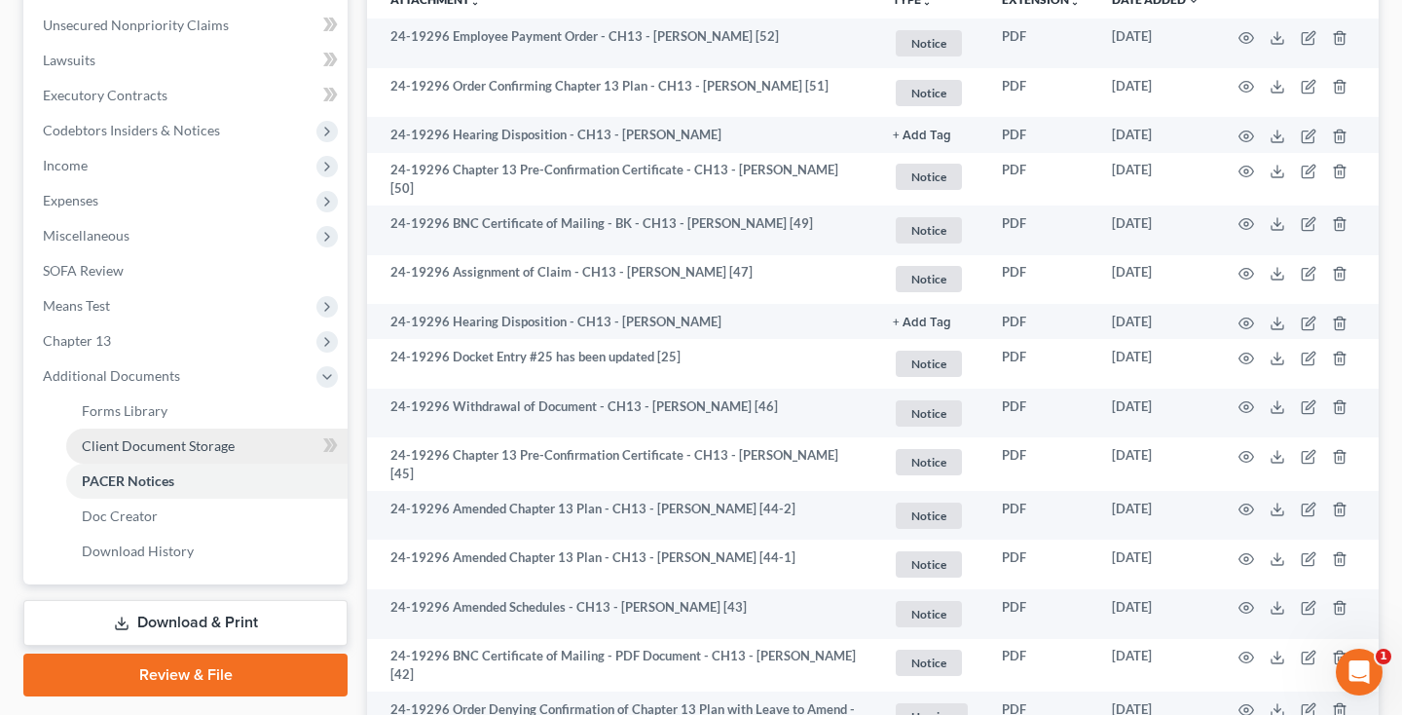
click at [169, 443] on span "Client Document Storage" at bounding box center [158, 445] width 153 height 17
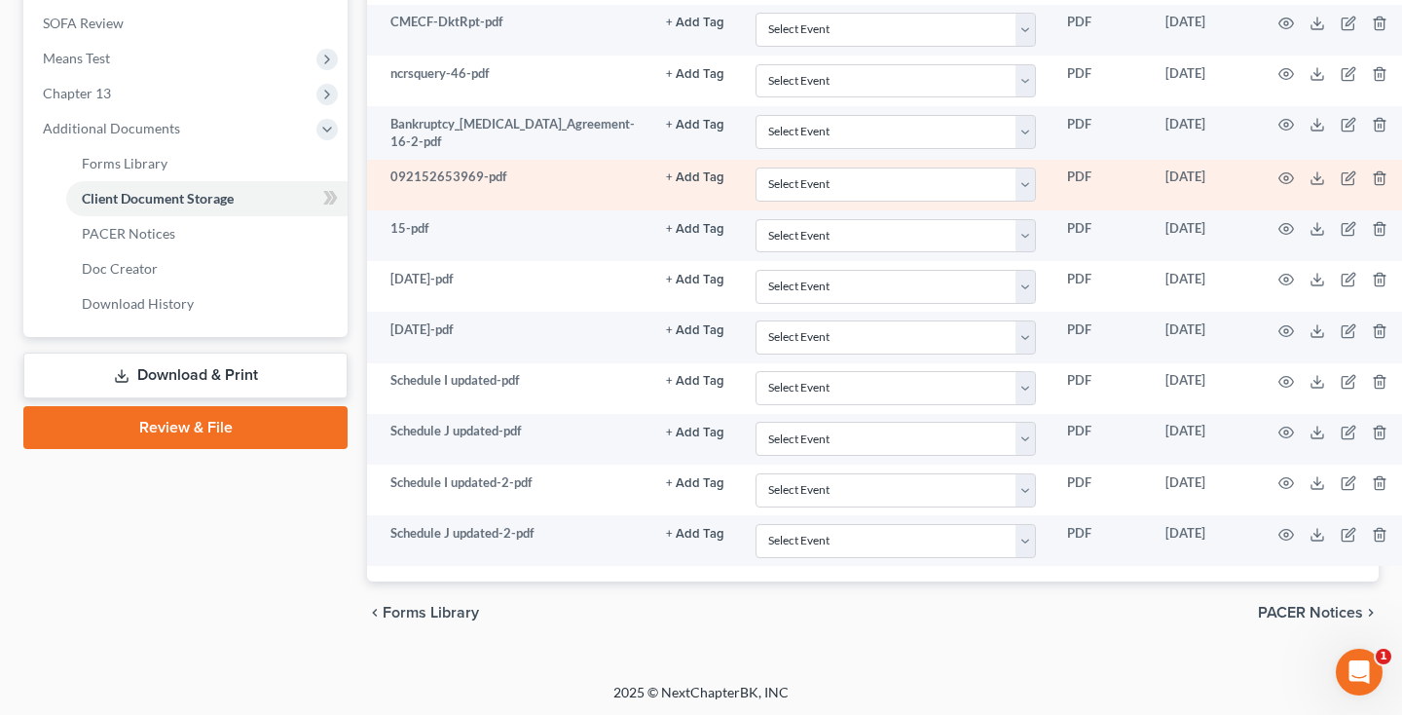
scroll to position [498, 0]
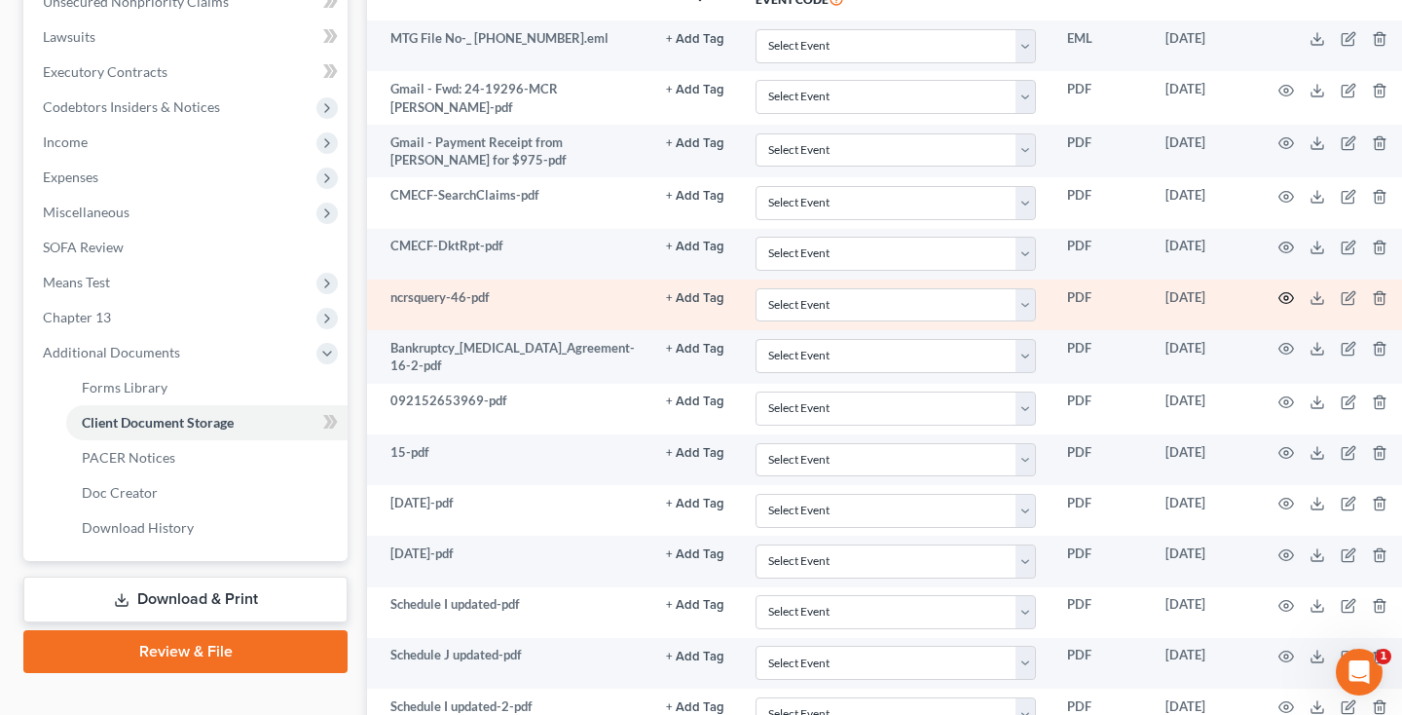
click at [1278, 296] on icon "button" at bounding box center [1286, 298] width 16 height 16
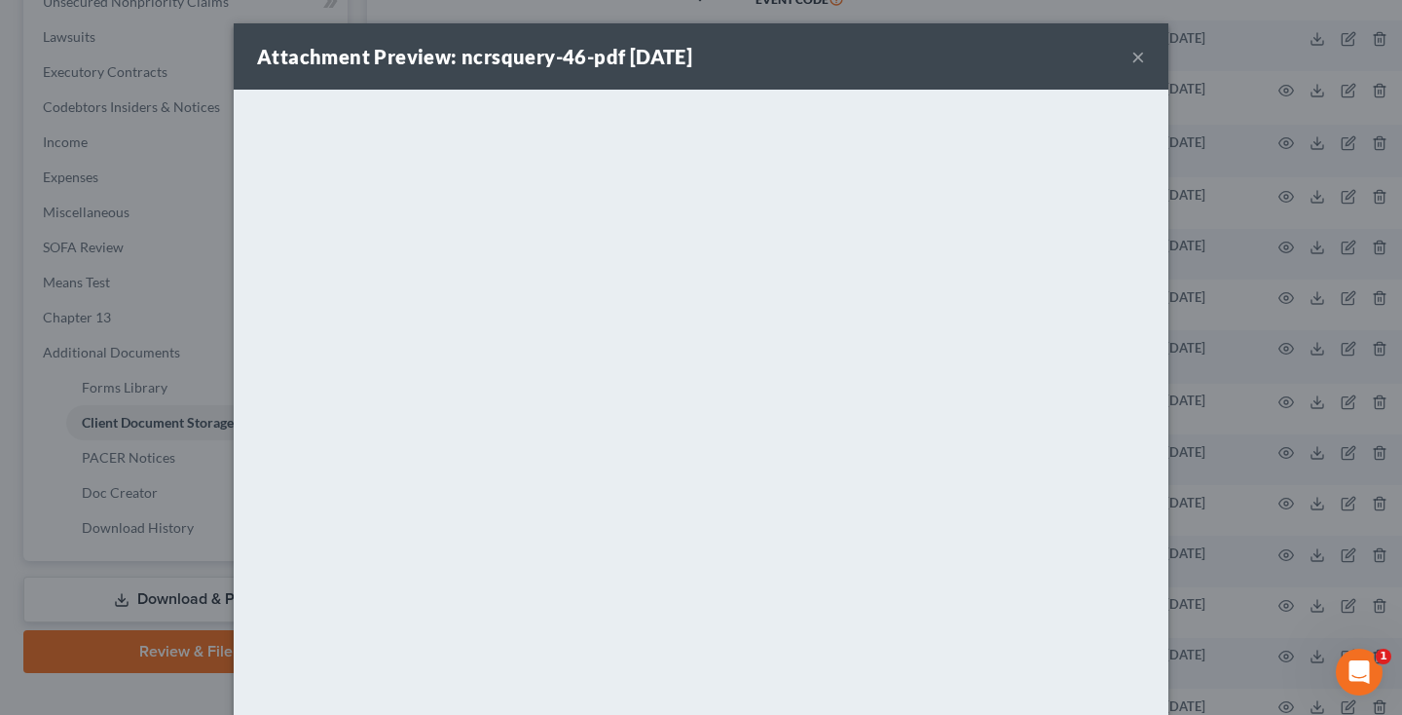
click at [1142, 60] on button "×" at bounding box center [1138, 56] width 14 height 23
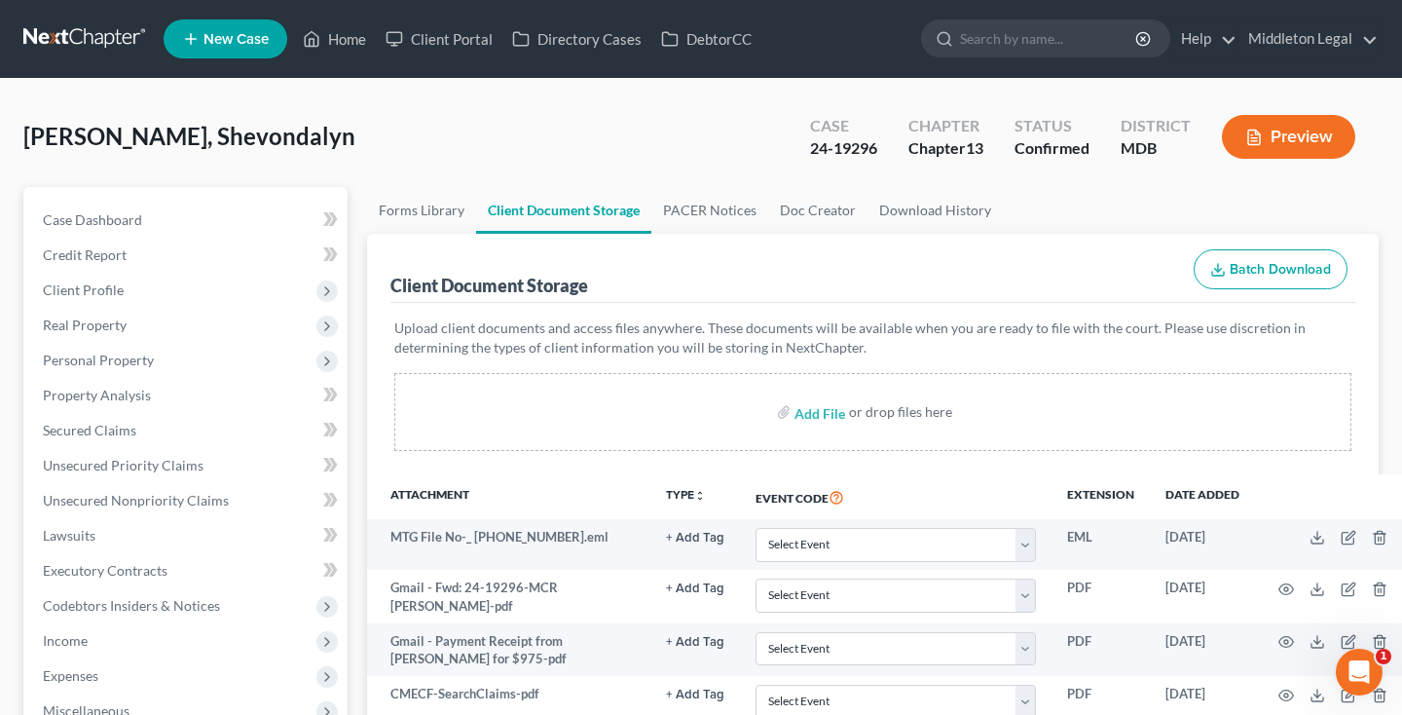
scroll to position [0, 0]
click at [140, 213] on span "Case Dashboard" at bounding box center [92, 219] width 99 height 17
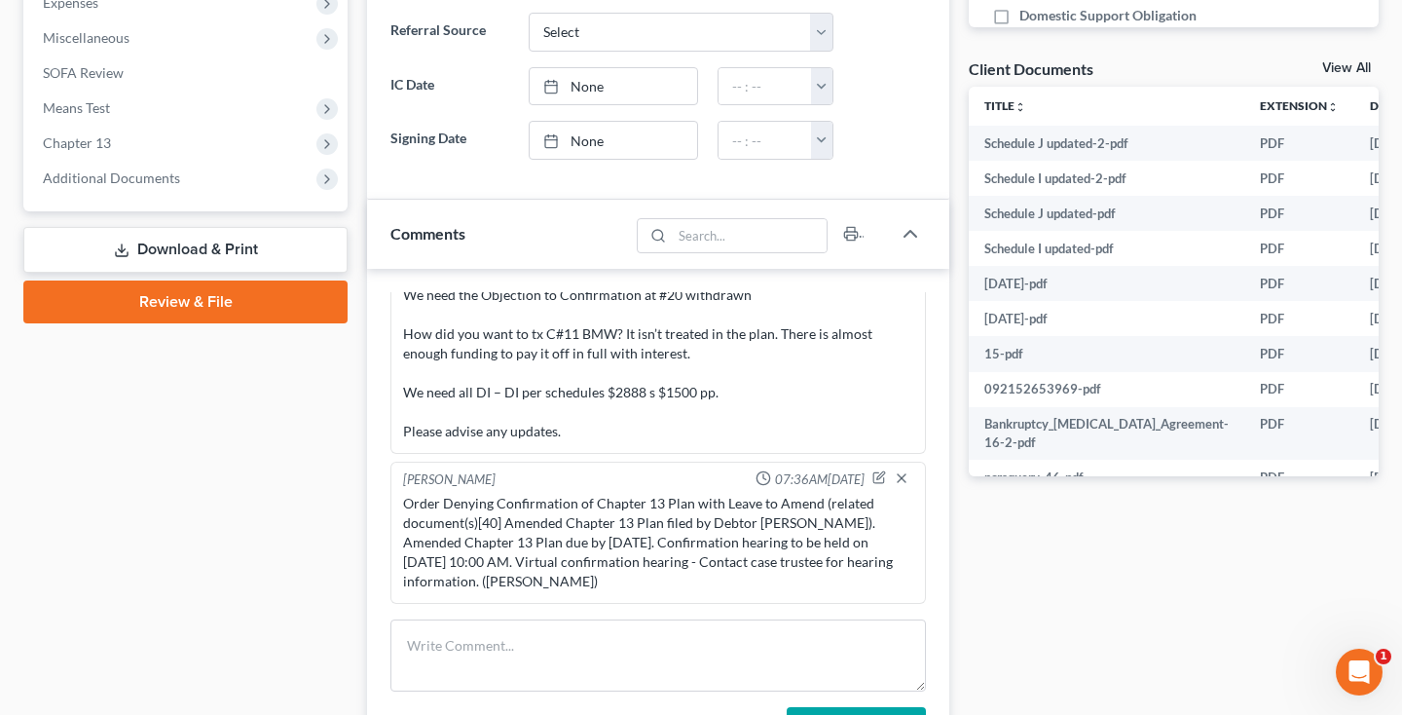
scroll to position [1001, 0]
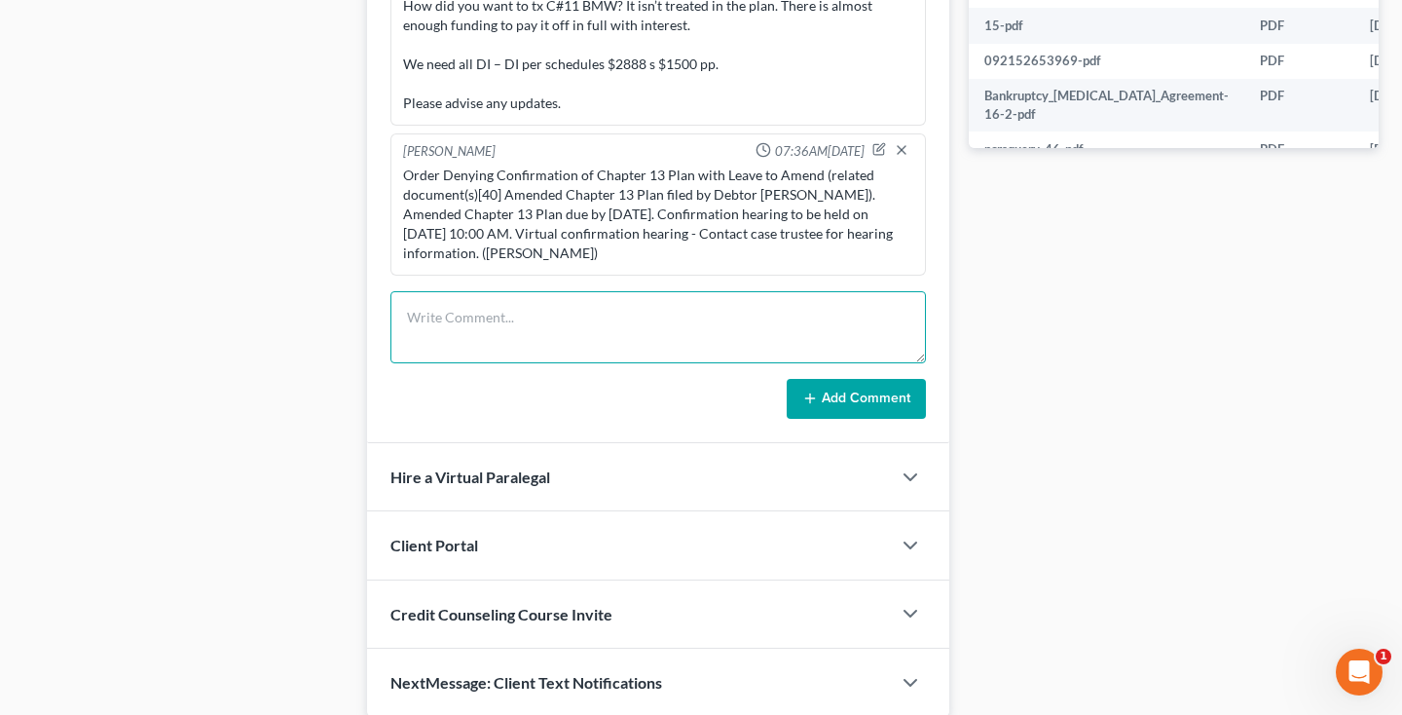
click at [541, 329] on textarea at bounding box center [657, 327] width 535 height 72
type textarea "Filed Motion to Reconsider Wage Order and Motion for Direct Pay by the Debtor."
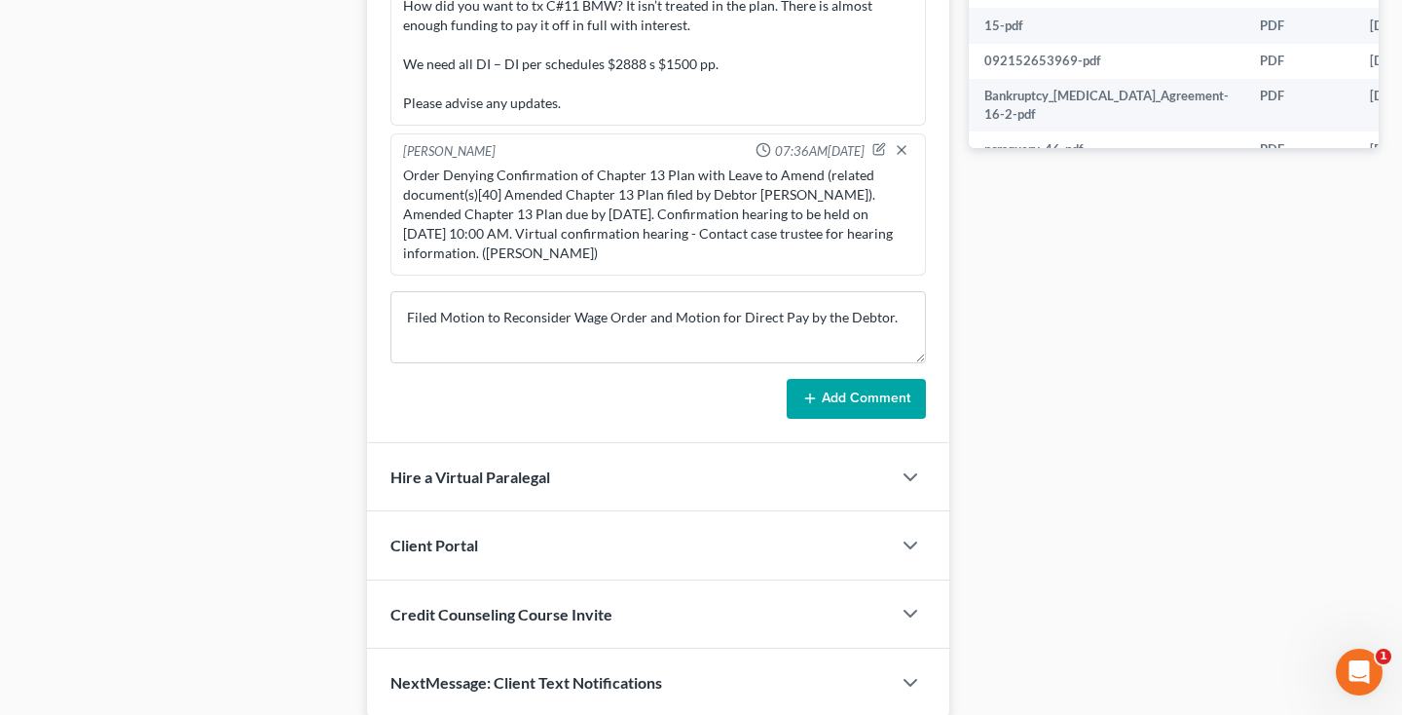
click at [844, 401] on button "Add Comment" at bounding box center [856, 399] width 139 height 41
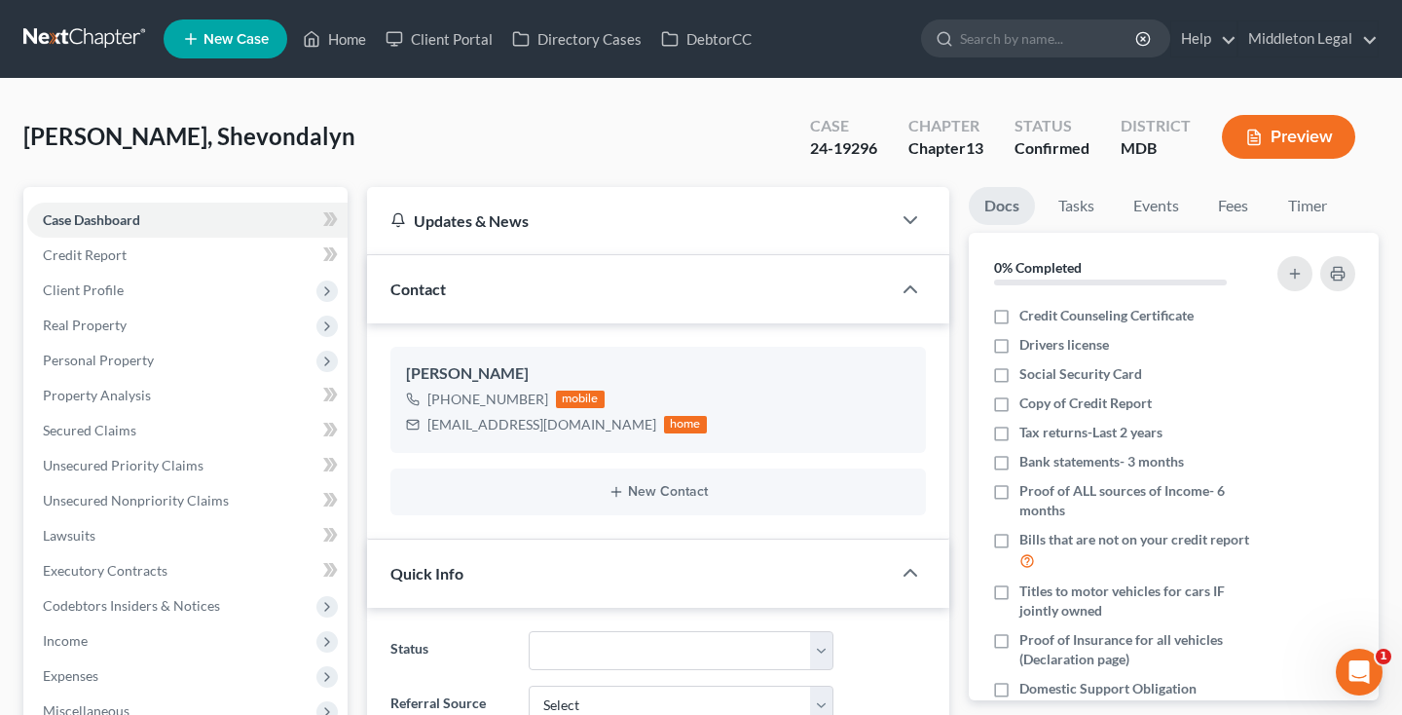
scroll to position [-1, 0]
click at [65, 42] on link at bounding box center [85, 38] width 125 height 35
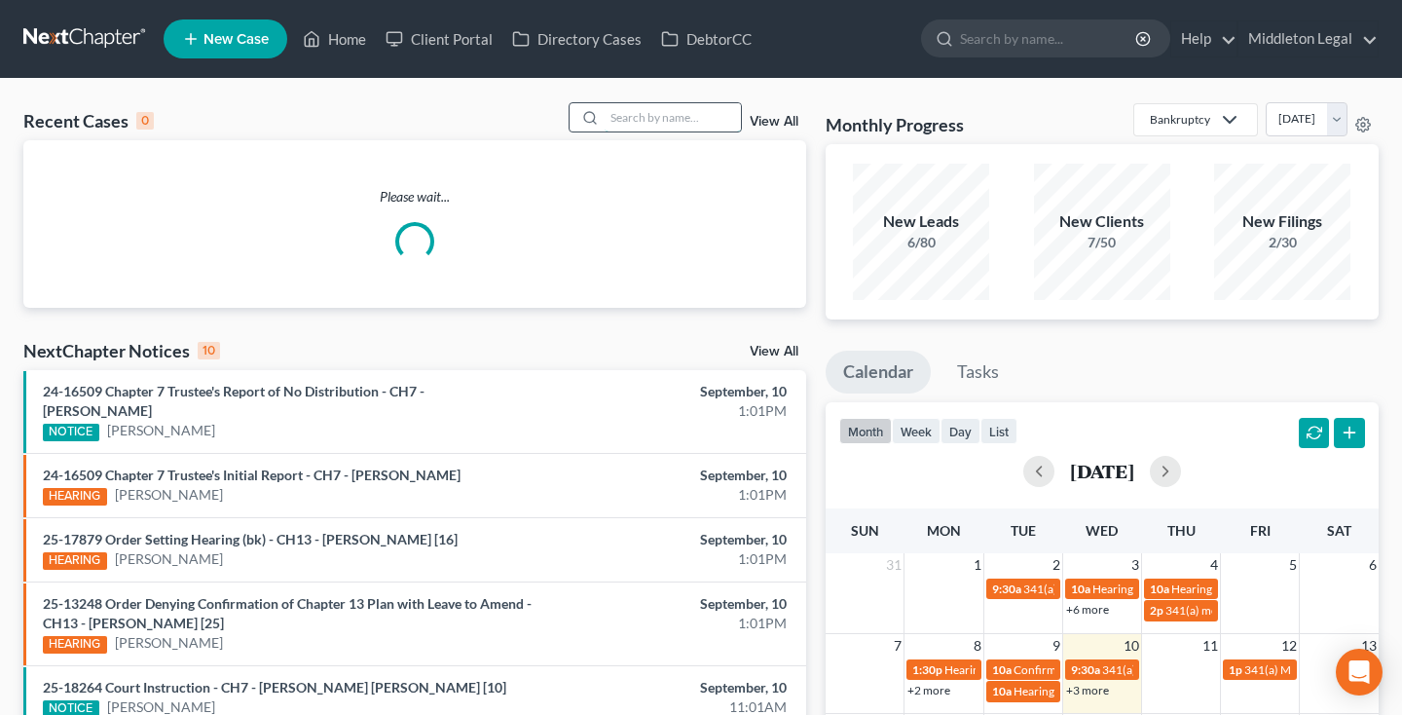
click at [664, 116] on input "search" at bounding box center [673, 117] width 136 height 28
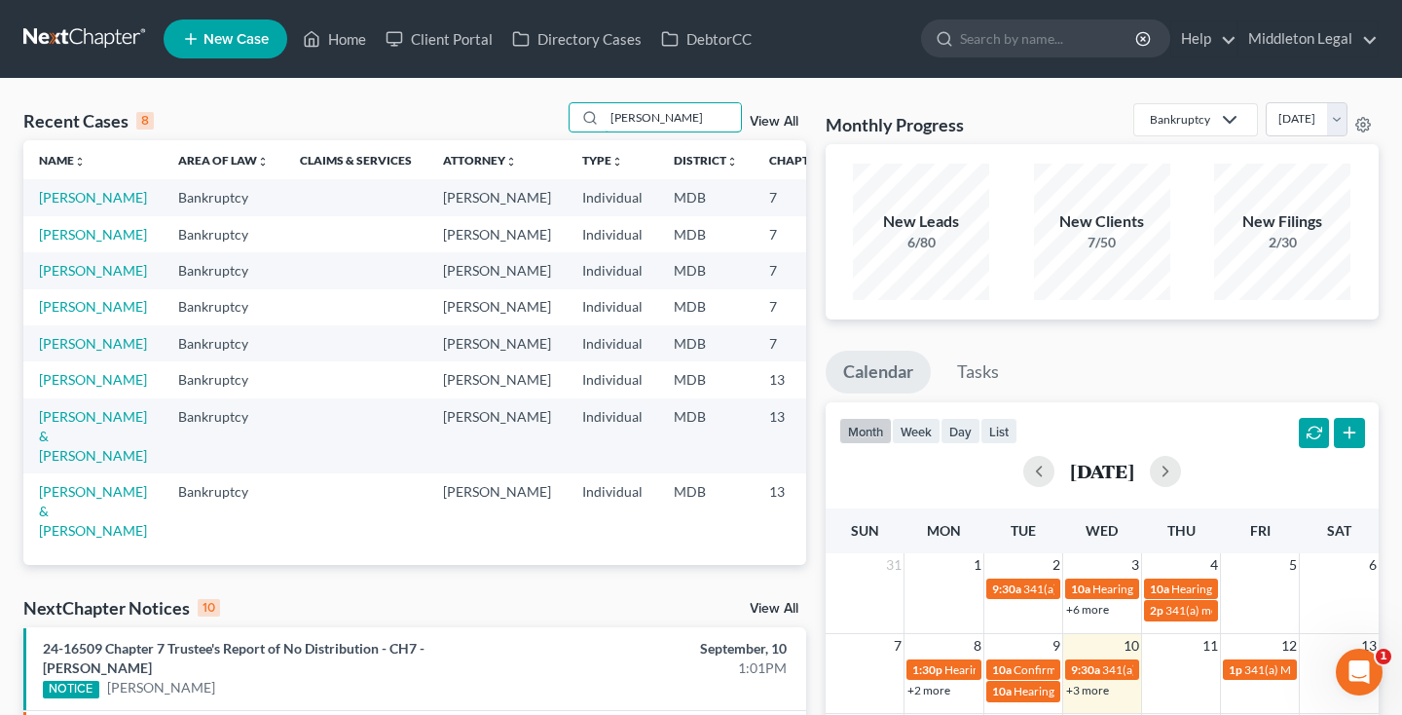
scroll to position [33, 0]
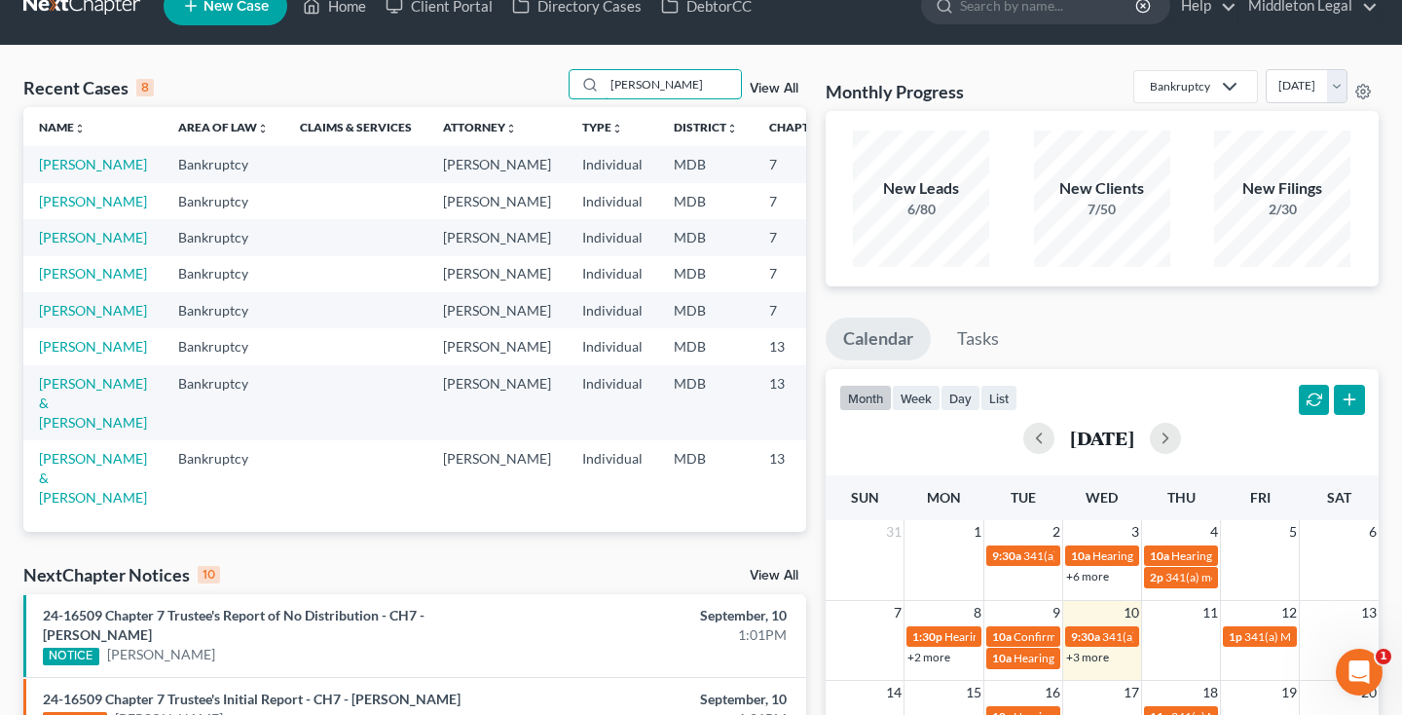
type input "[PERSON_NAME]"
click at [61, 505] on link "[PERSON_NAME] & [PERSON_NAME]" at bounding box center [93, 477] width 108 height 55
select select "0"
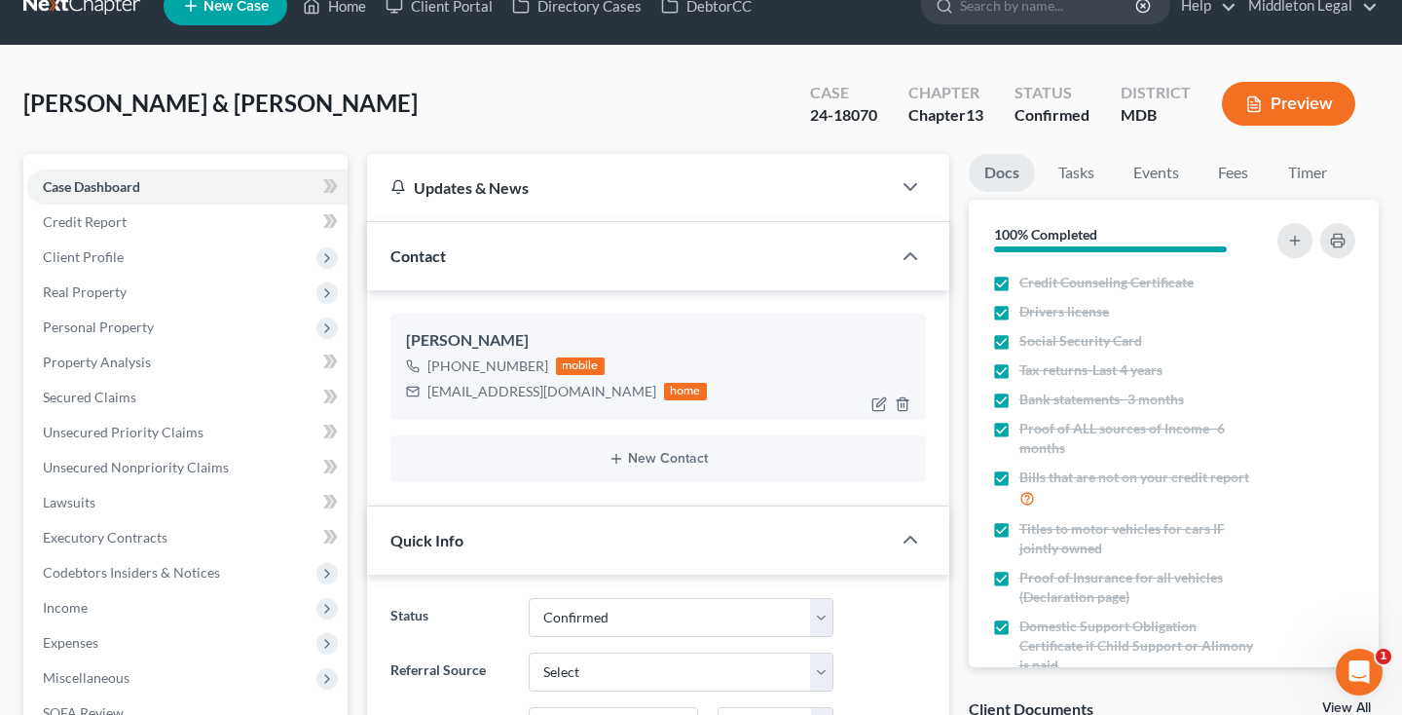
scroll to position [4375, 0]
drag, startPoint x: 446, startPoint y: 364, endPoint x: 543, endPoint y: 364, distance: 97.4
click at [543, 364] on div "[PHONE_NUMBER] mobile" at bounding box center [556, 365] width 301 height 25
copy div "[PHONE_NUMBER]"
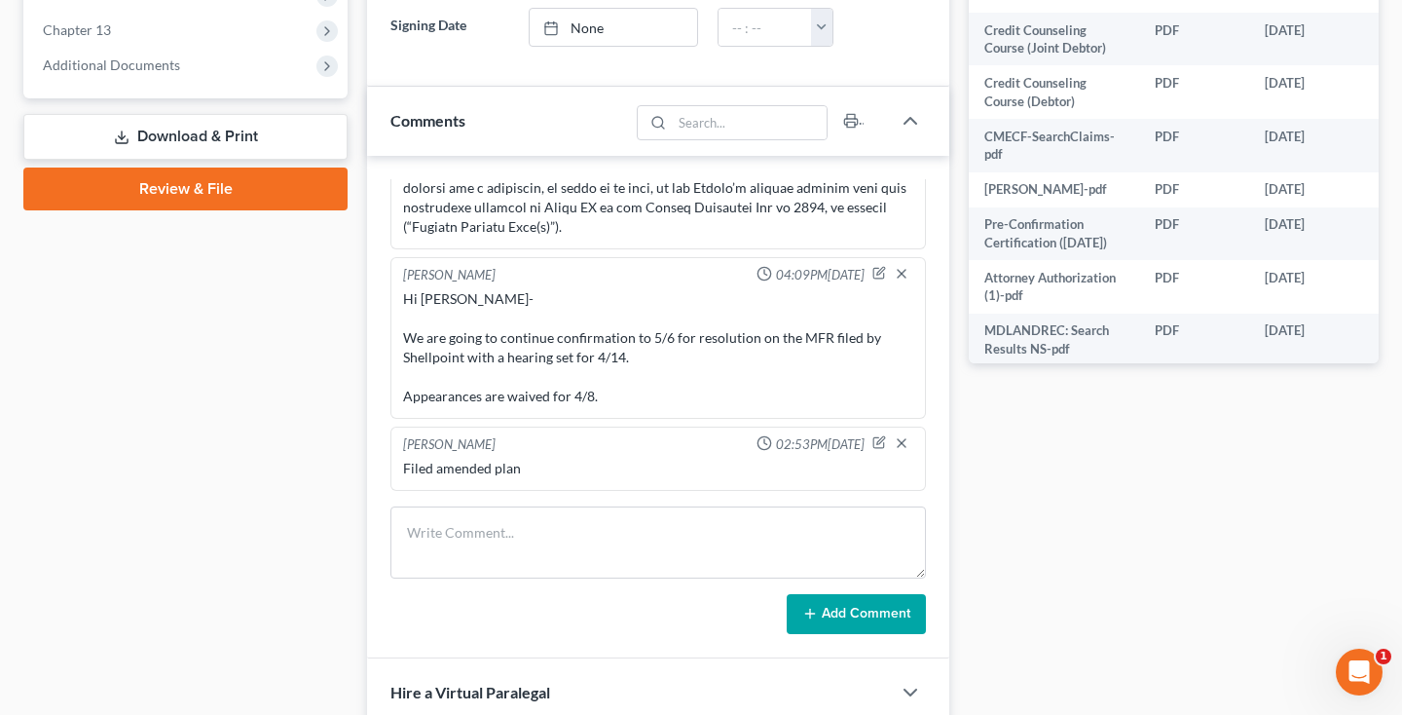
scroll to position [820, 0]
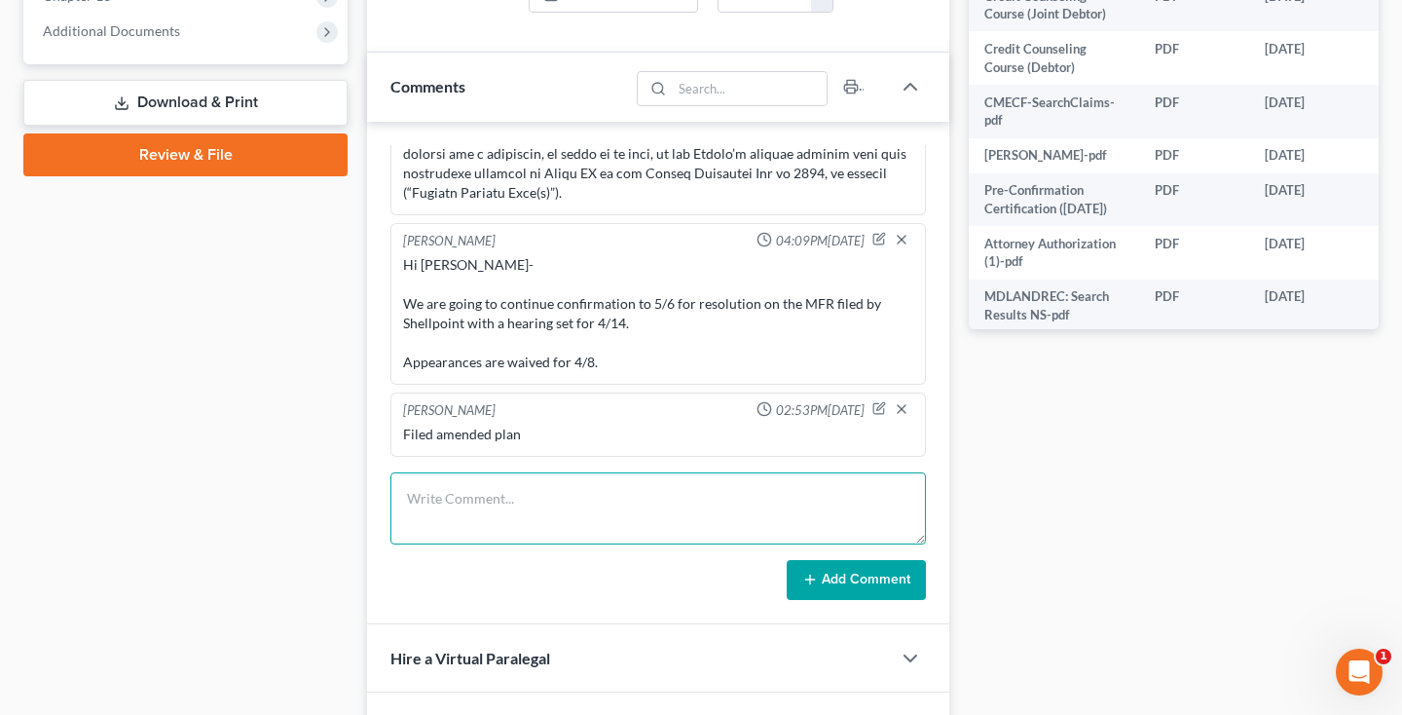
click at [670, 496] on textarea at bounding box center [657, 508] width 535 height 72
paste textarea "Good afternoon, [PERSON_NAME] and [PERSON_NAME] have selected 2 vehicles they w…"
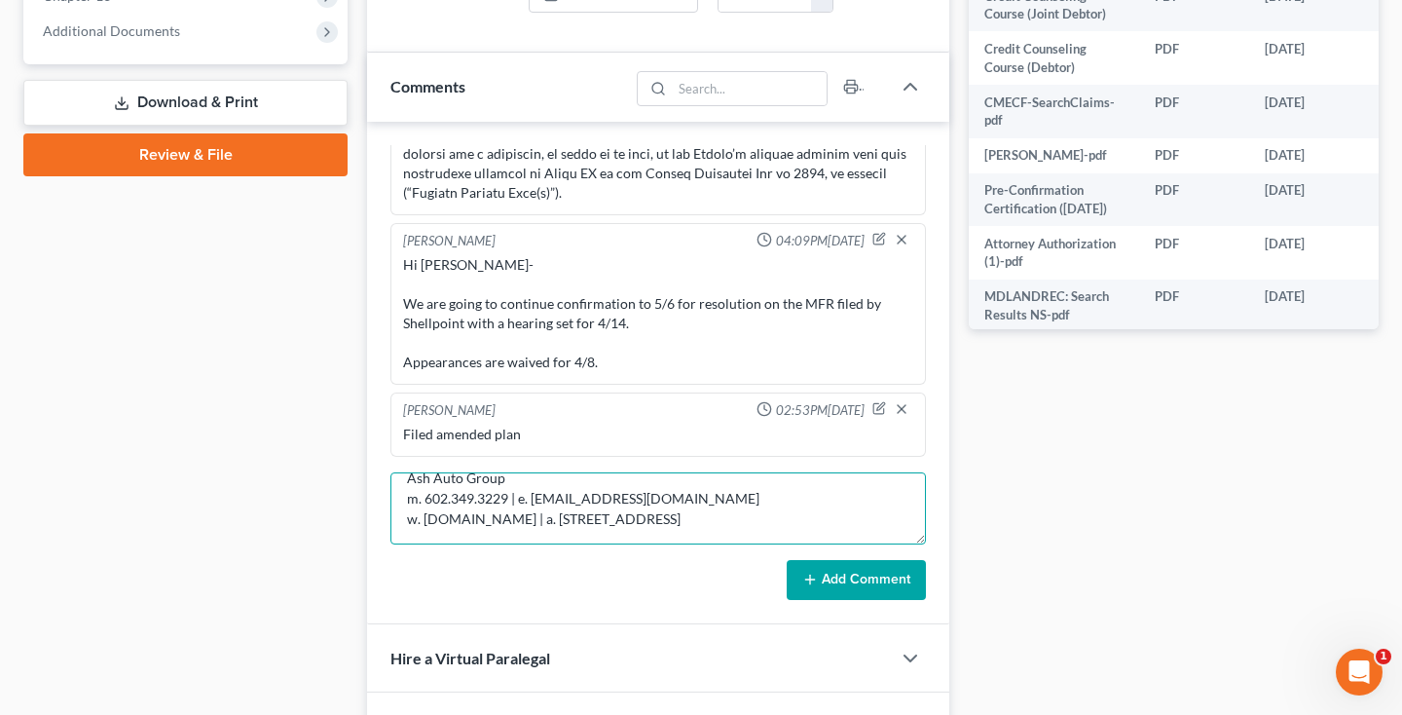
scroll to position [188, 0]
type textarea "Good afternoon, [PERSON_NAME] and [PERSON_NAME] have selected 2 vehicles they w…"
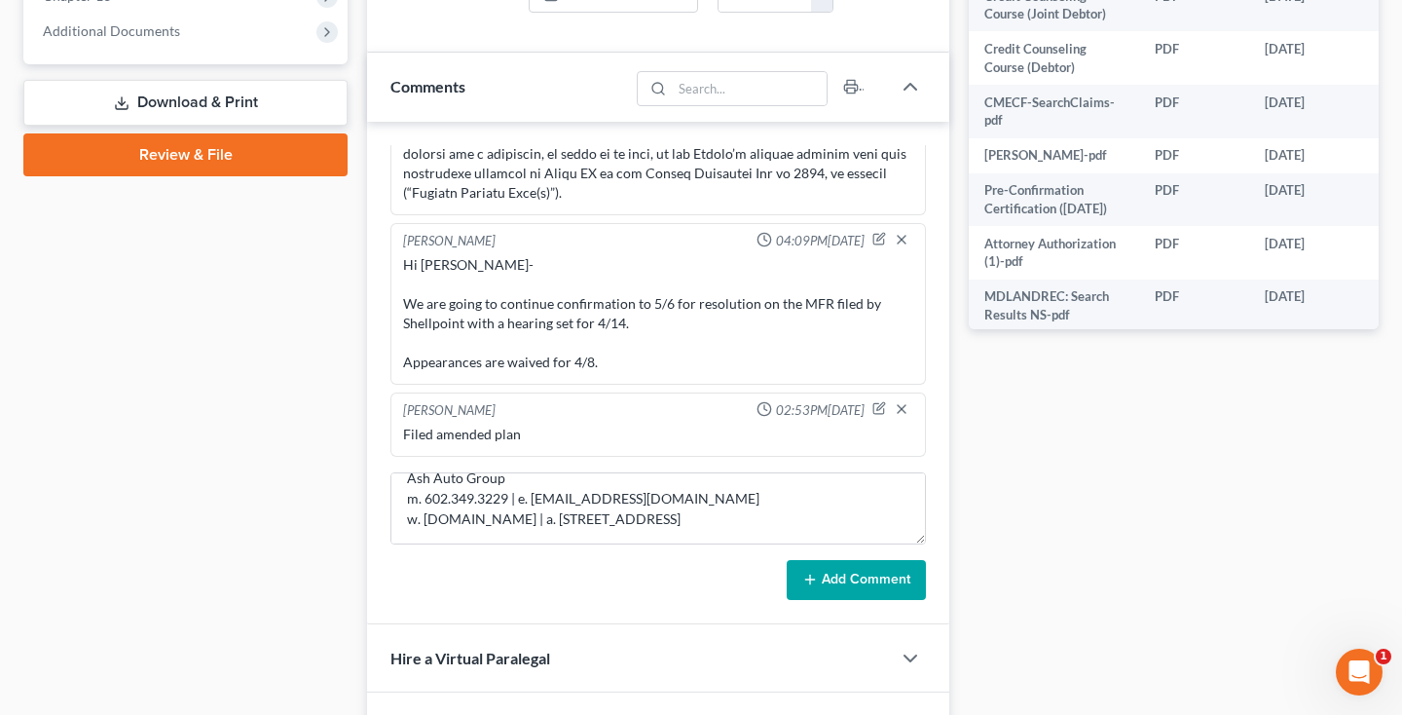
click at [820, 586] on button "Add Comment" at bounding box center [856, 580] width 139 height 41
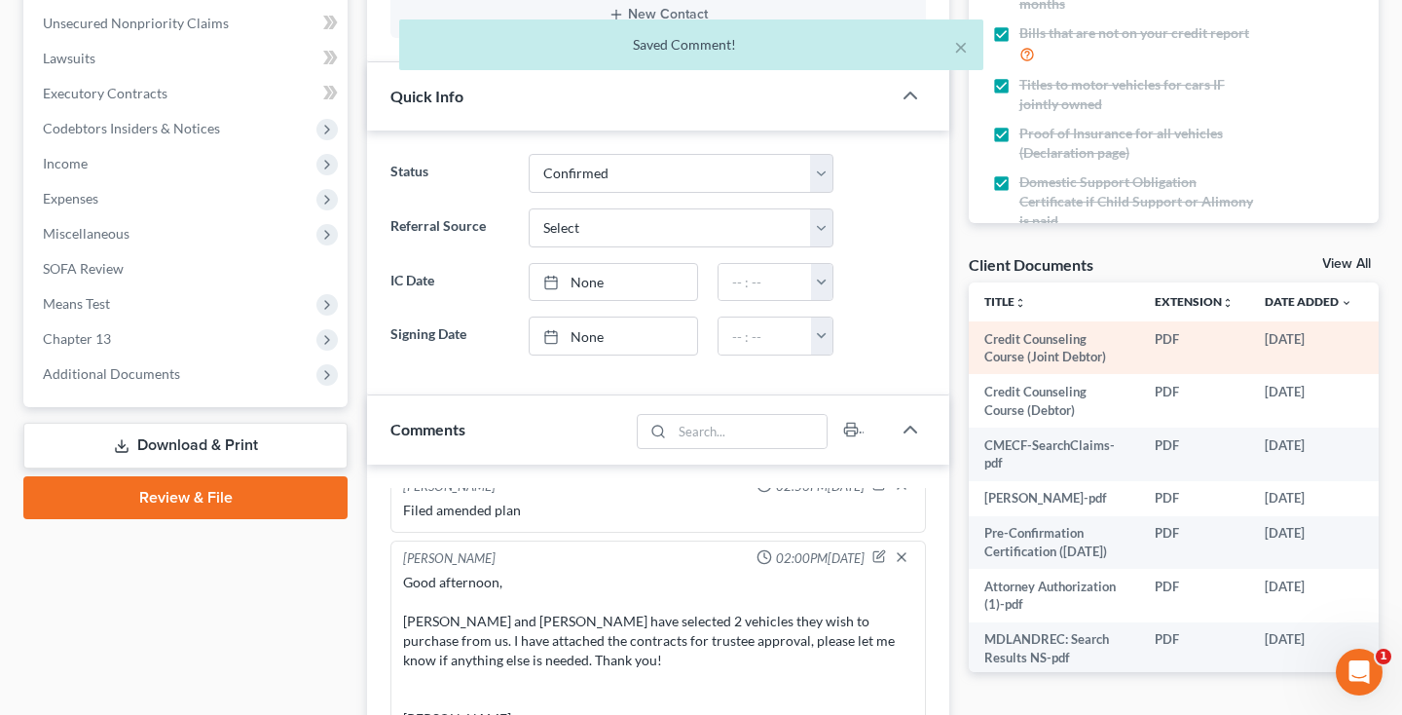
scroll to position [452, 0]
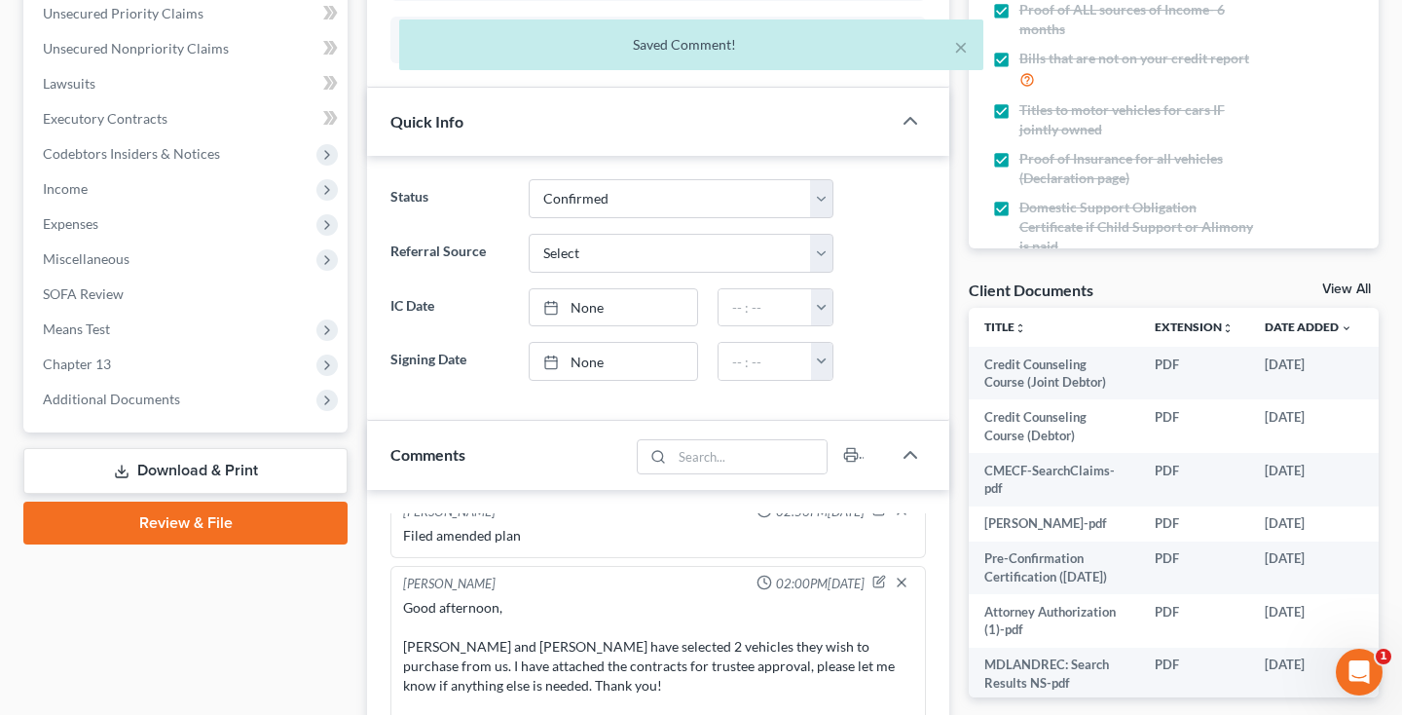
click at [1338, 282] on link "View All" at bounding box center [1346, 289] width 49 height 14
select select "14"
select select "59"
select select "14"
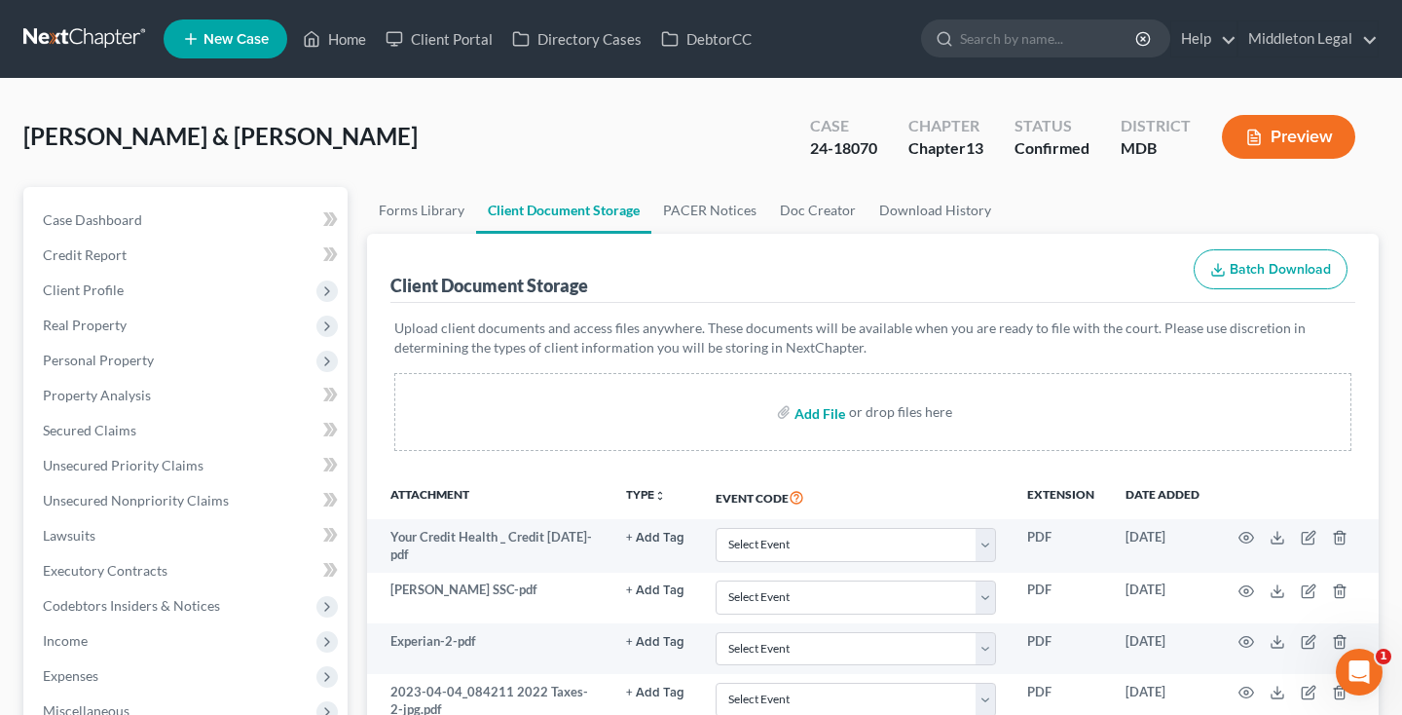
click at [821, 413] on input "file" at bounding box center [817, 411] width 47 height 35
type input "C:\fakepath\[PERSON_NAME] Outlander Contract.pdf"
select select "14"
select select "59"
select select "14"
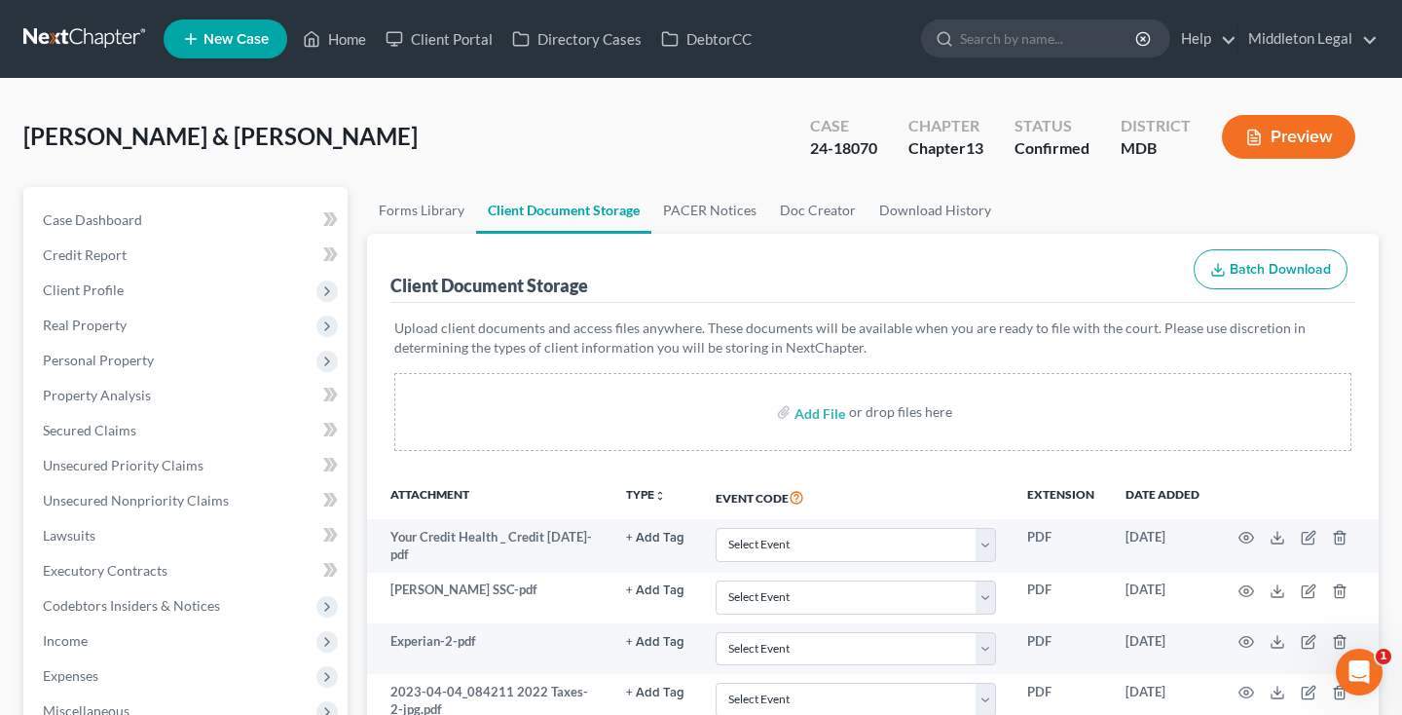
click at [104, 35] on link at bounding box center [85, 38] width 125 height 35
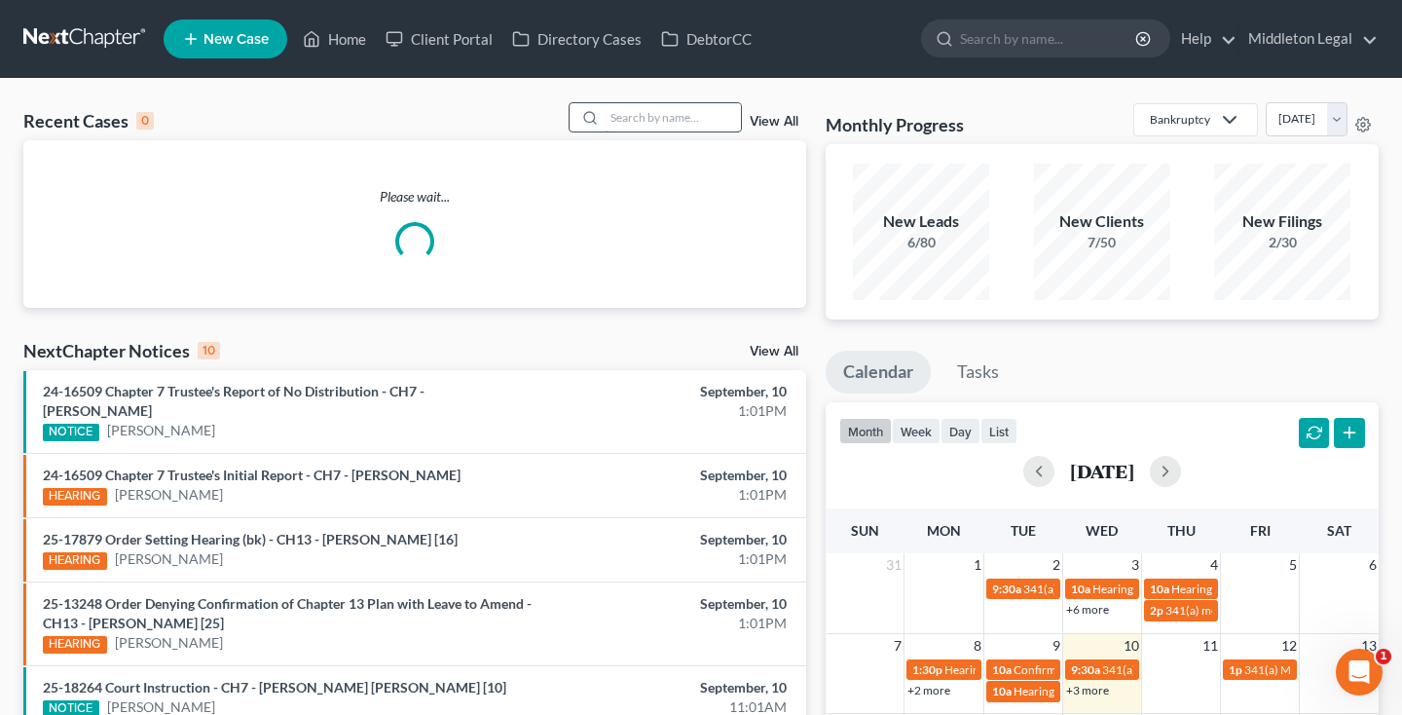
click at [639, 116] on input "search" at bounding box center [673, 117] width 136 height 28
type input "mia"
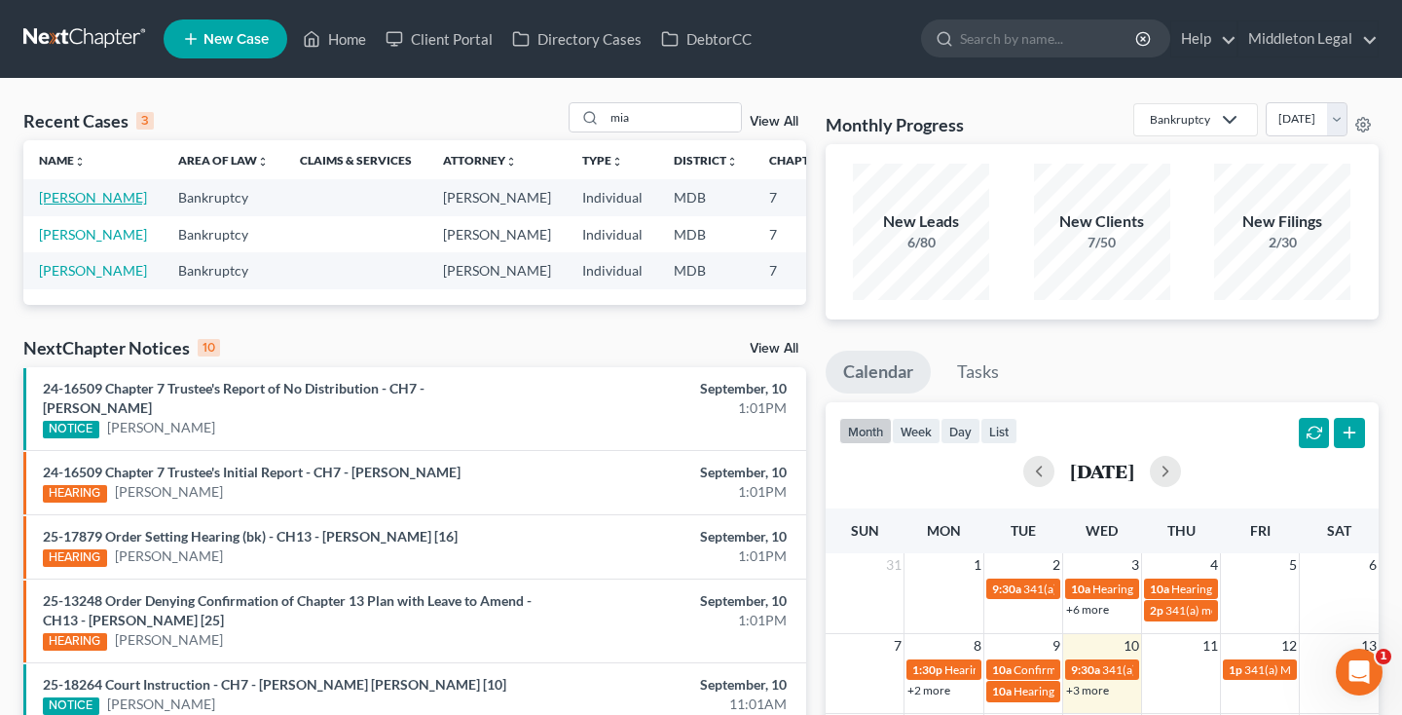
click at [43, 205] on link "[PERSON_NAME]" at bounding box center [93, 197] width 108 height 17
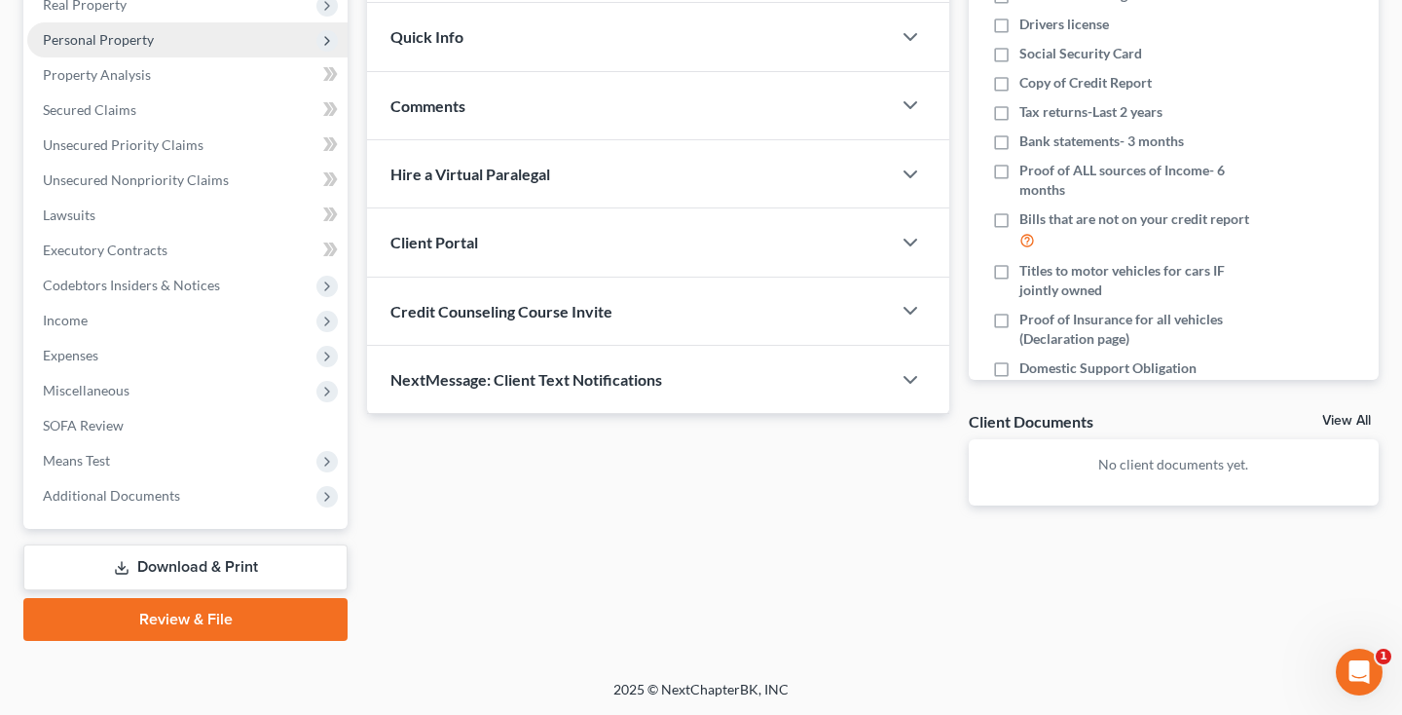
scroll to position [320, 0]
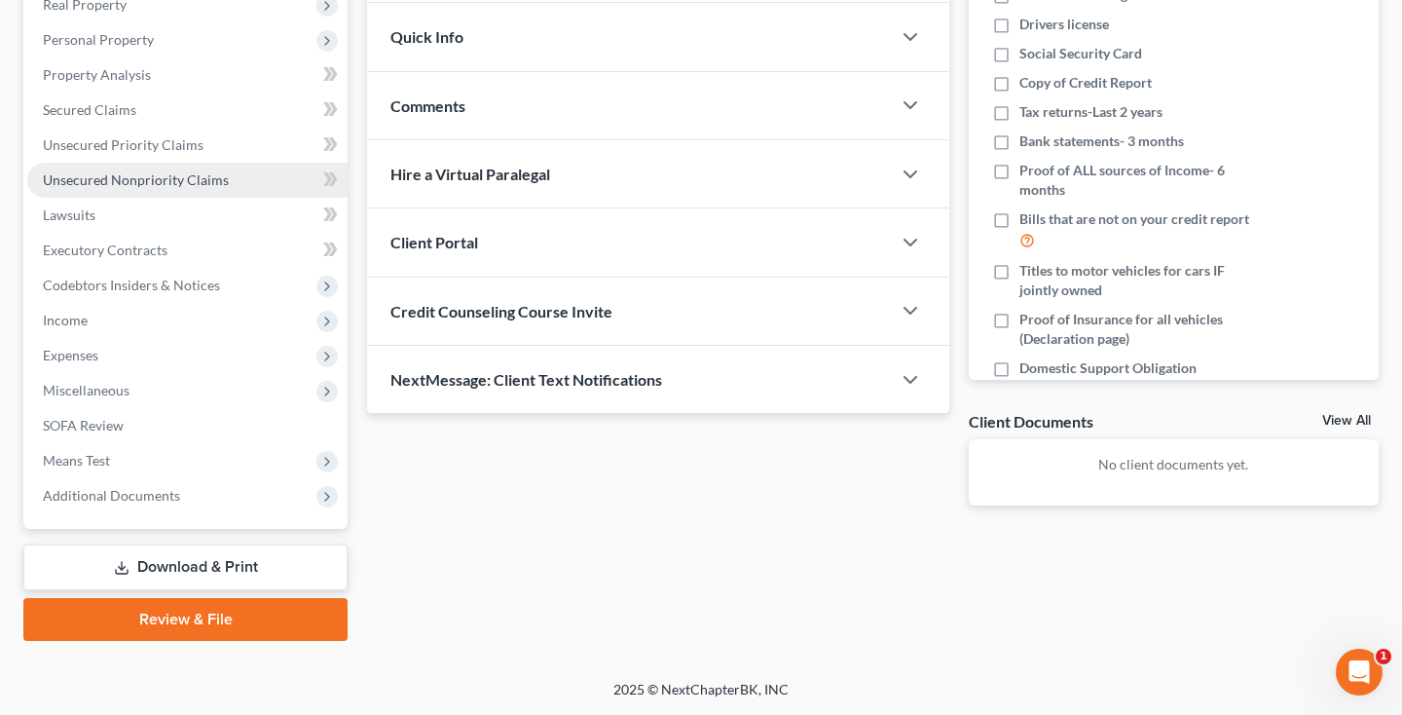
click at [160, 182] on span "Unsecured Nonpriority Claims" at bounding box center [136, 179] width 186 height 17
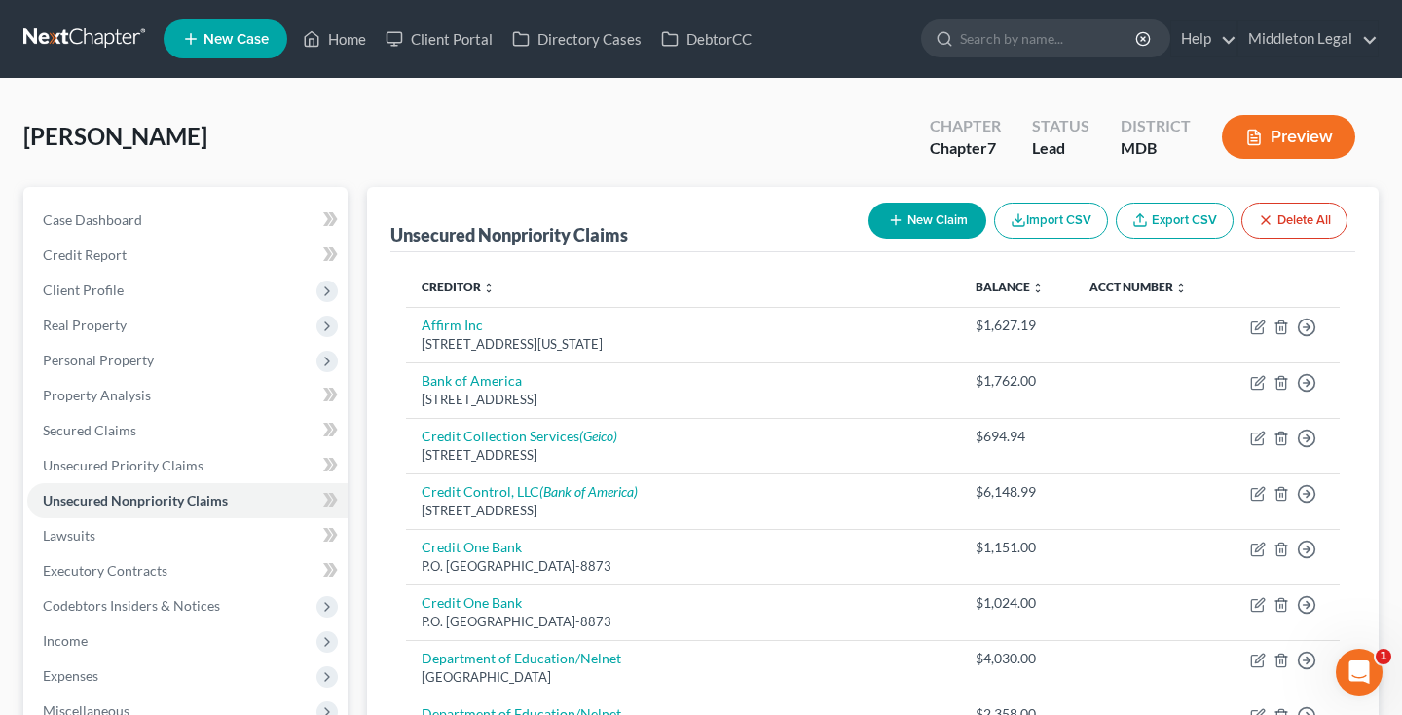
click at [941, 227] on button "New Claim" at bounding box center [927, 221] width 118 height 36
select select "0"
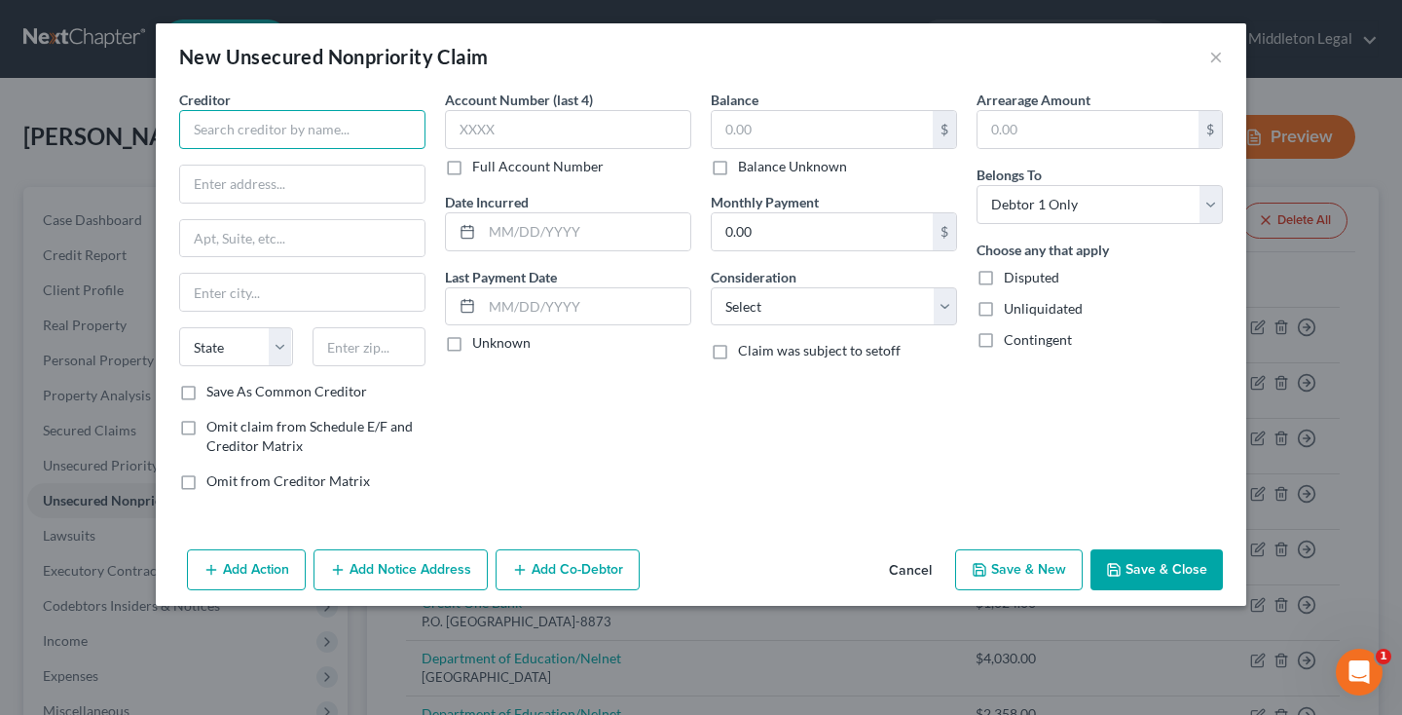
click at [326, 134] on input "text" at bounding box center [302, 129] width 246 height 39
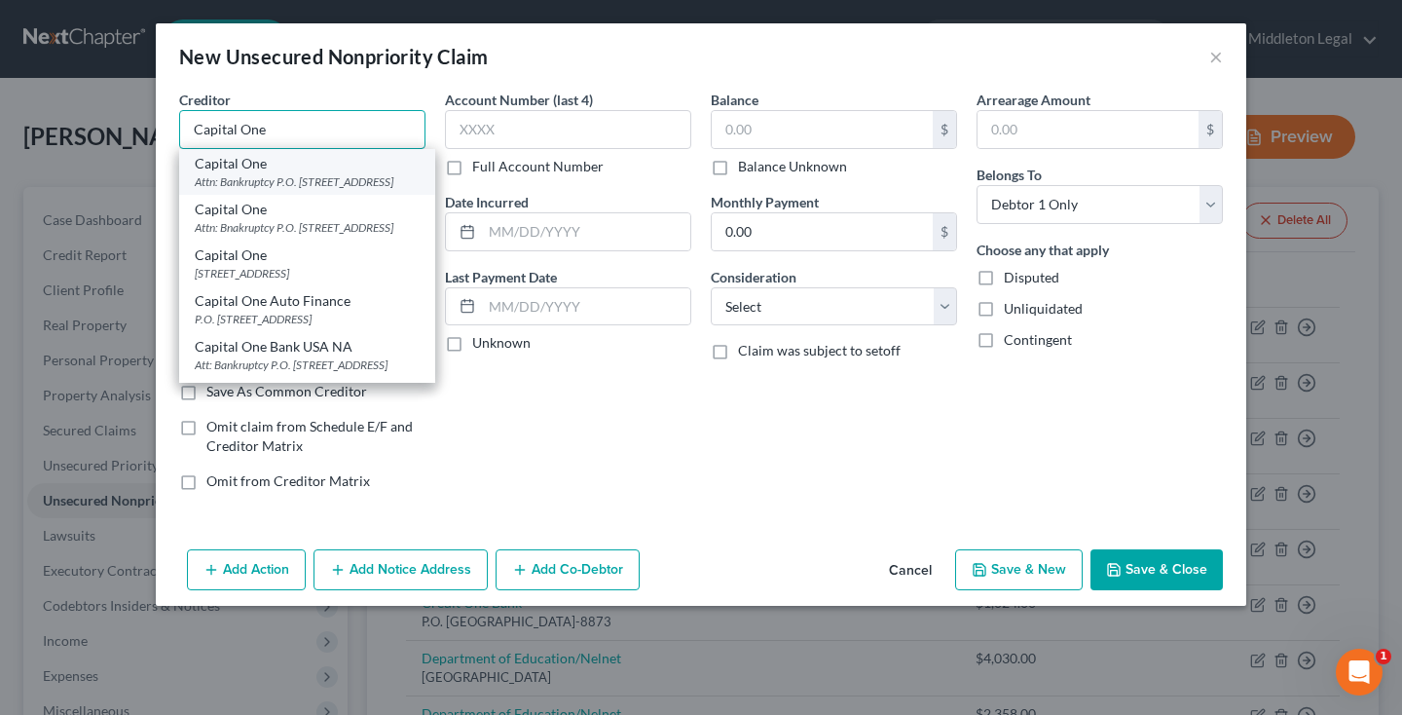
type input "Capital One"
click at [297, 171] on div "Capital One" at bounding box center [307, 163] width 225 height 19
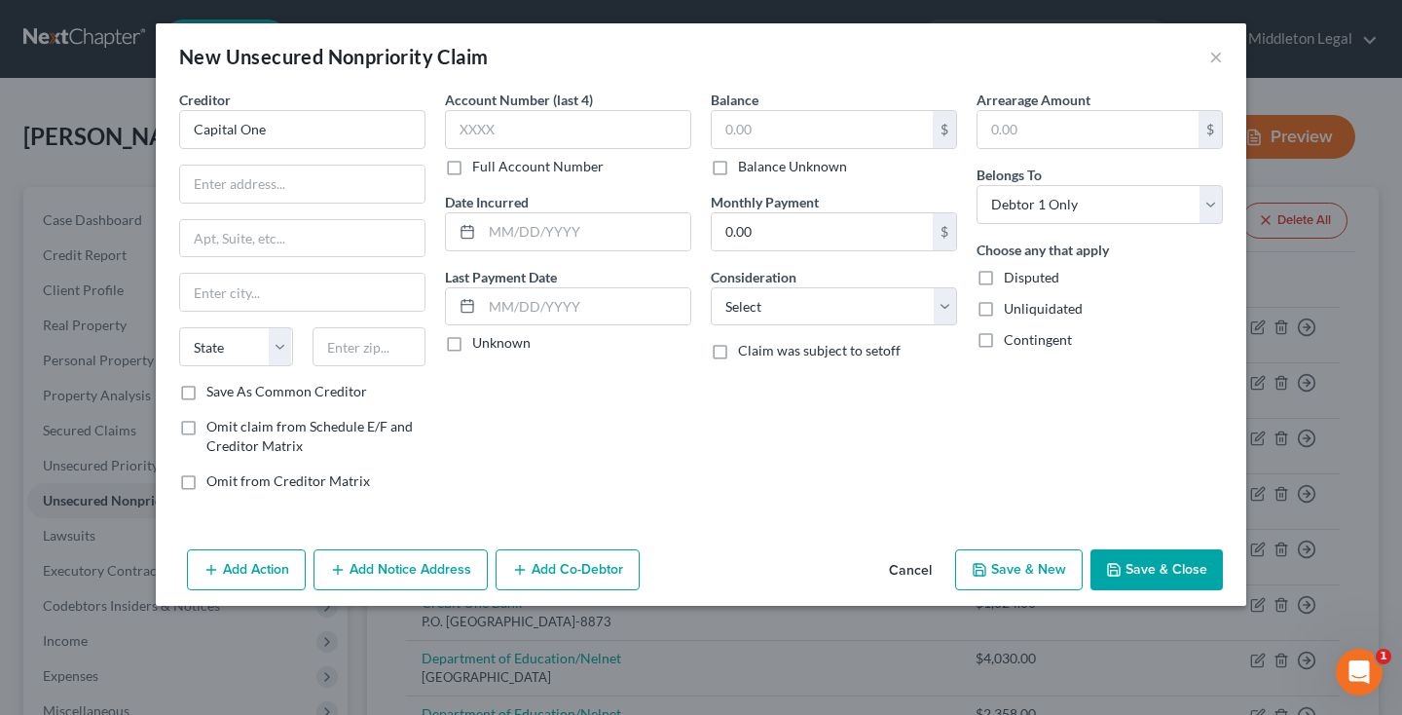
type input "Attn: Bankruptcy P.O. Box 30285"
type input "[GEOGRAPHIC_DATA]"
select select "46"
type input "84130"
click at [1157, 571] on button "Save & Close" at bounding box center [1156, 569] width 132 height 41
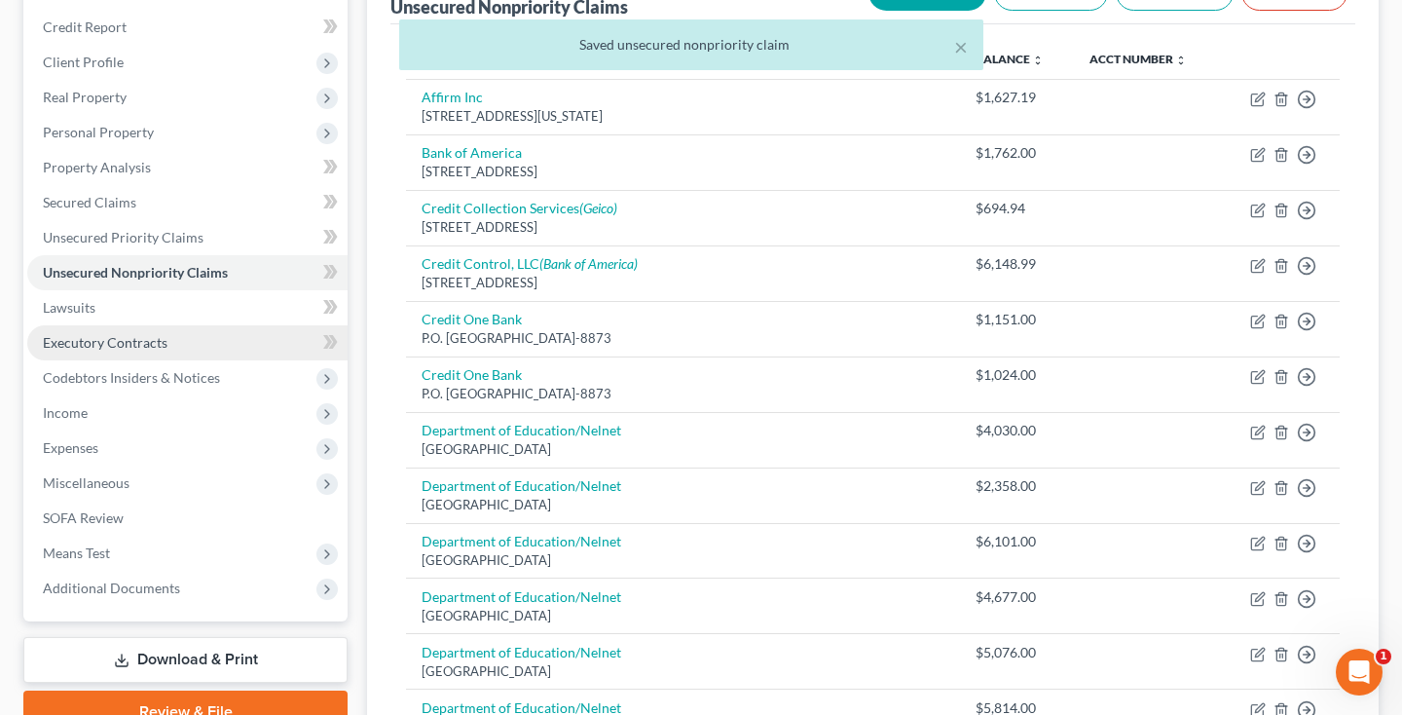
scroll to position [235, 0]
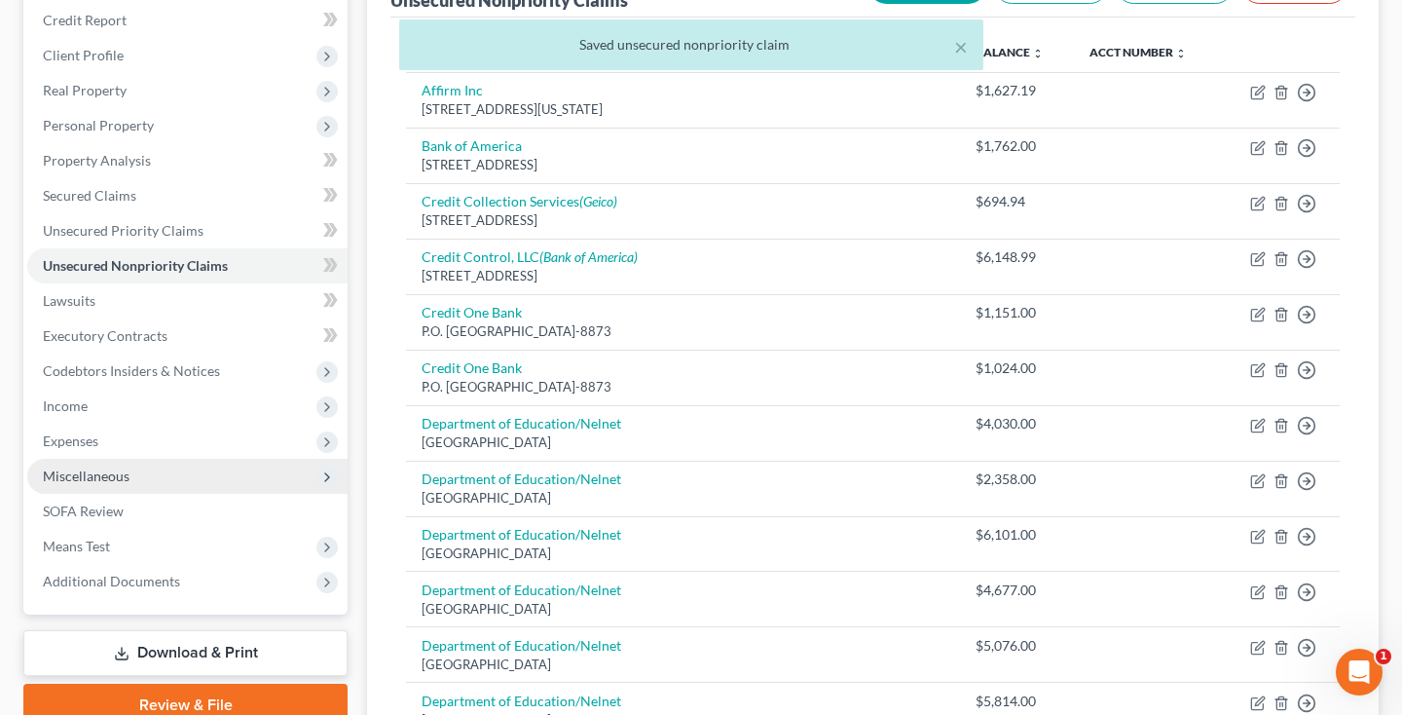
click at [136, 470] on span "Miscellaneous" at bounding box center [187, 476] width 320 height 35
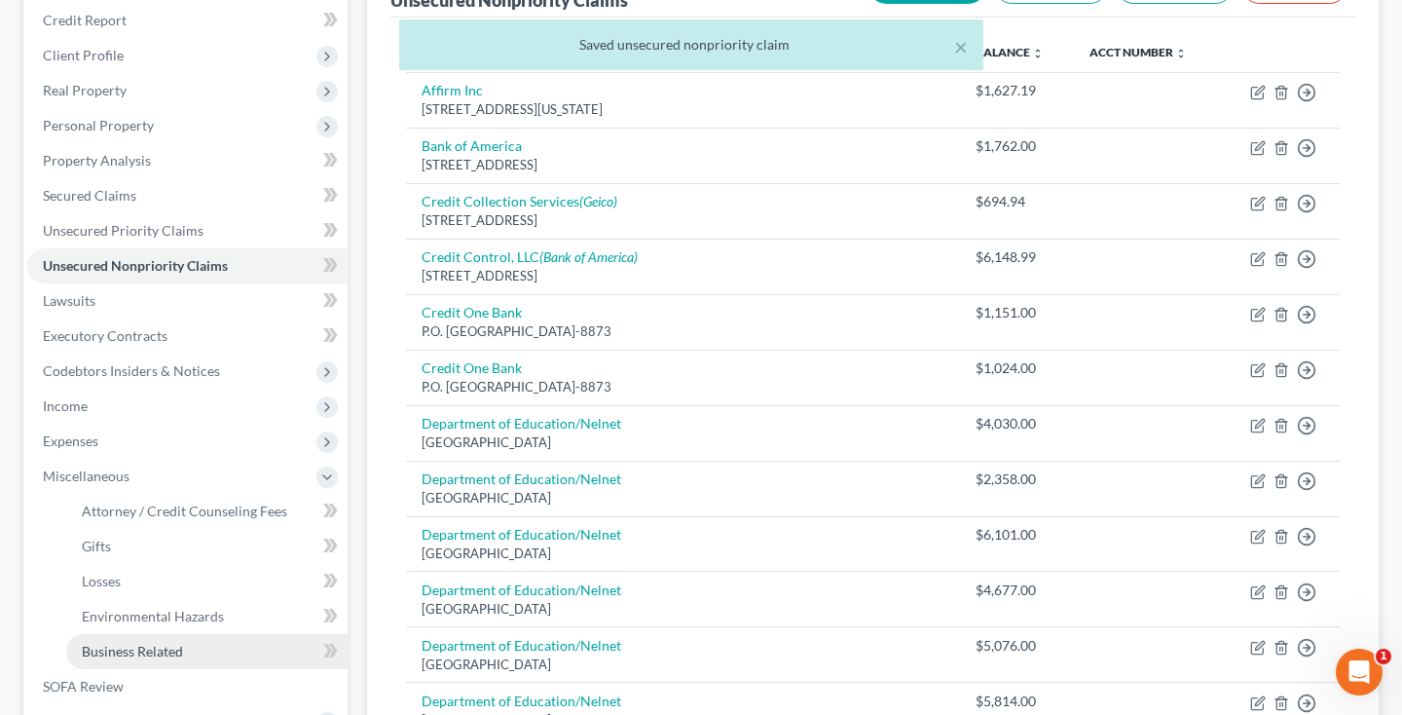
click at [126, 658] on span "Business Related" at bounding box center [132, 651] width 101 height 17
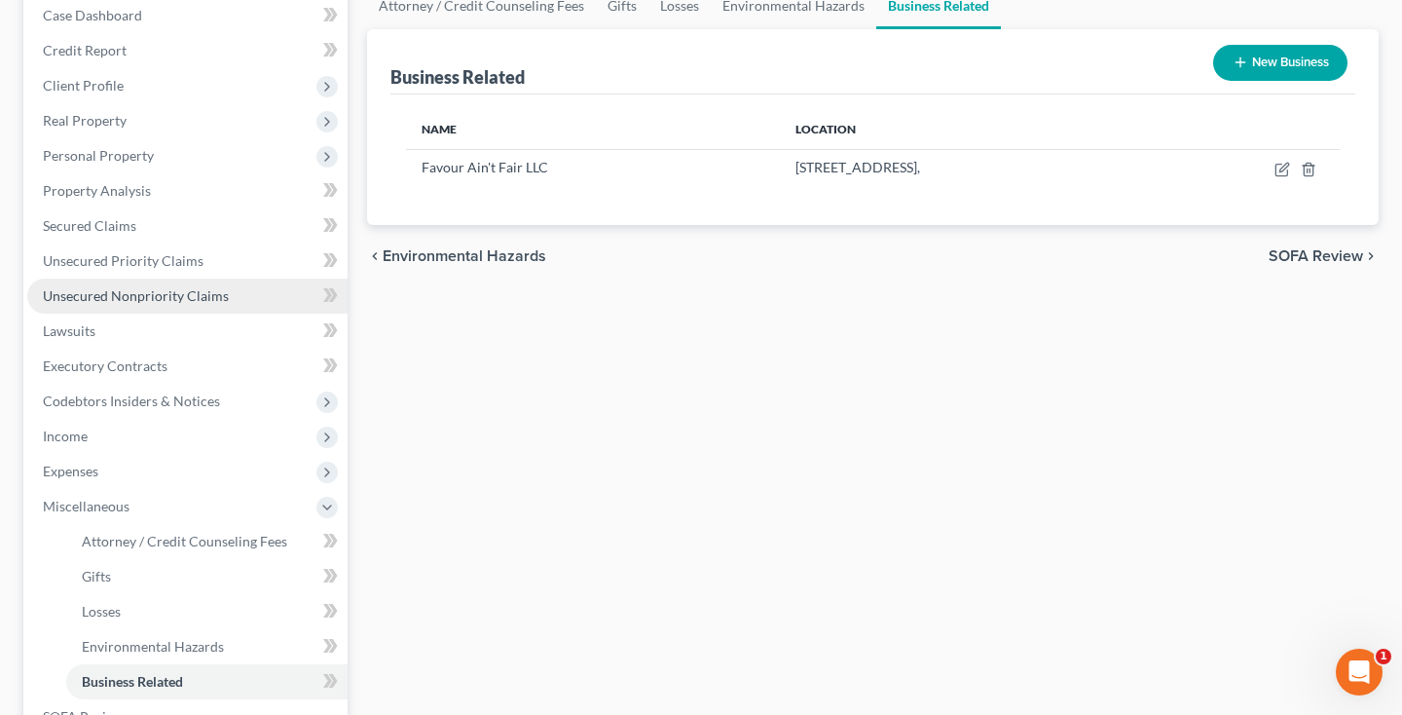
click at [181, 297] on span "Unsecured Nonpriority Claims" at bounding box center [136, 295] width 186 height 17
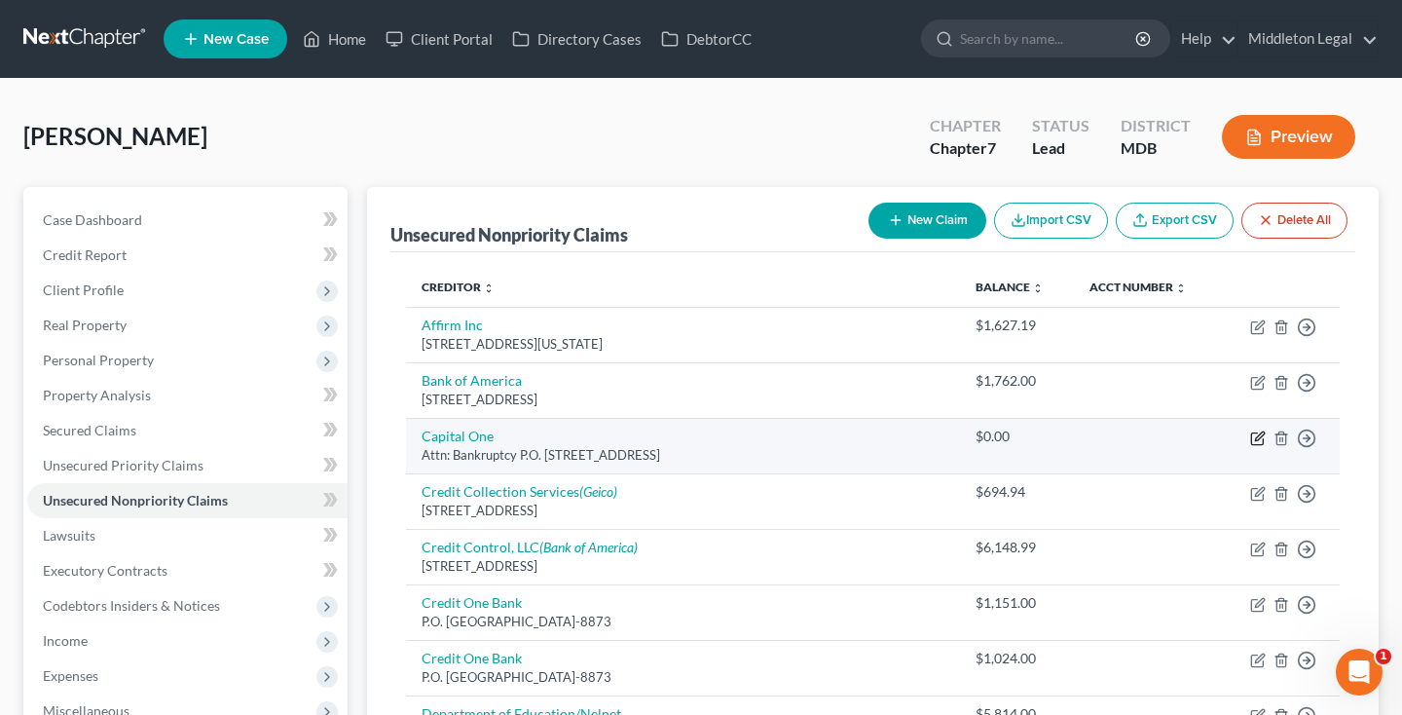
click at [1263, 435] on icon "button" at bounding box center [1258, 438] width 16 height 16
select select "46"
select select "0"
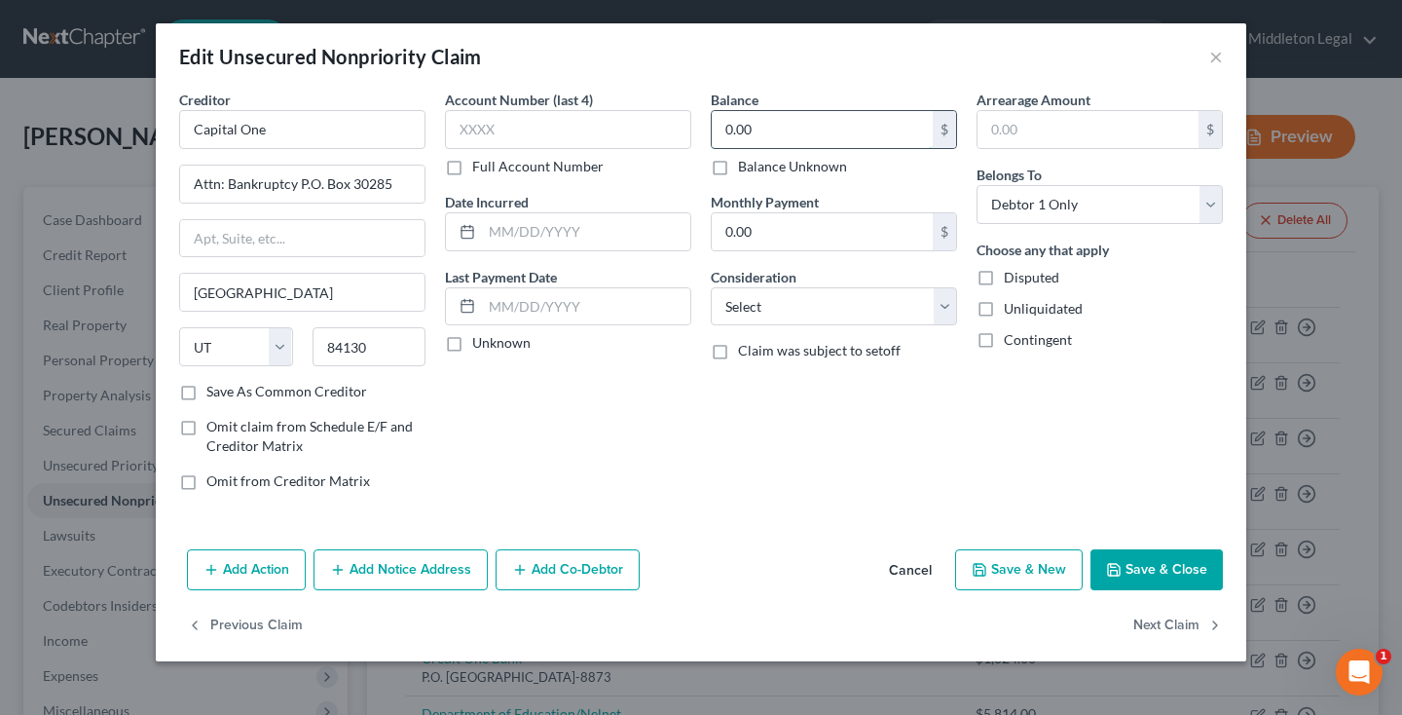
click at [753, 136] on input "0.00" at bounding box center [822, 129] width 221 height 37
paste input "2,615.08"
type input "2,615.08"
click at [1161, 573] on button "Save & Close" at bounding box center [1156, 569] width 132 height 41
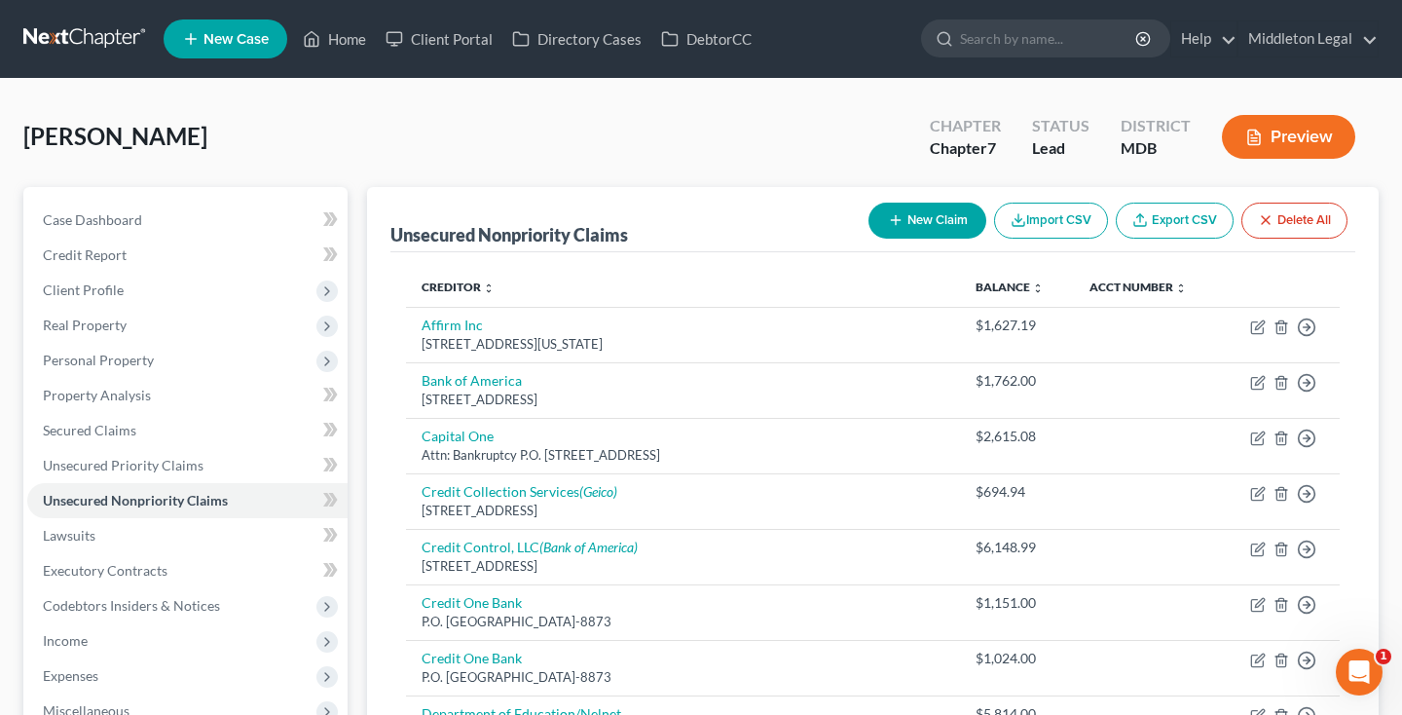
click at [55, 30] on link at bounding box center [85, 38] width 125 height 35
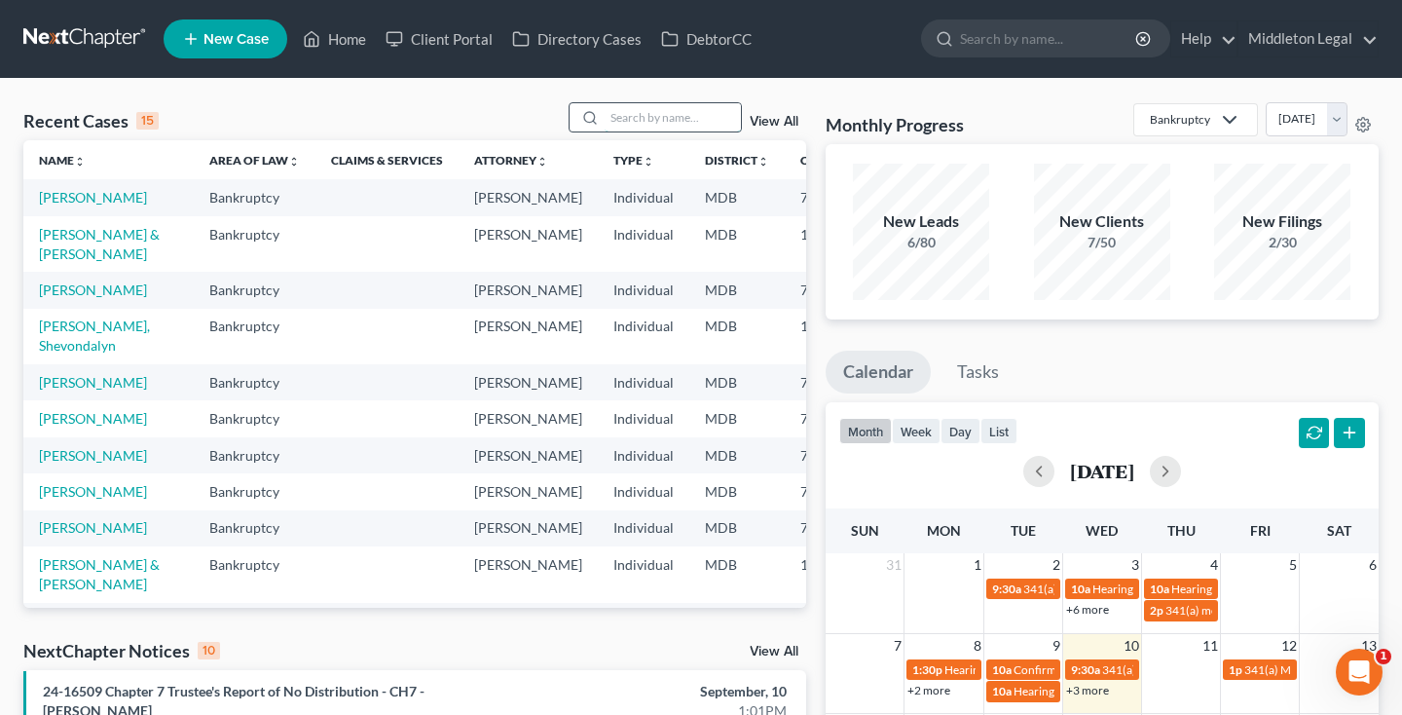
click at [660, 126] on input "search" at bounding box center [673, 117] width 136 height 28
type input "[PERSON_NAME]"
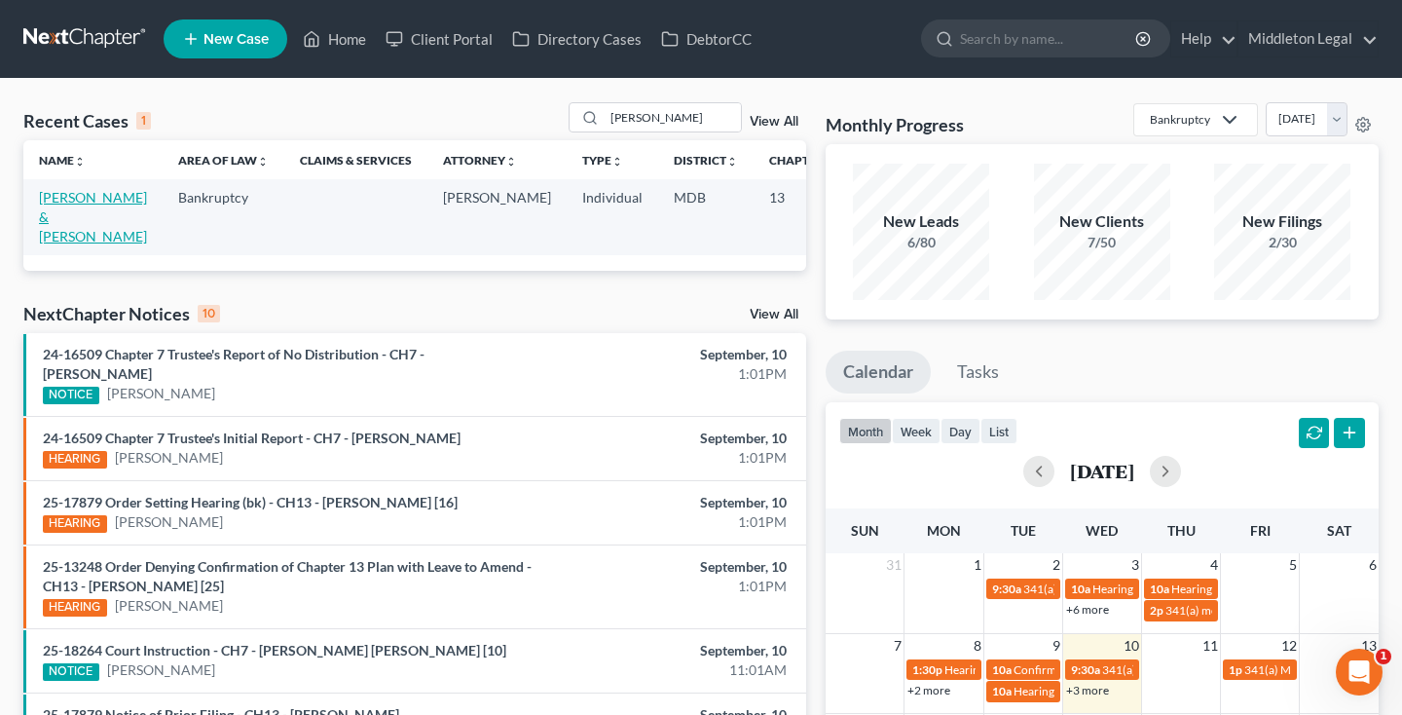
click at [42, 218] on link "[PERSON_NAME] & [PERSON_NAME]" at bounding box center [93, 216] width 108 height 55
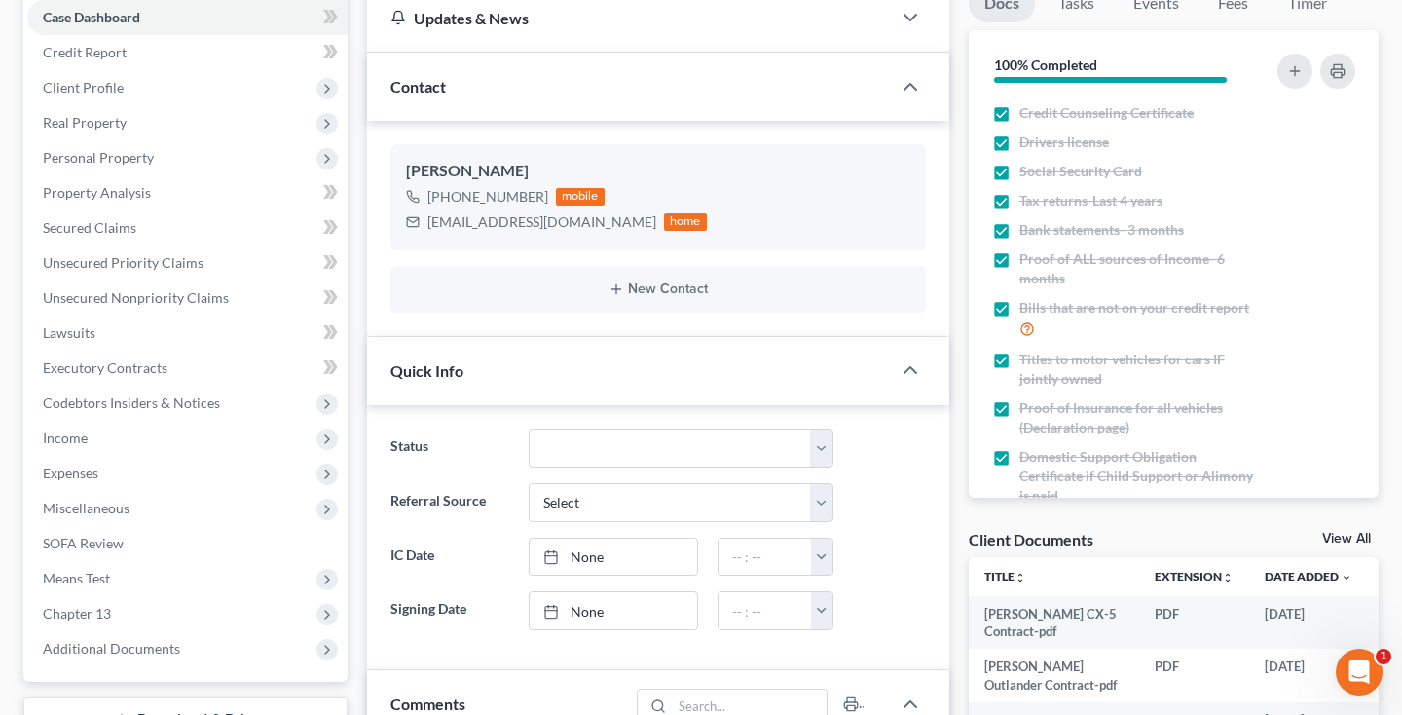
scroll to position [59, 0]
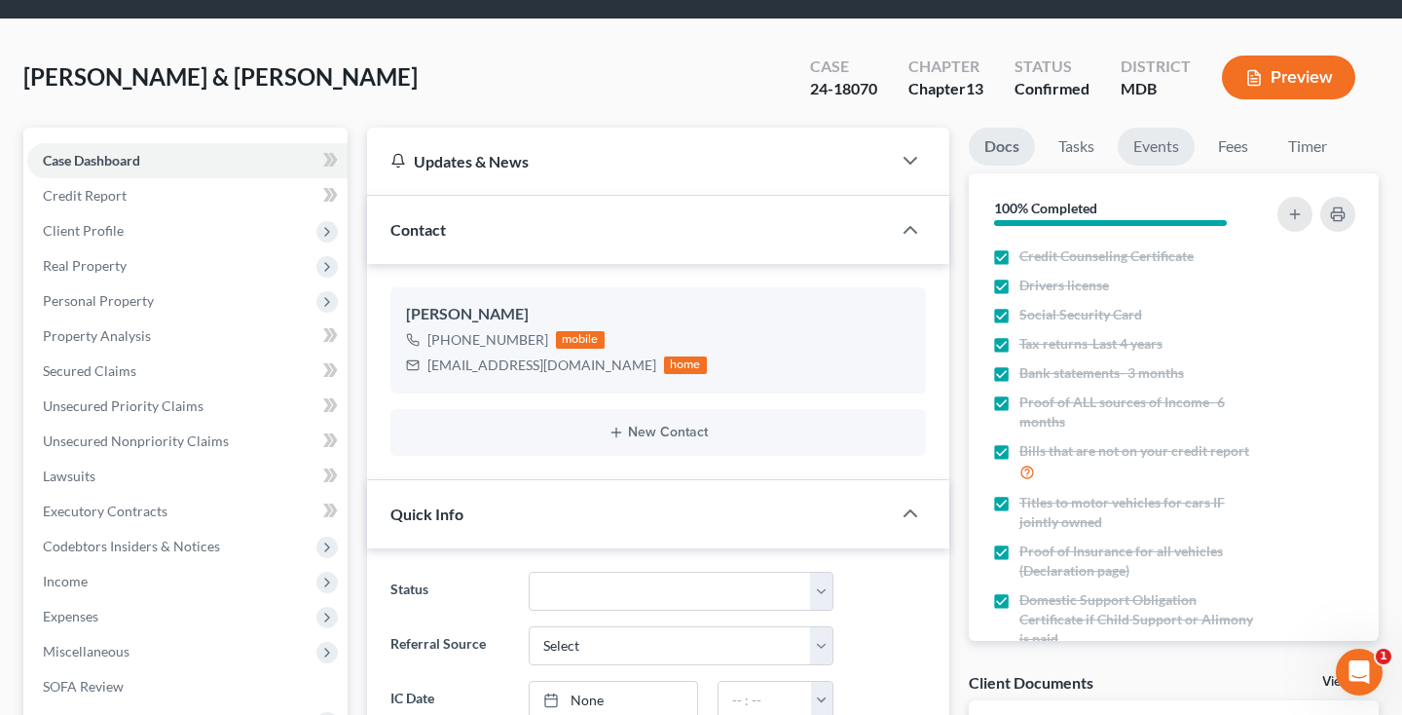
click at [1175, 146] on link "Events" at bounding box center [1156, 147] width 77 height 38
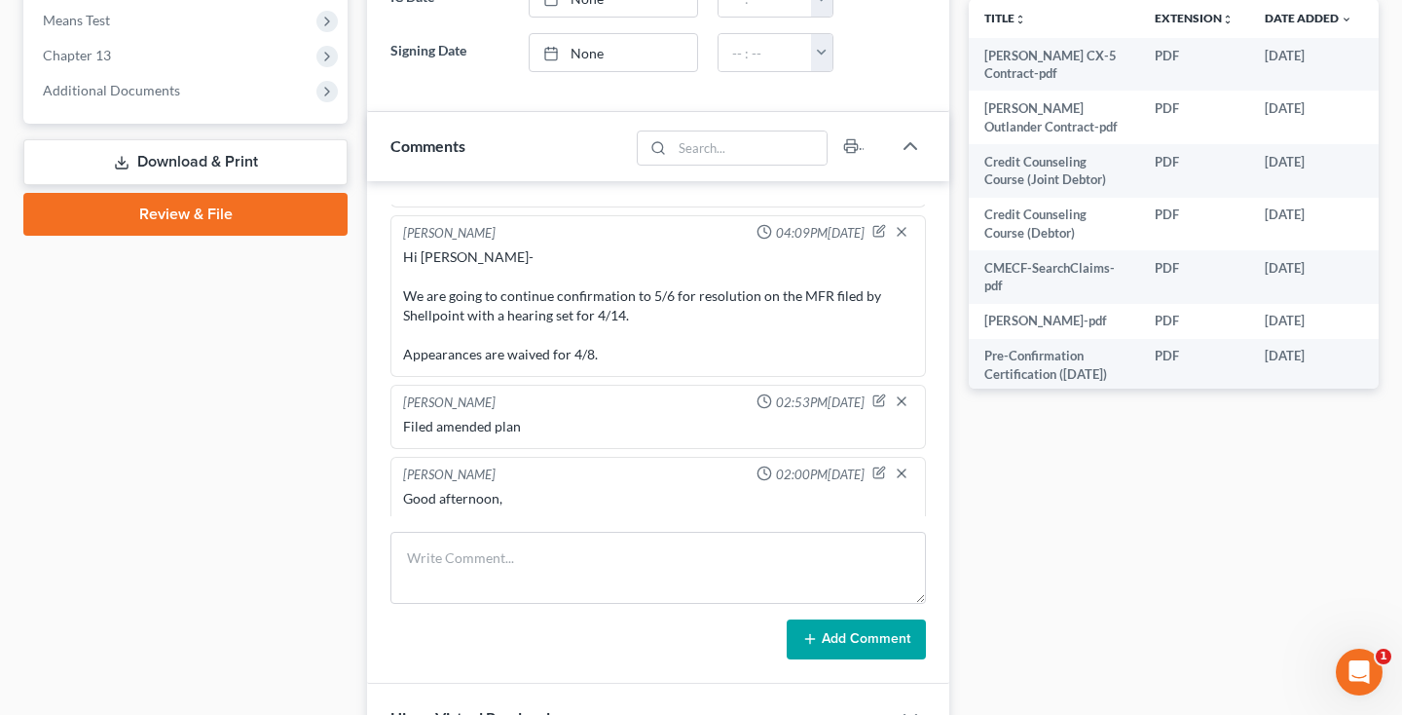
scroll to position [4325, 0]
